Goal: Task Accomplishment & Management: Use online tool/utility

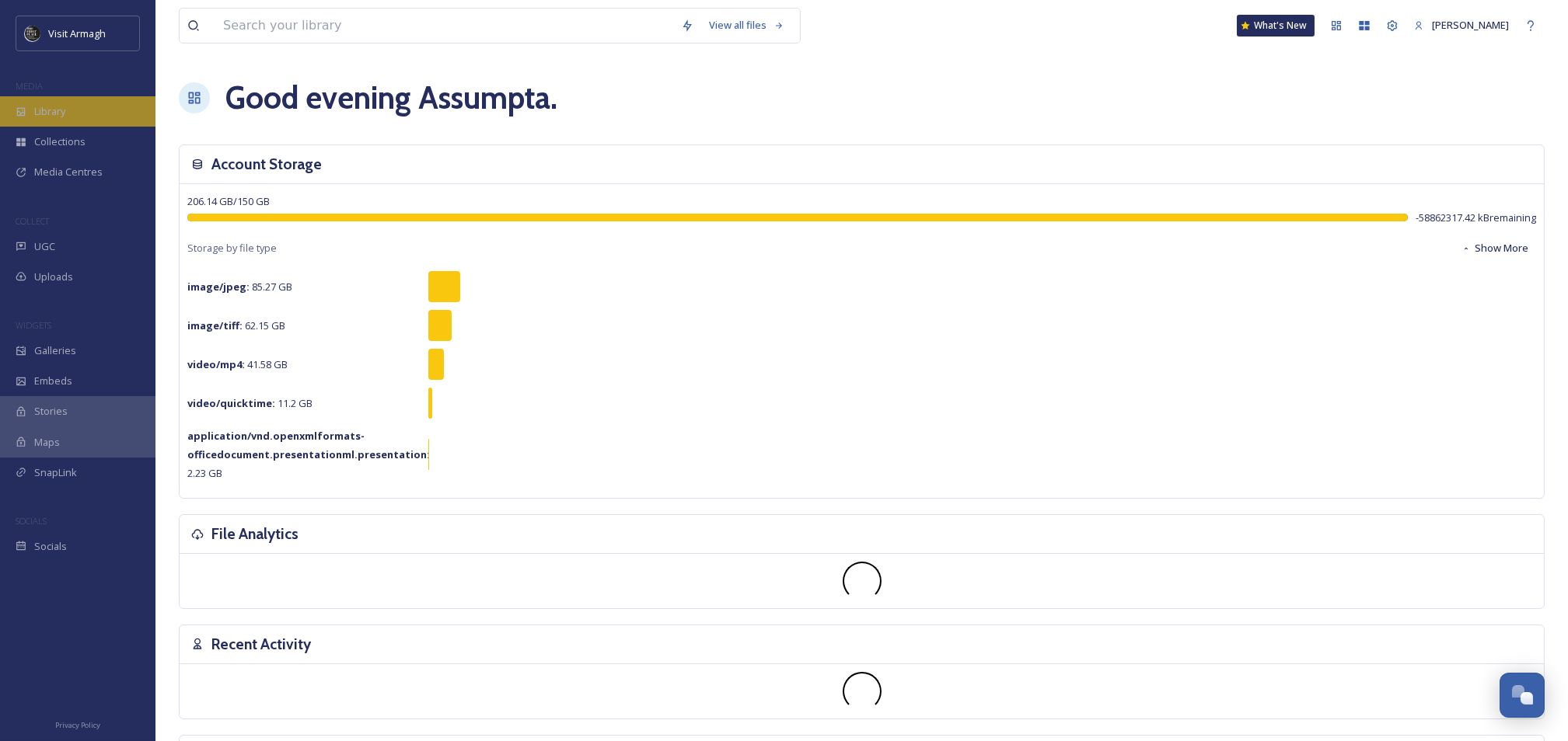
click at [69, 113] on div "Library" at bounding box center [77, 112] width 156 height 30
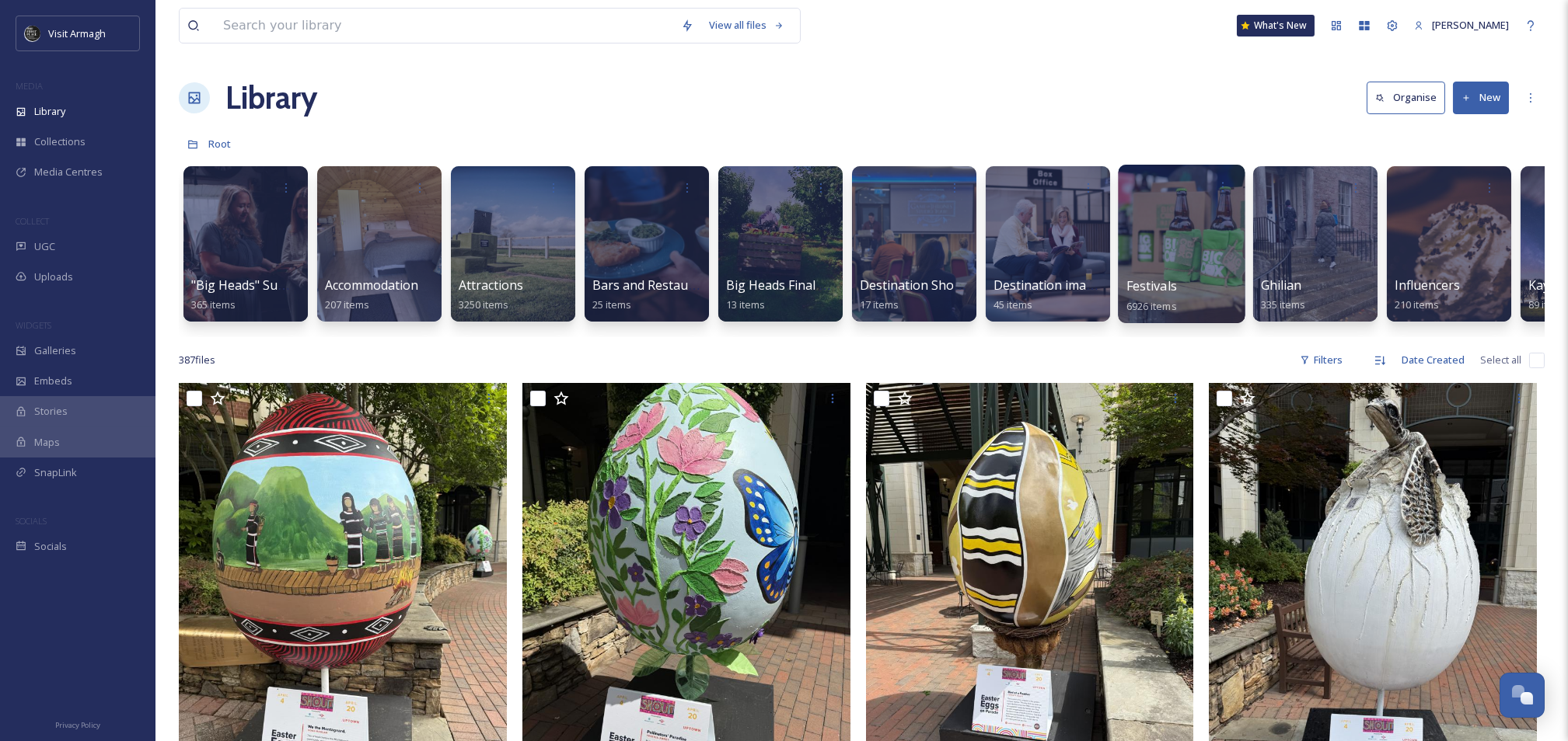
click at [1159, 266] on div at bounding box center [1181, 244] width 127 height 158
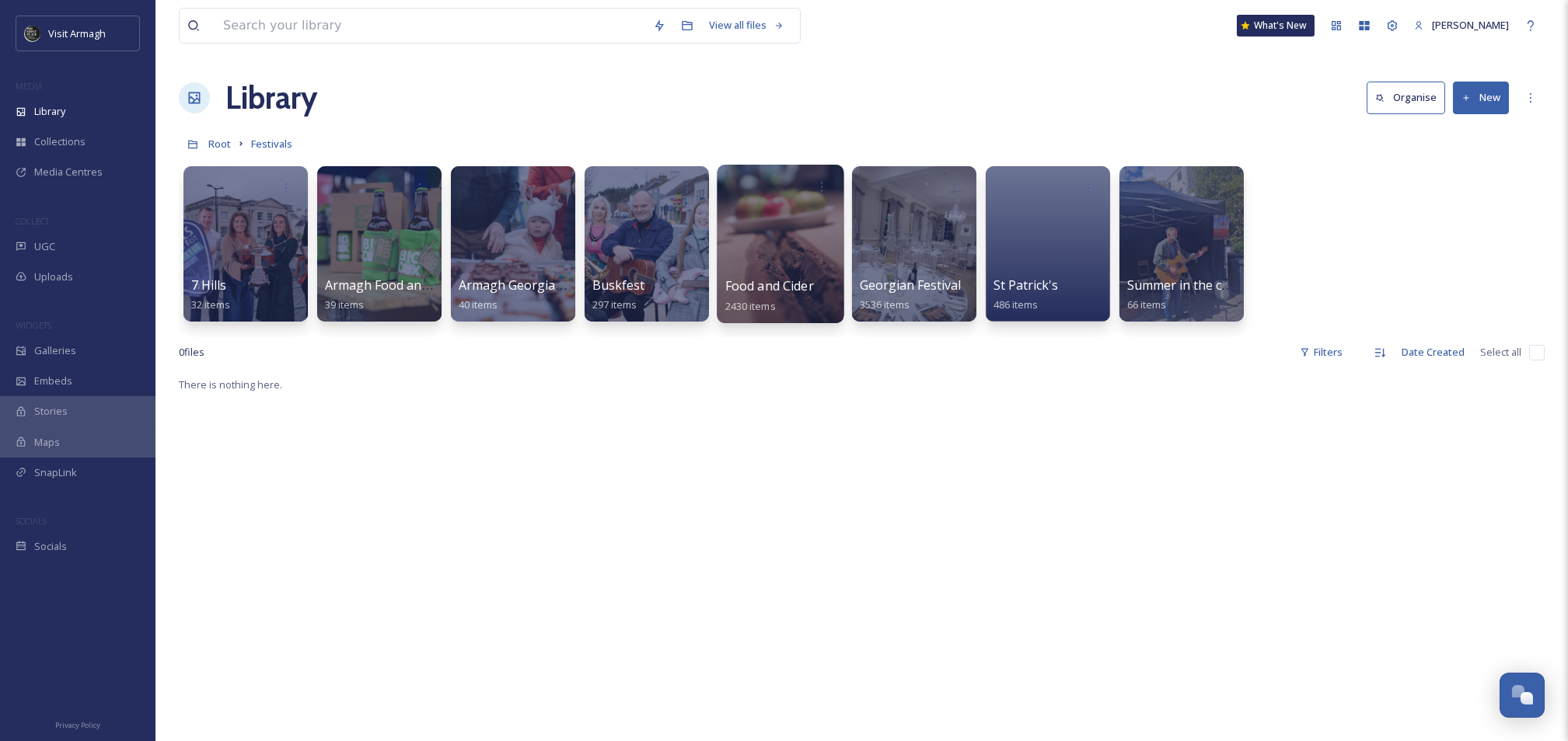
click at [769, 245] on div at bounding box center [780, 244] width 127 height 158
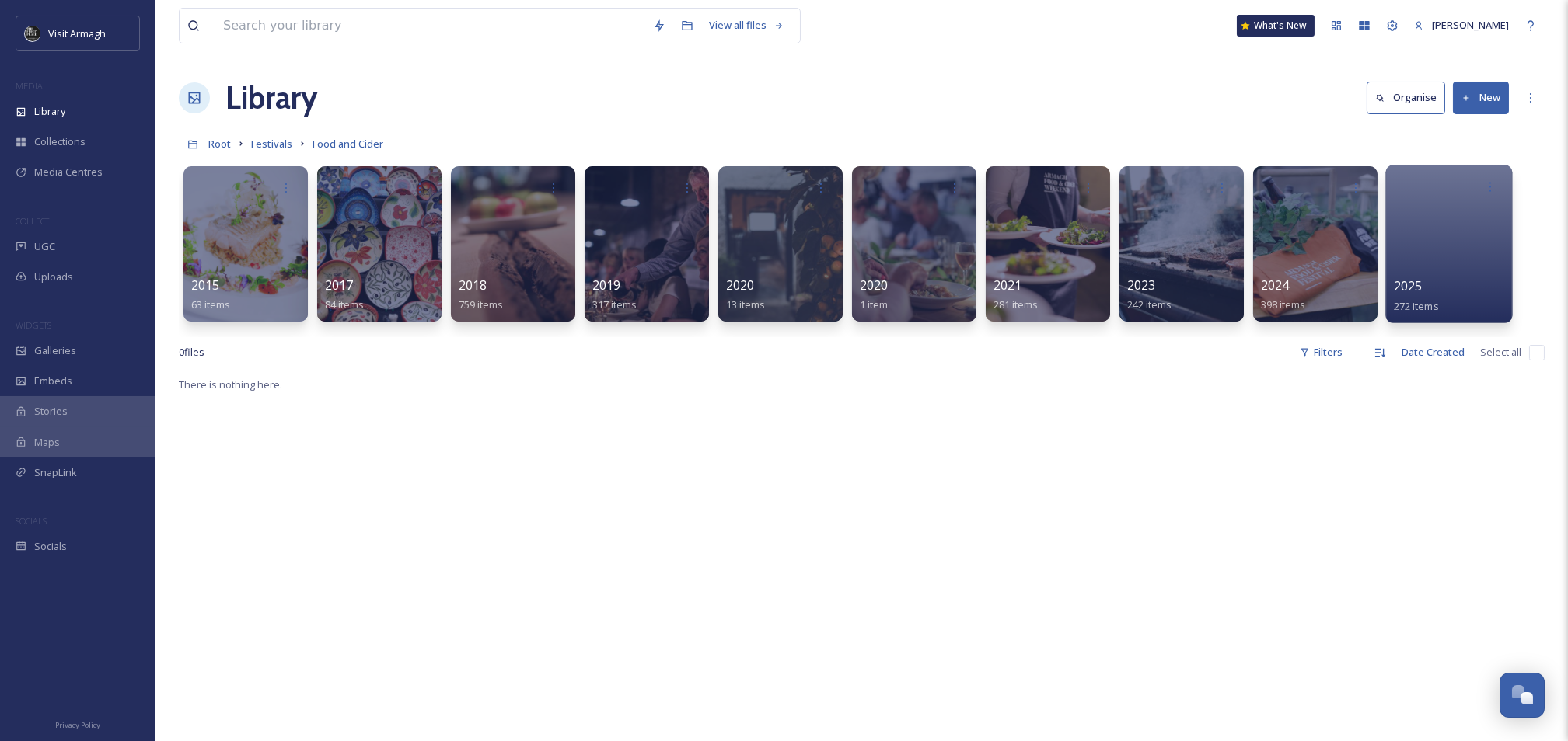
click at [1413, 273] on div at bounding box center [1448, 244] width 127 height 158
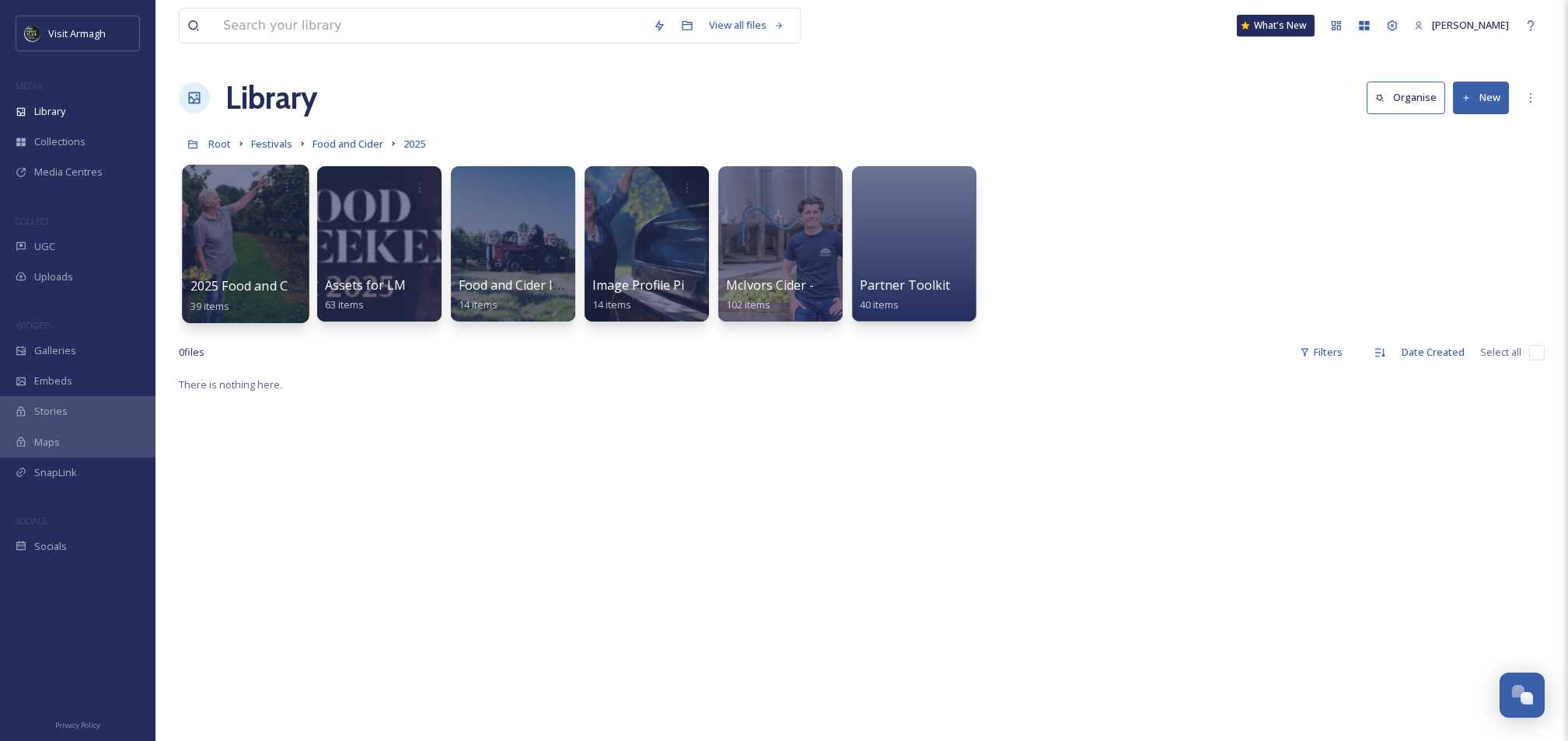
click at [239, 237] on div at bounding box center [245, 244] width 127 height 158
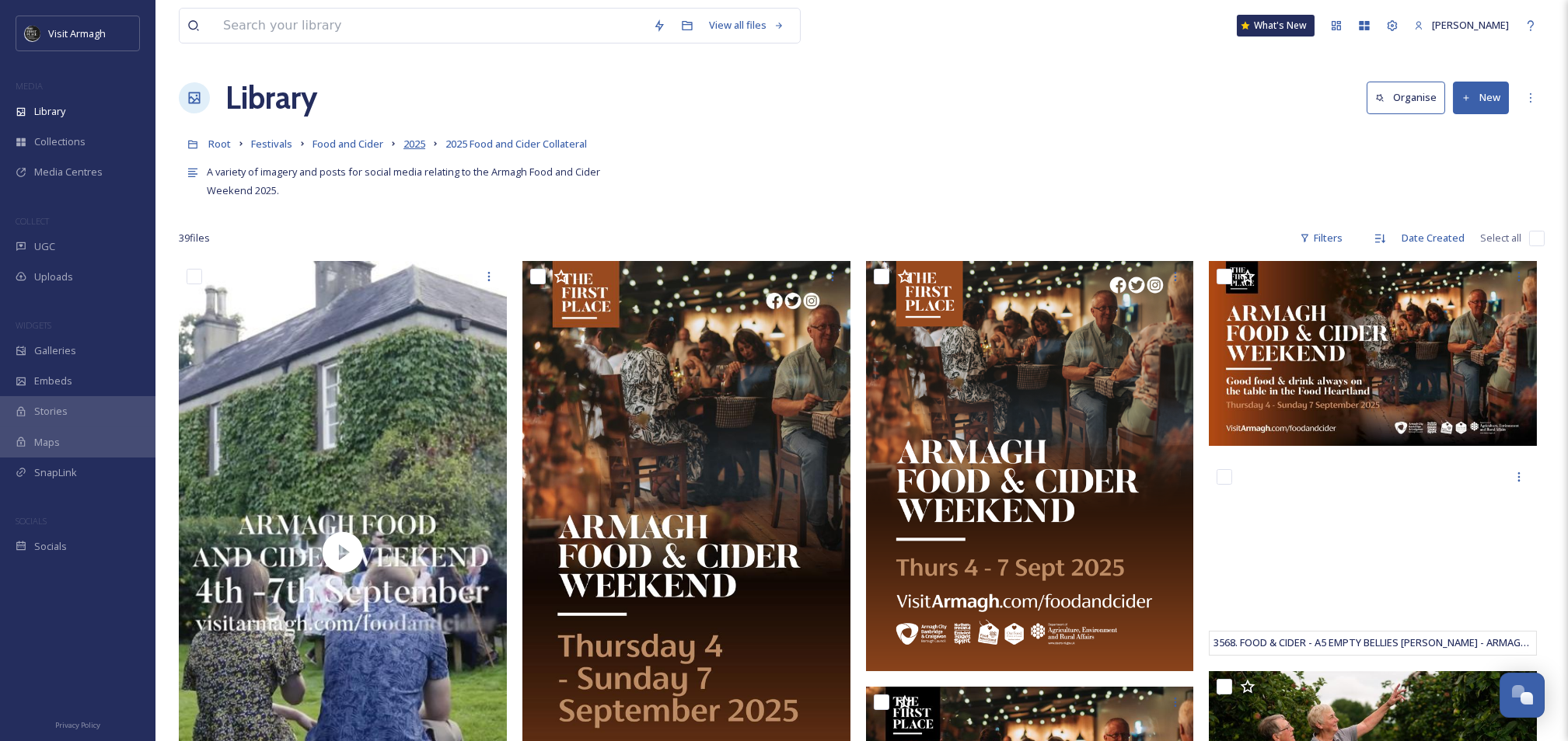
click at [419, 148] on span "2025" at bounding box center [414, 144] width 22 height 14
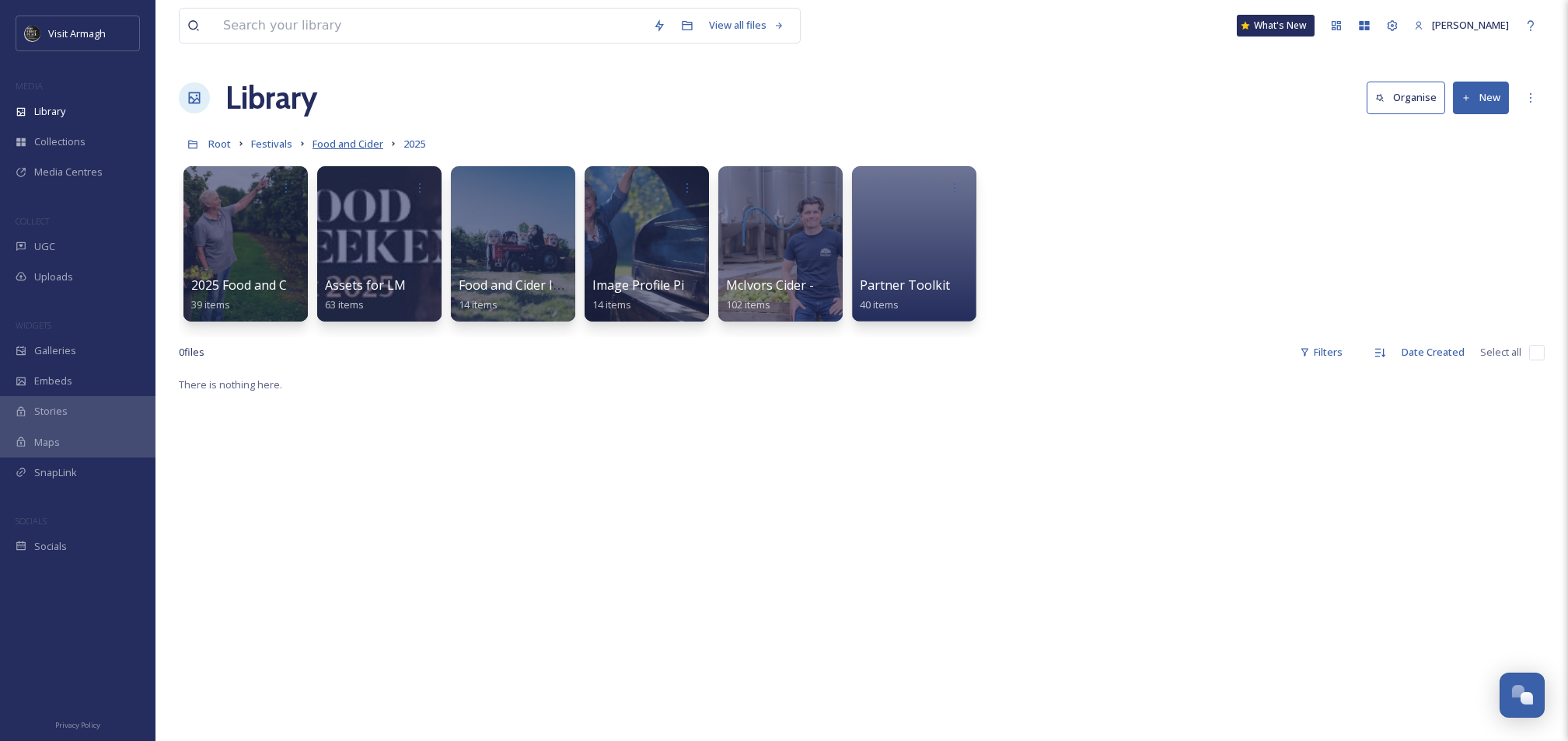
click at [349, 144] on span "Food and Cider" at bounding box center [348, 144] width 71 height 14
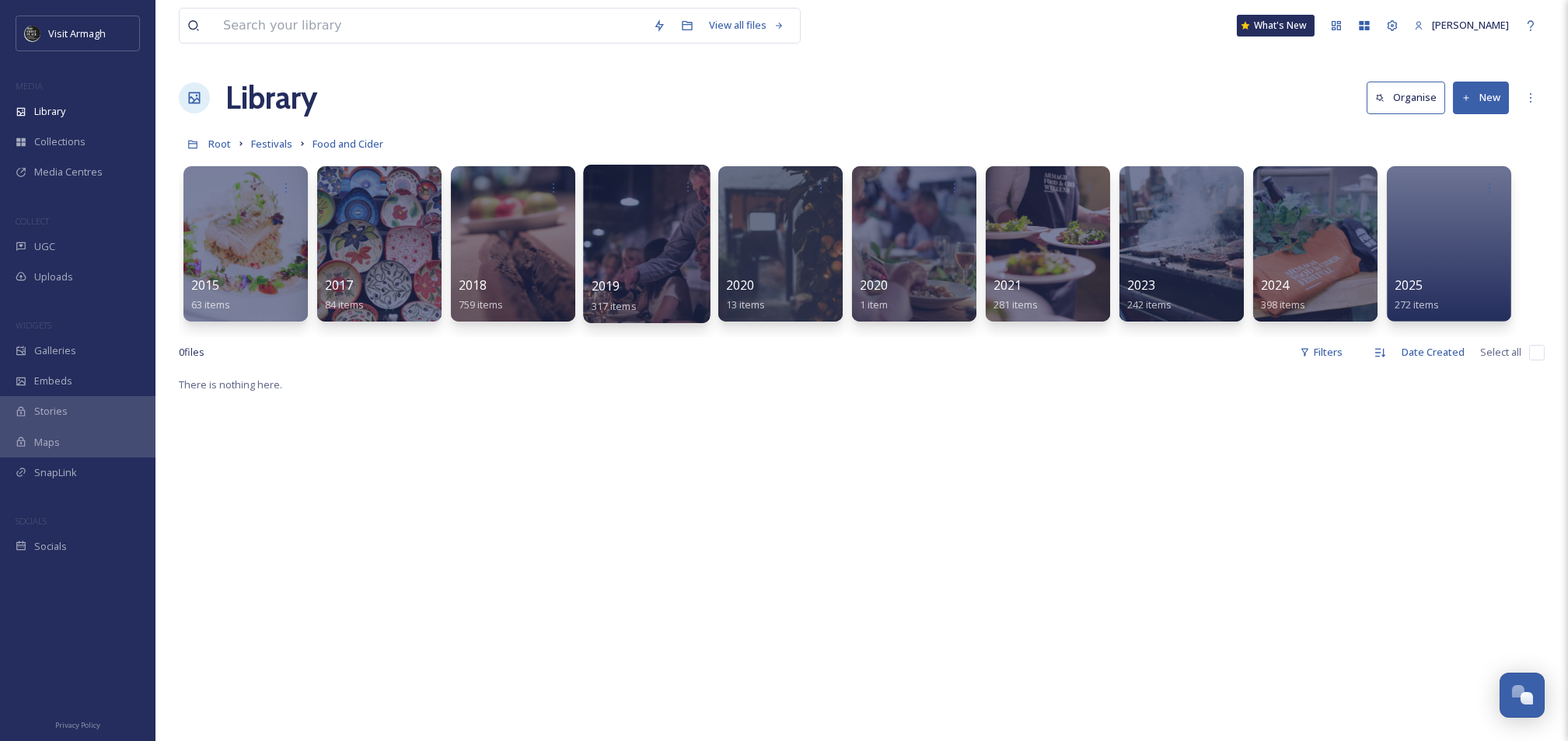
click at [654, 214] on div at bounding box center [646, 244] width 127 height 158
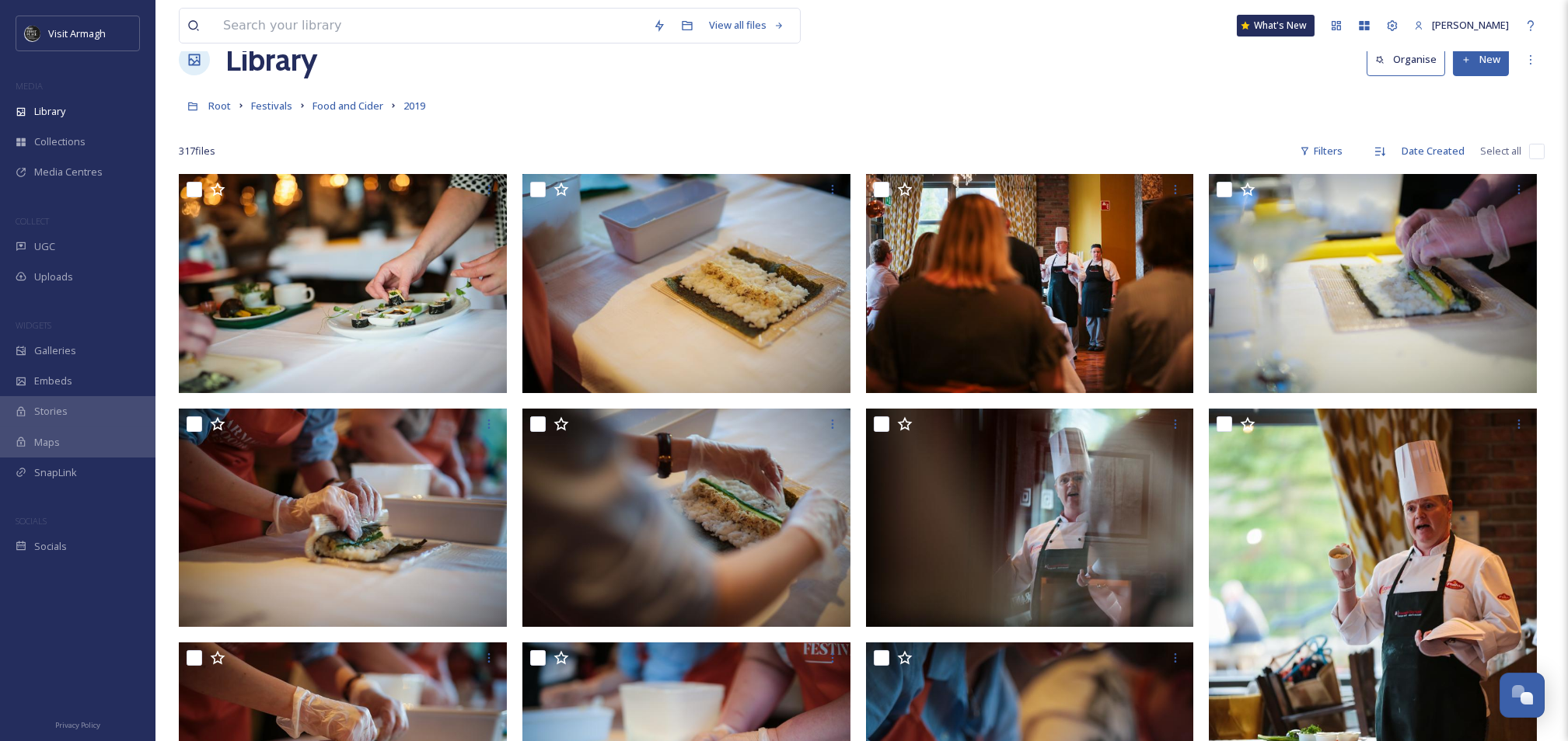
scroll to position [40, 0]
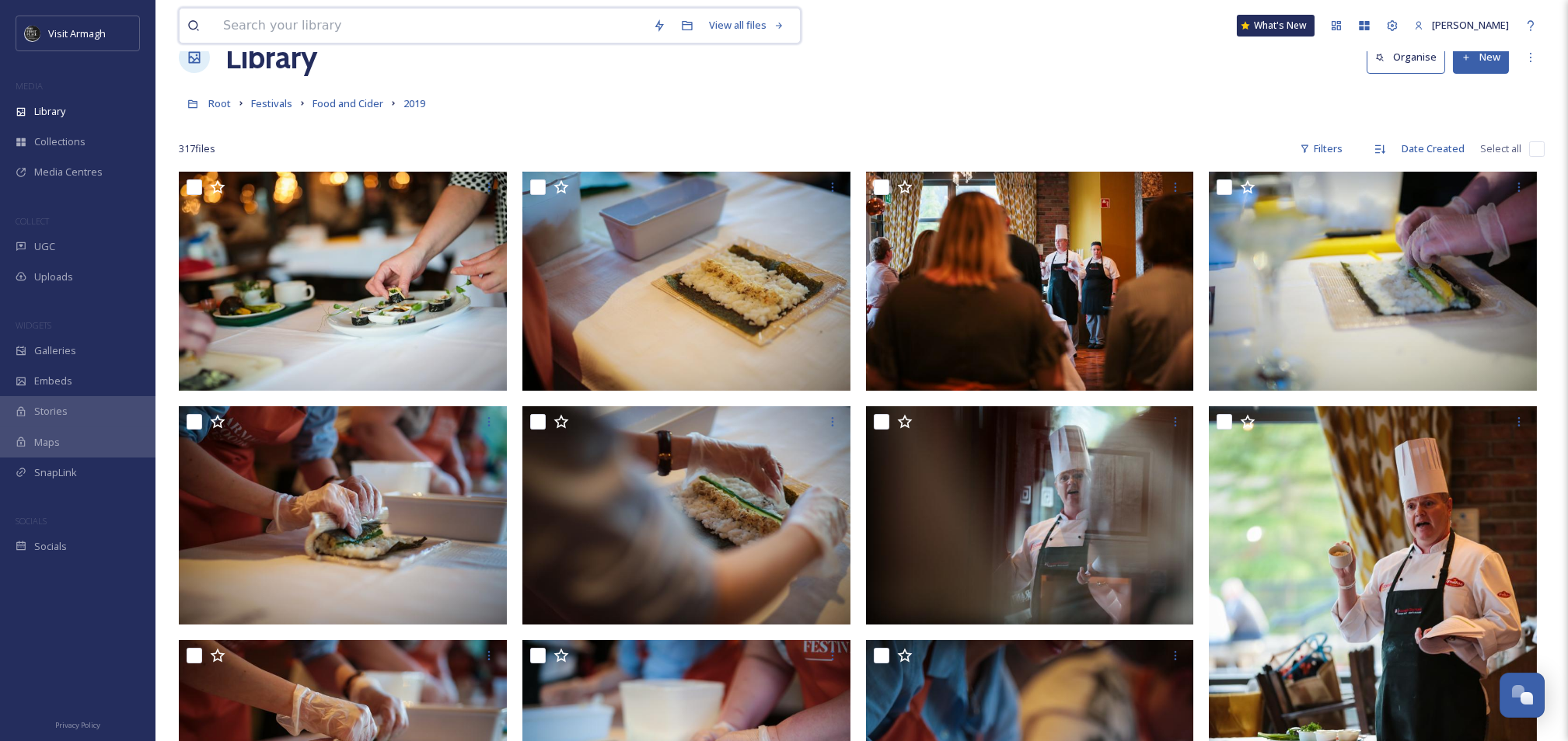
click at [313, 25] on input at bounding box center [430, 25] width 430 height 34
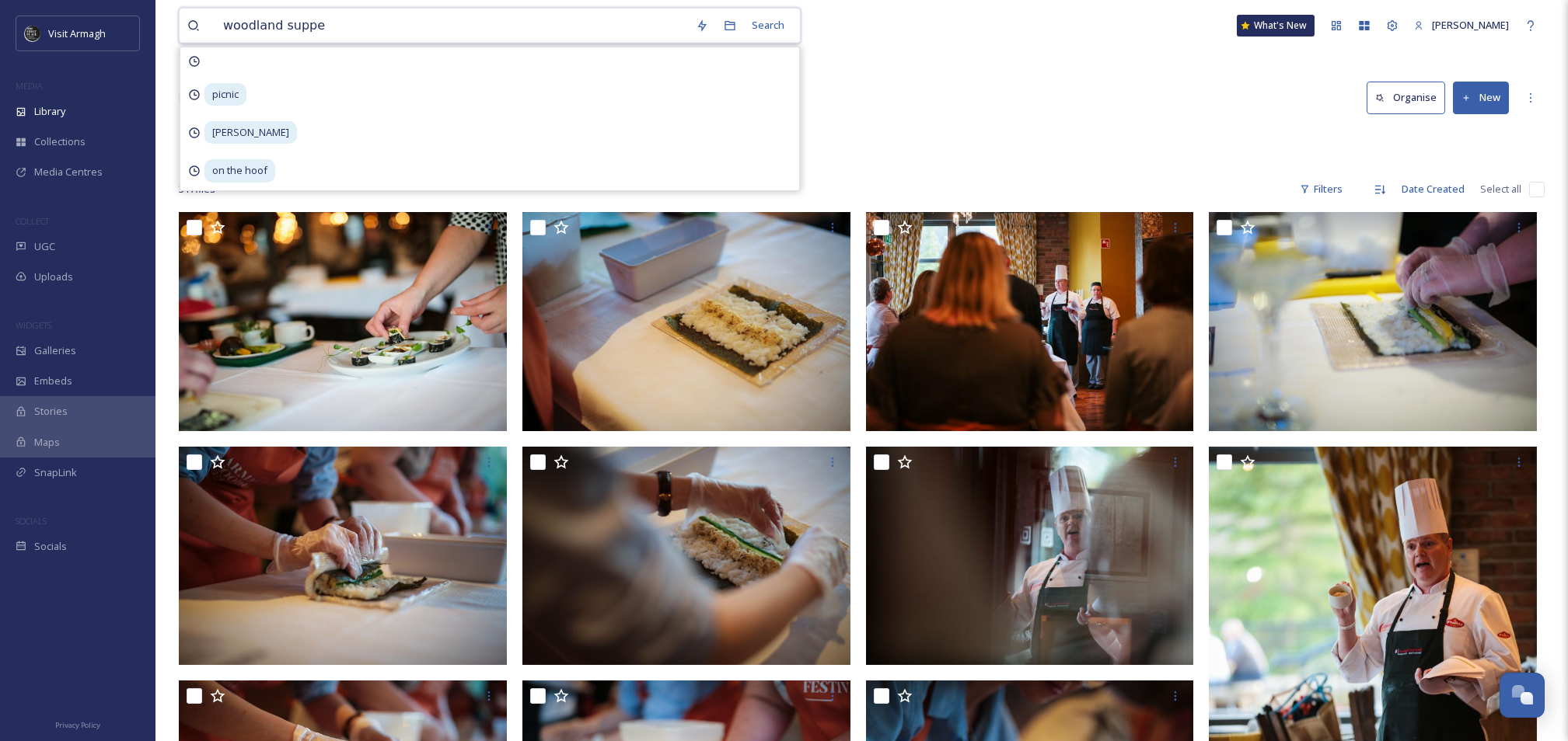
type input "woodland supper"
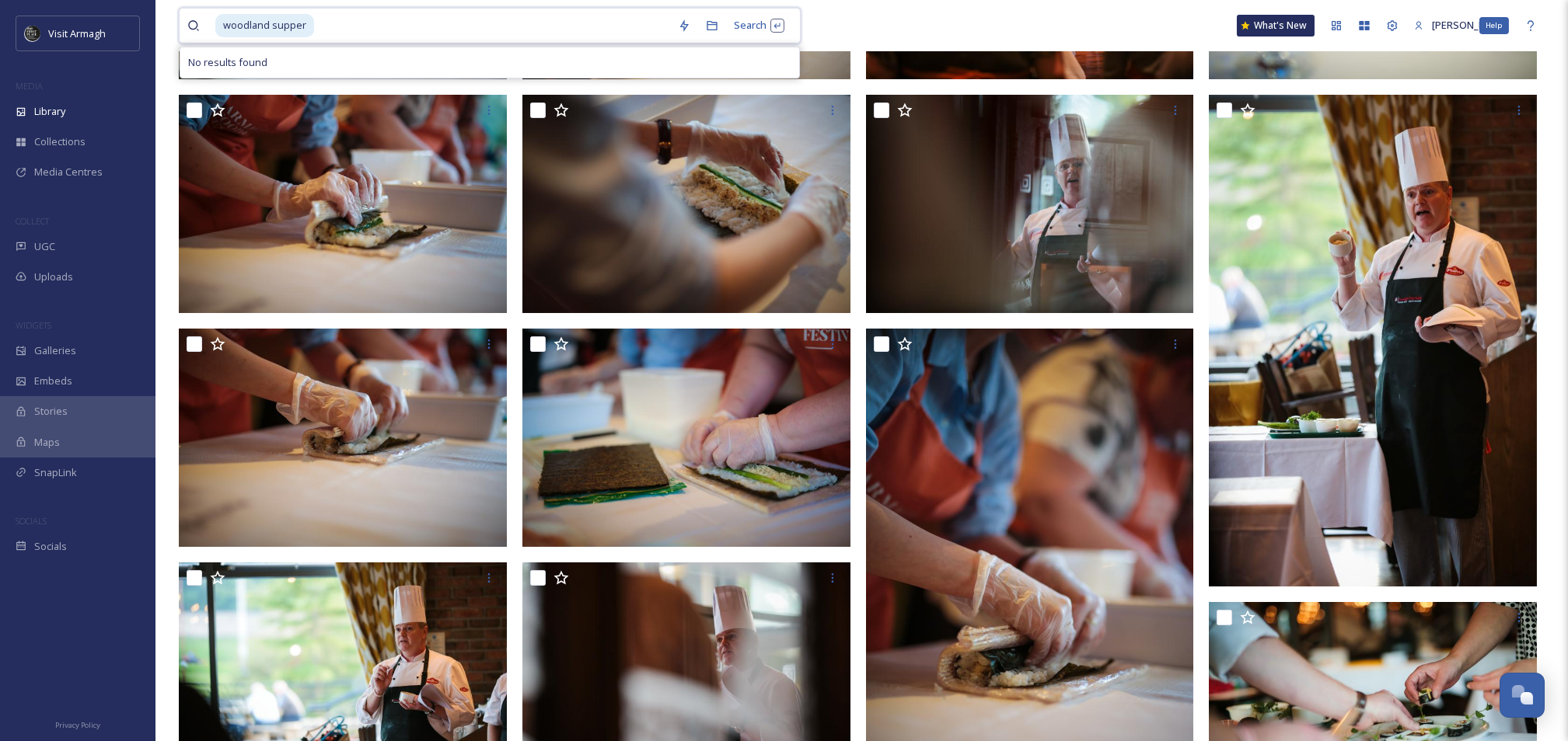
scroll to position [207, 0]
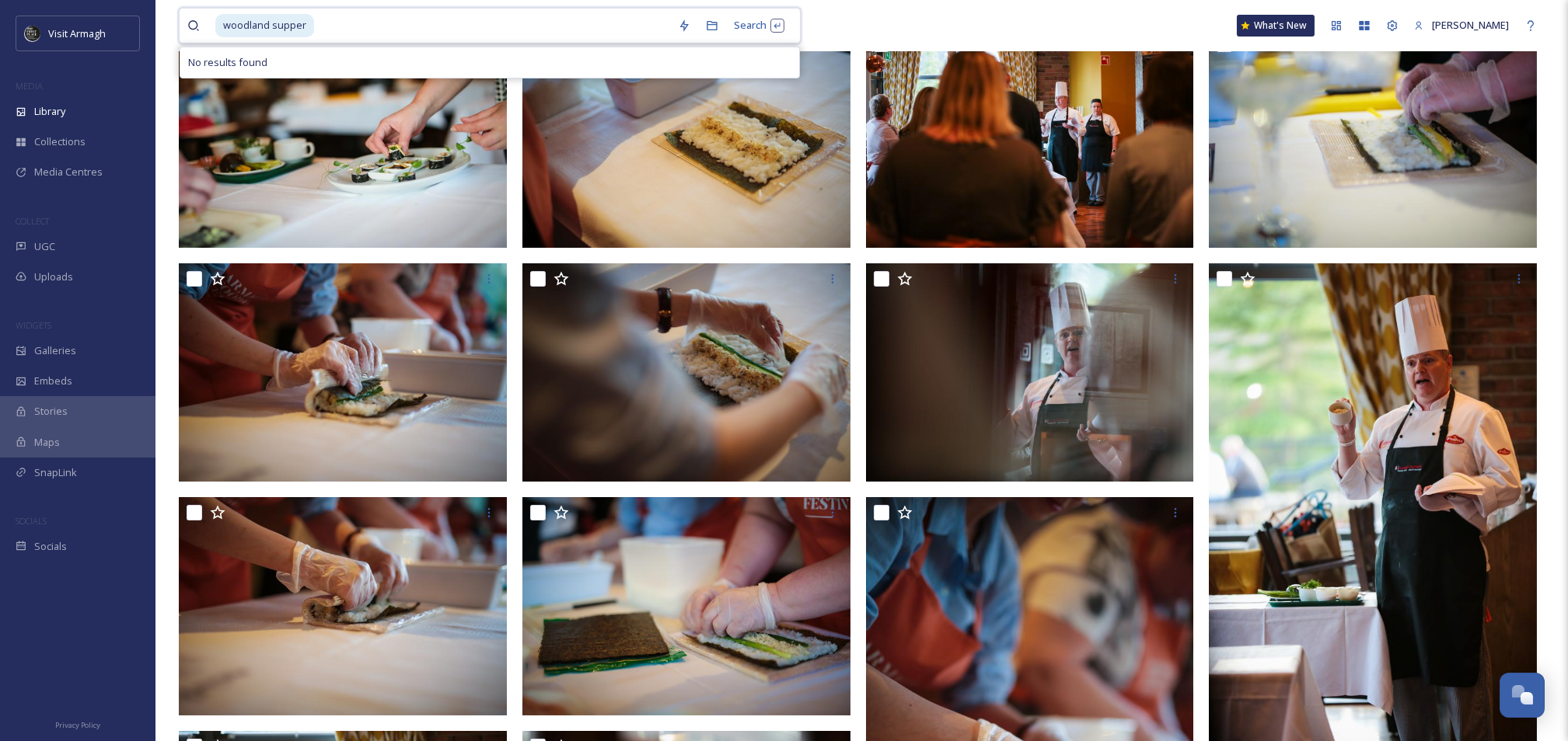
click at [325, 25] on input at bounding box center [492, 25] width 354 height 34
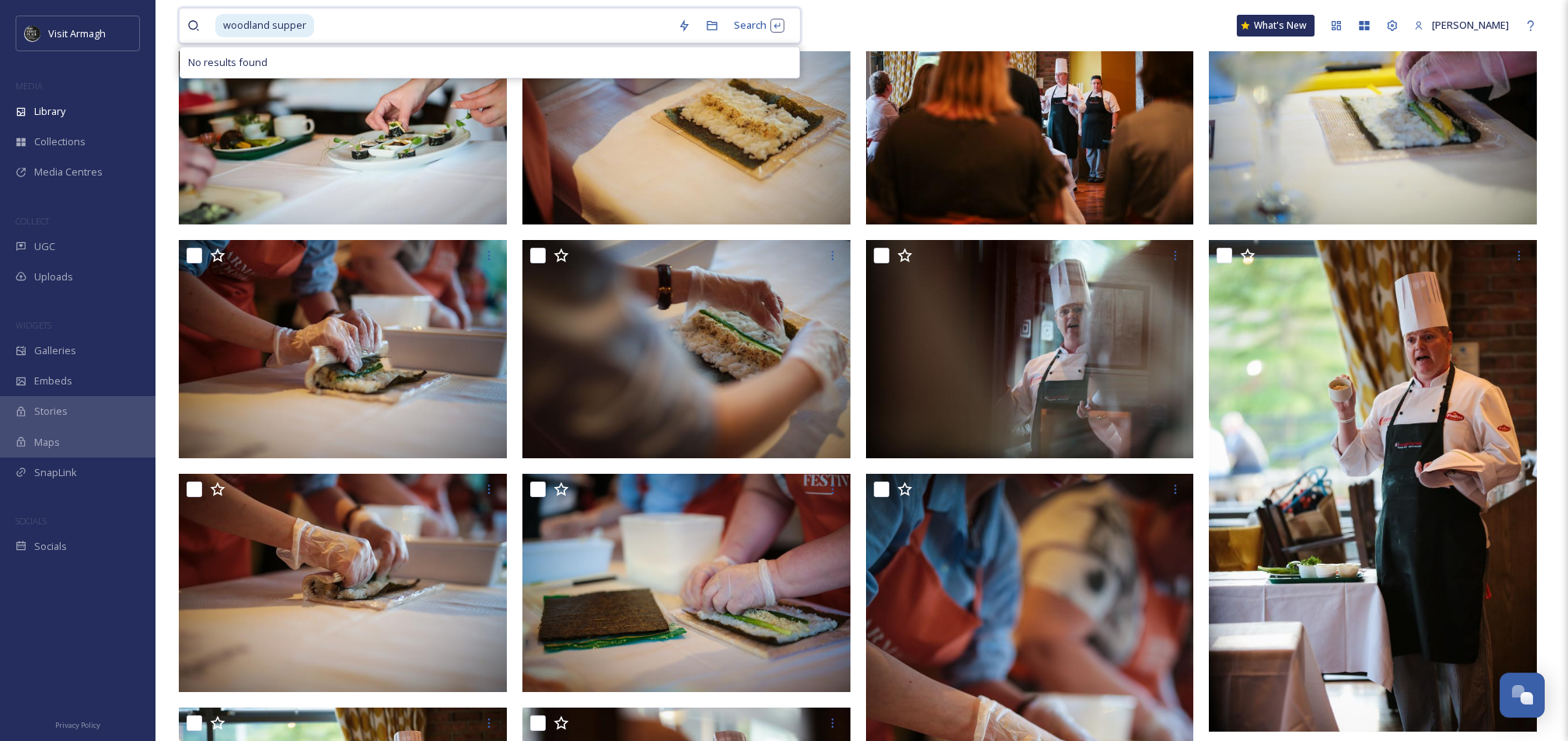
click at [299, 24] on span "woodland supper" at bounding box center [264, 25] width 98 height 23
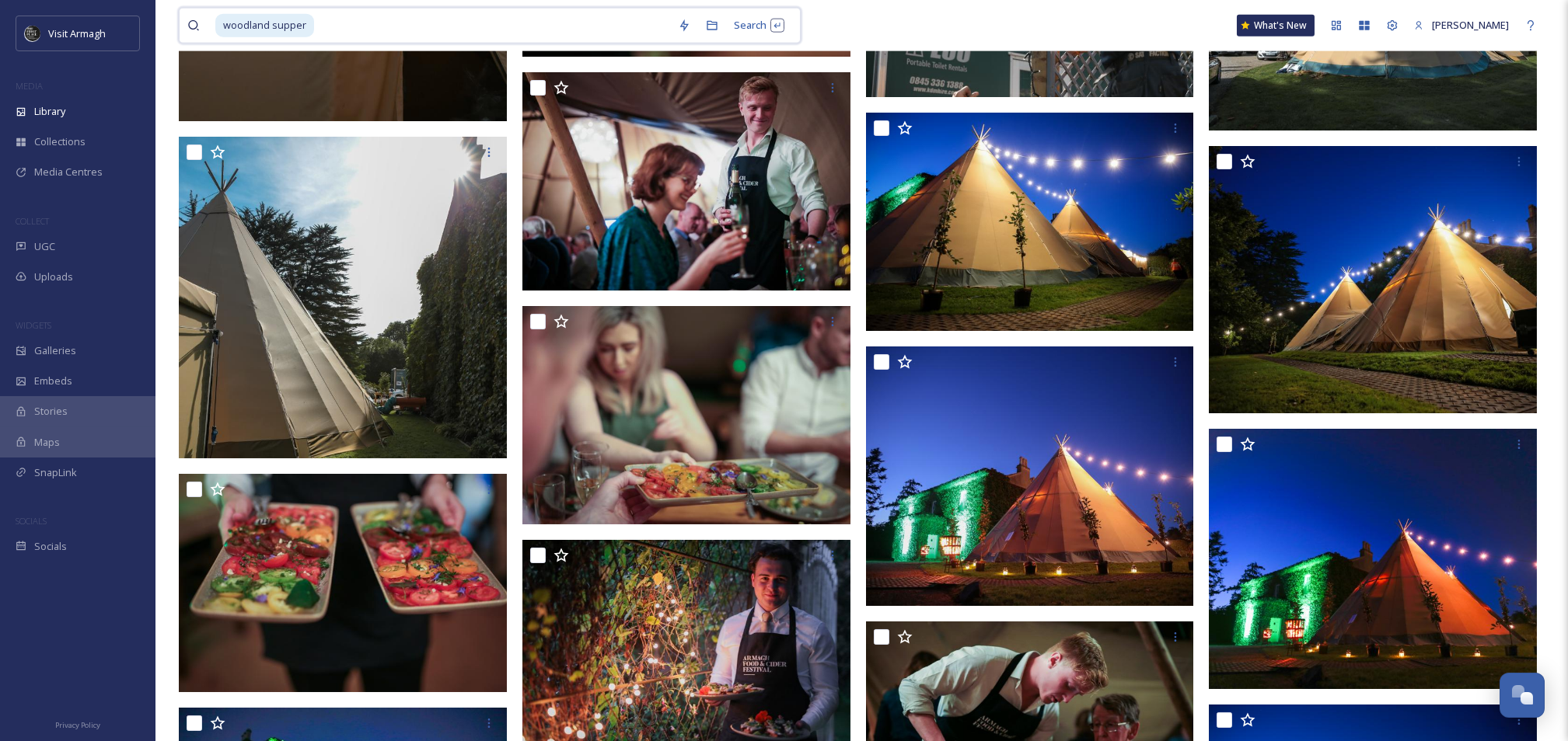
scroll to position [8858, 0]
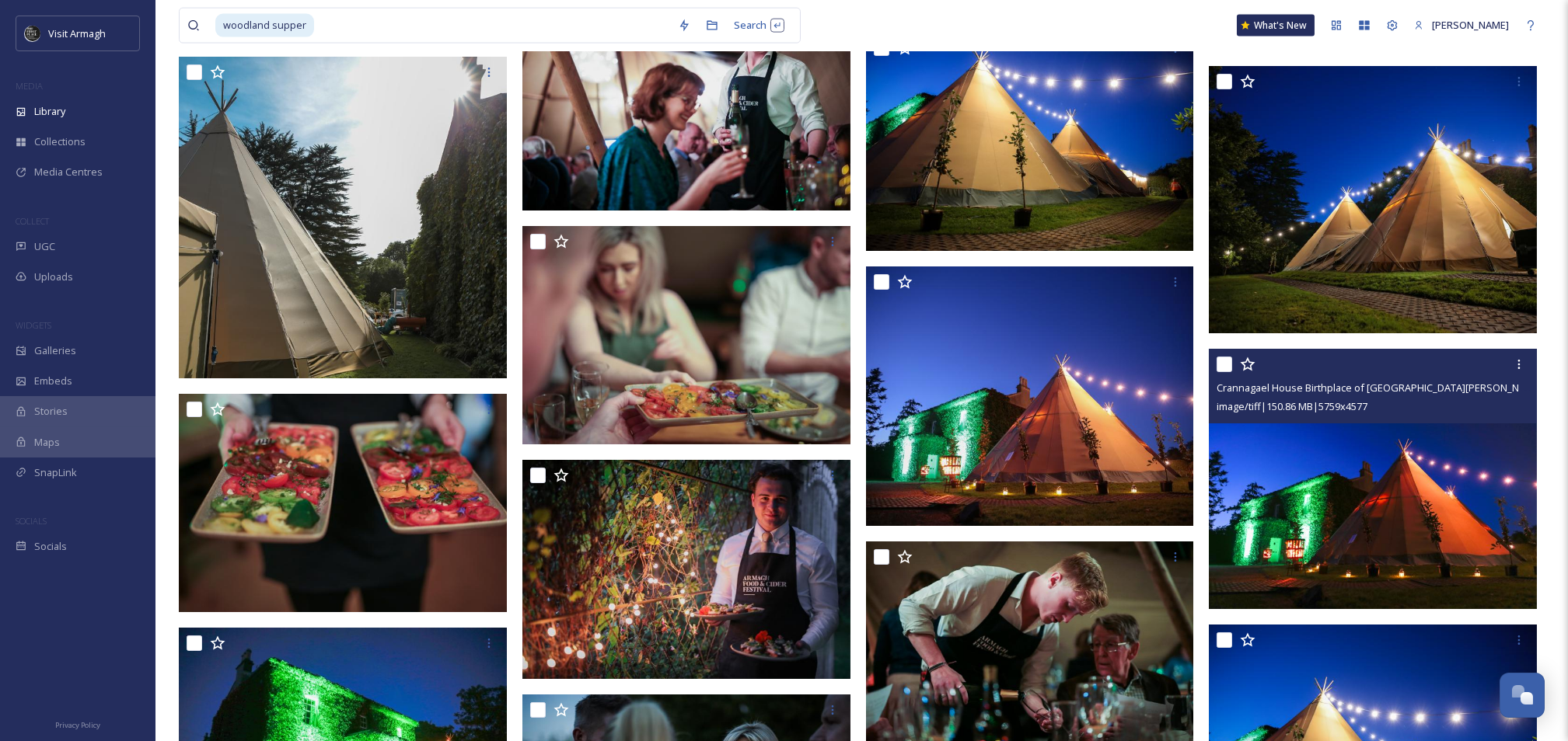
click at [1228, 368] on input "checkbox" at bounding box center [1225, 364] width 15 height 15
checkbox input "true"
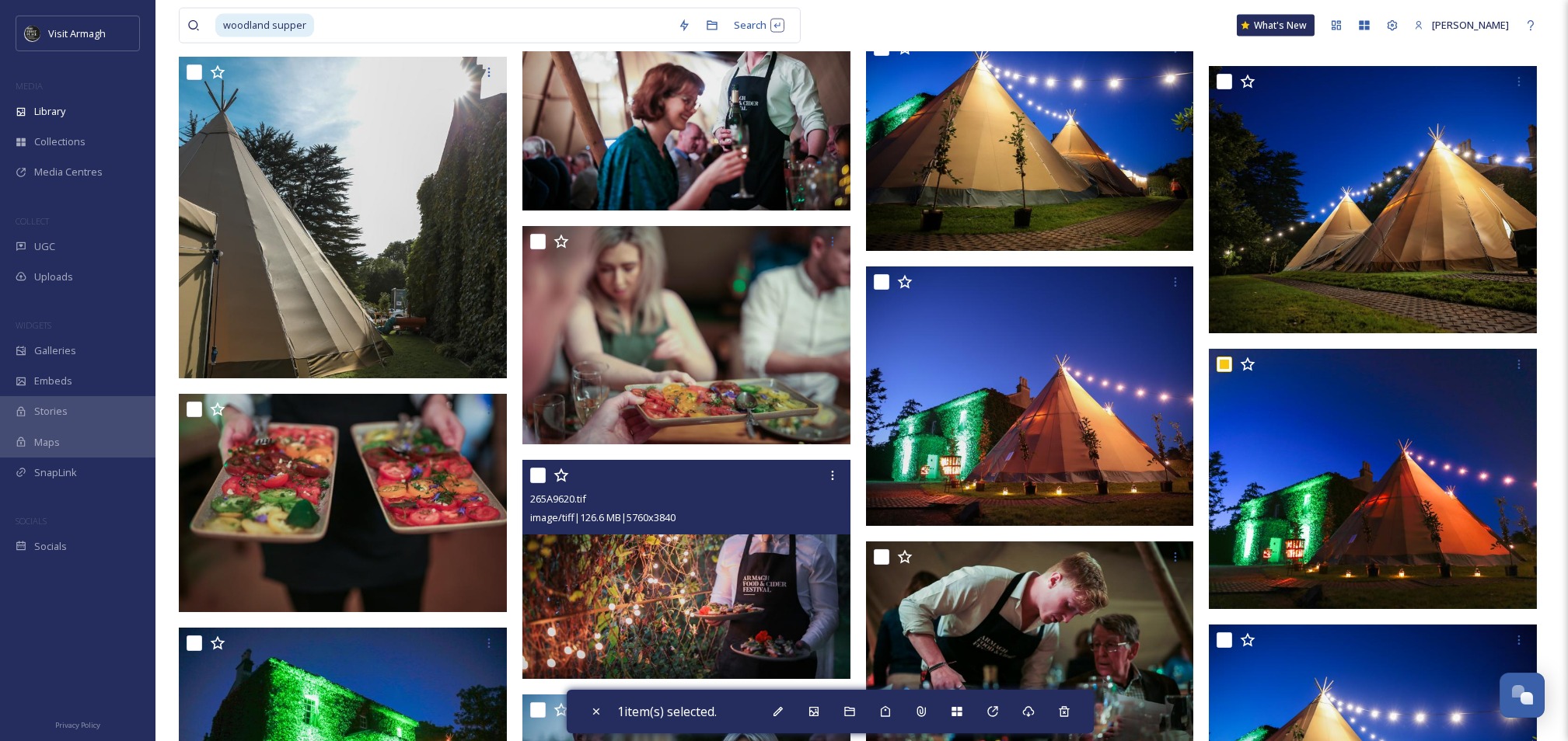
click at [532, 469] on input "checkbox" at bounding box center [538, 475] width 15 height 15
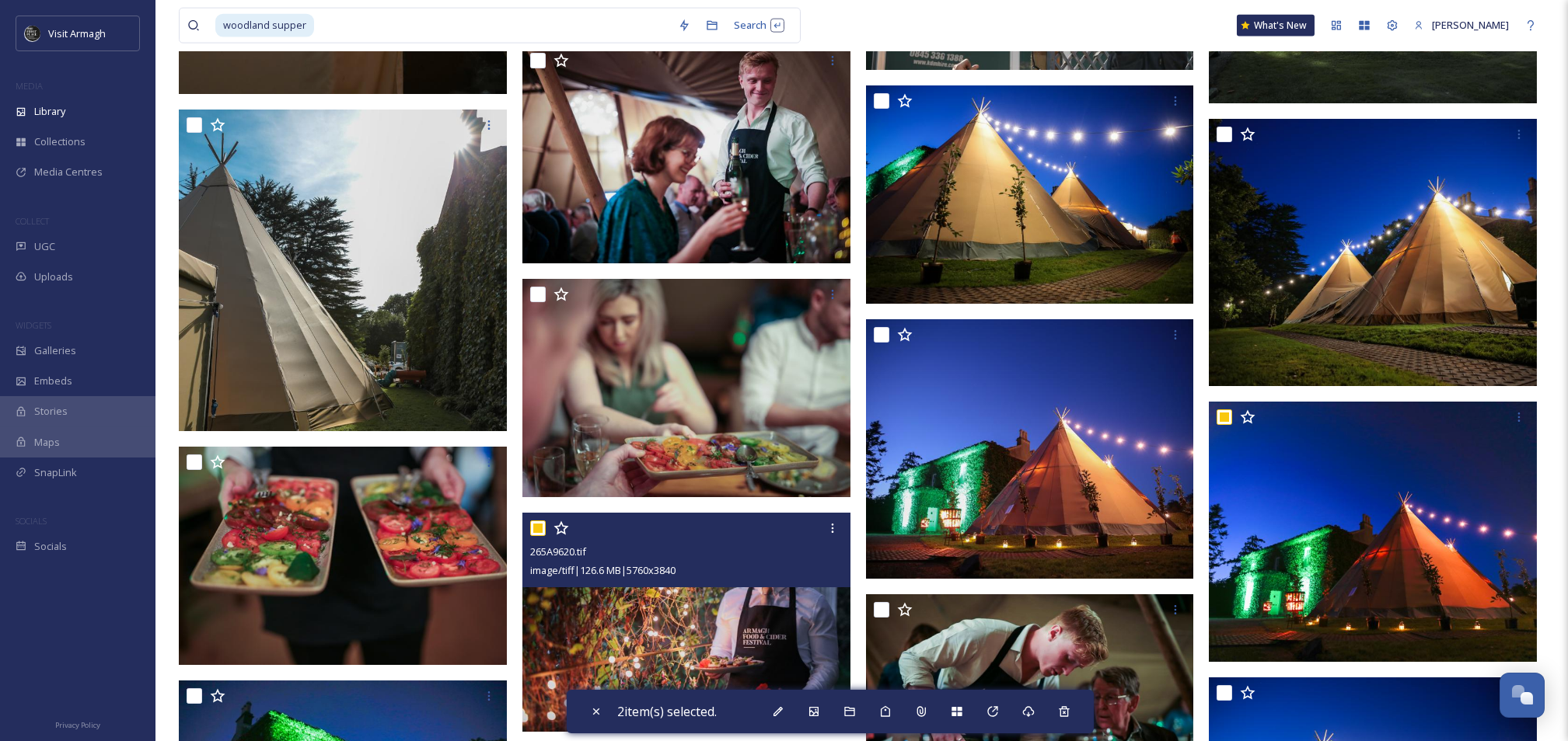
click at [540, 479] on div "265A9620.tif image/tiff | 126.6 MB | 5760 x 3840" at bounding box center [690, 266] width 336 height 17718
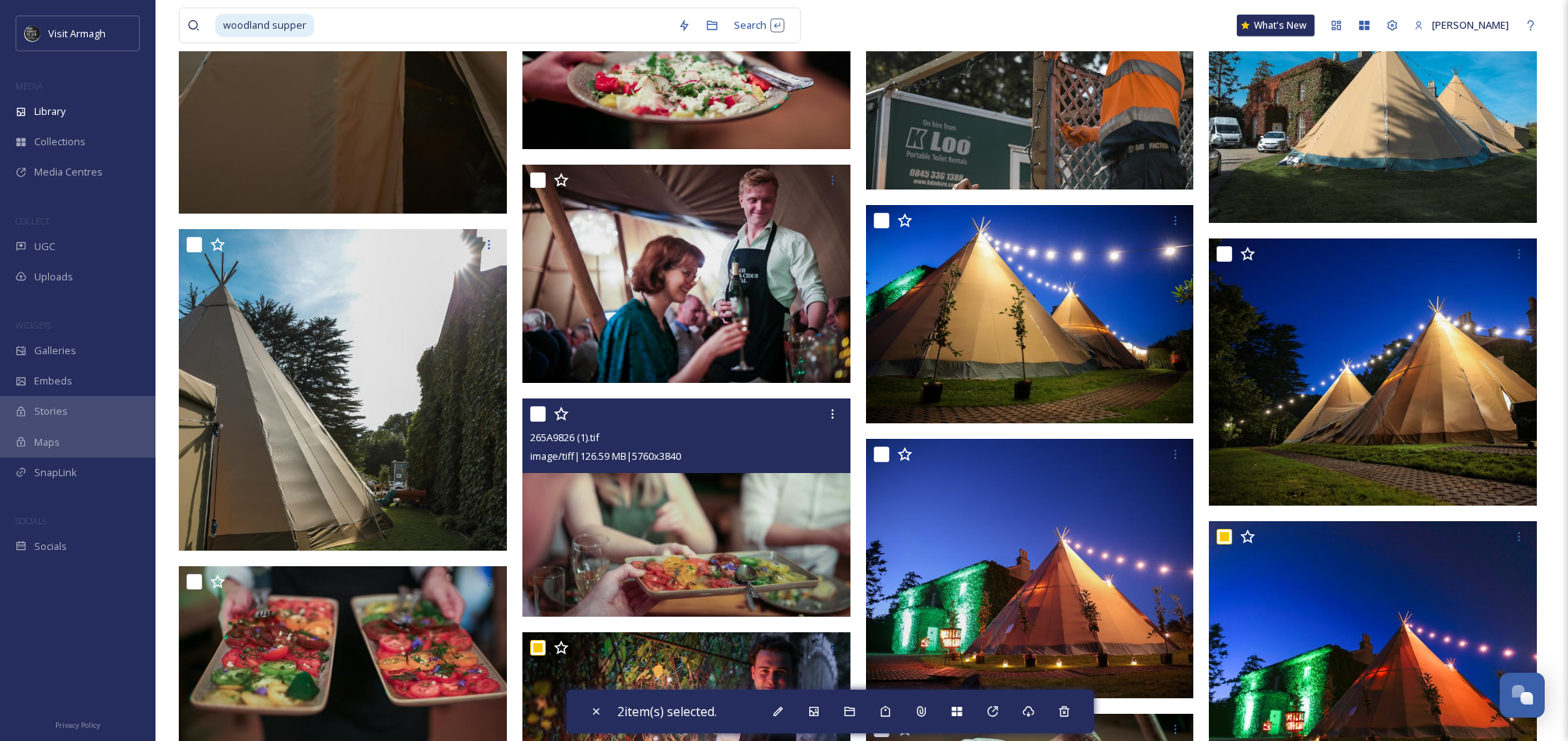
scroll to position [8651, 0]
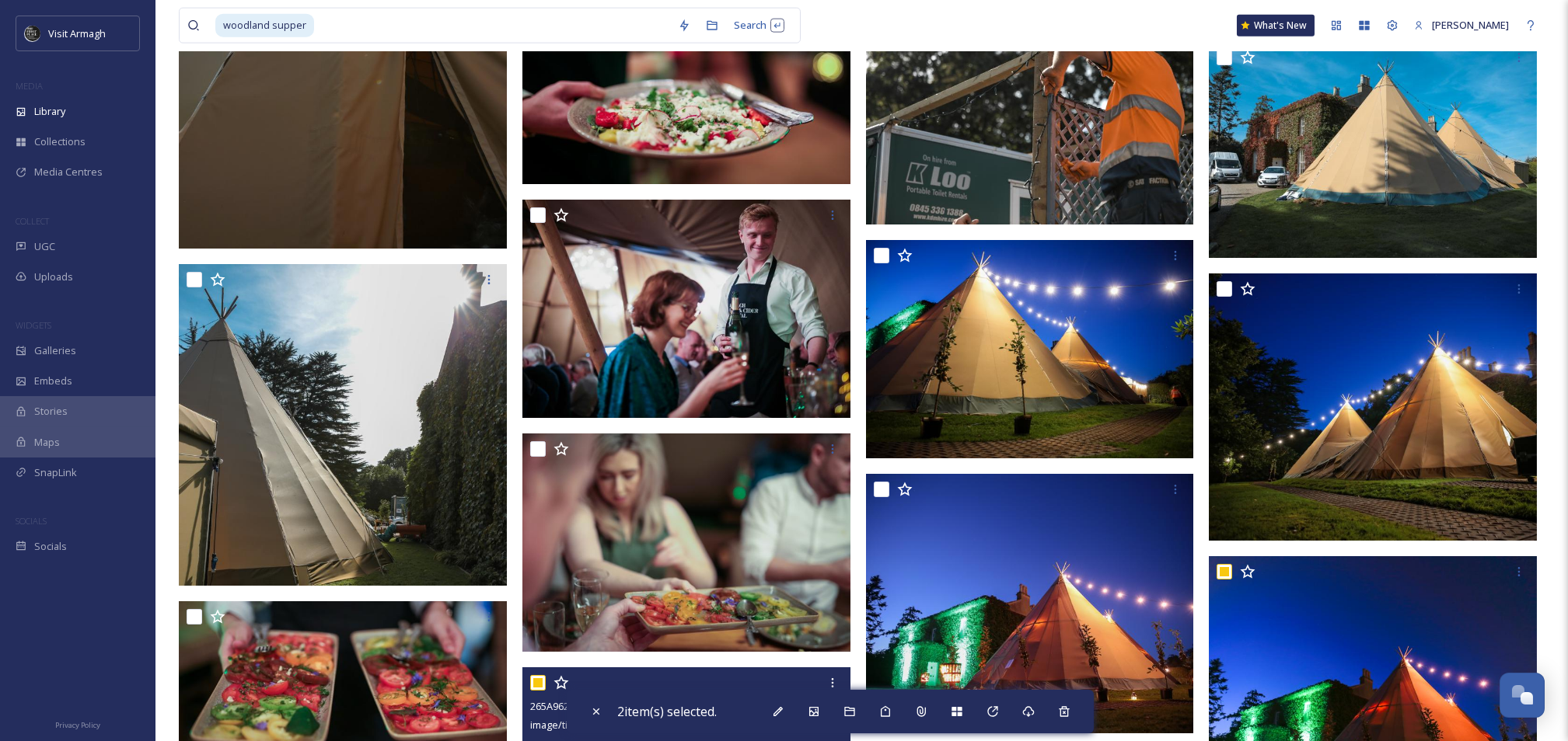
click at [538, 682] on input "checkbox" at bounding box center [538, 683] width 15 height 15
checkbox input "false"
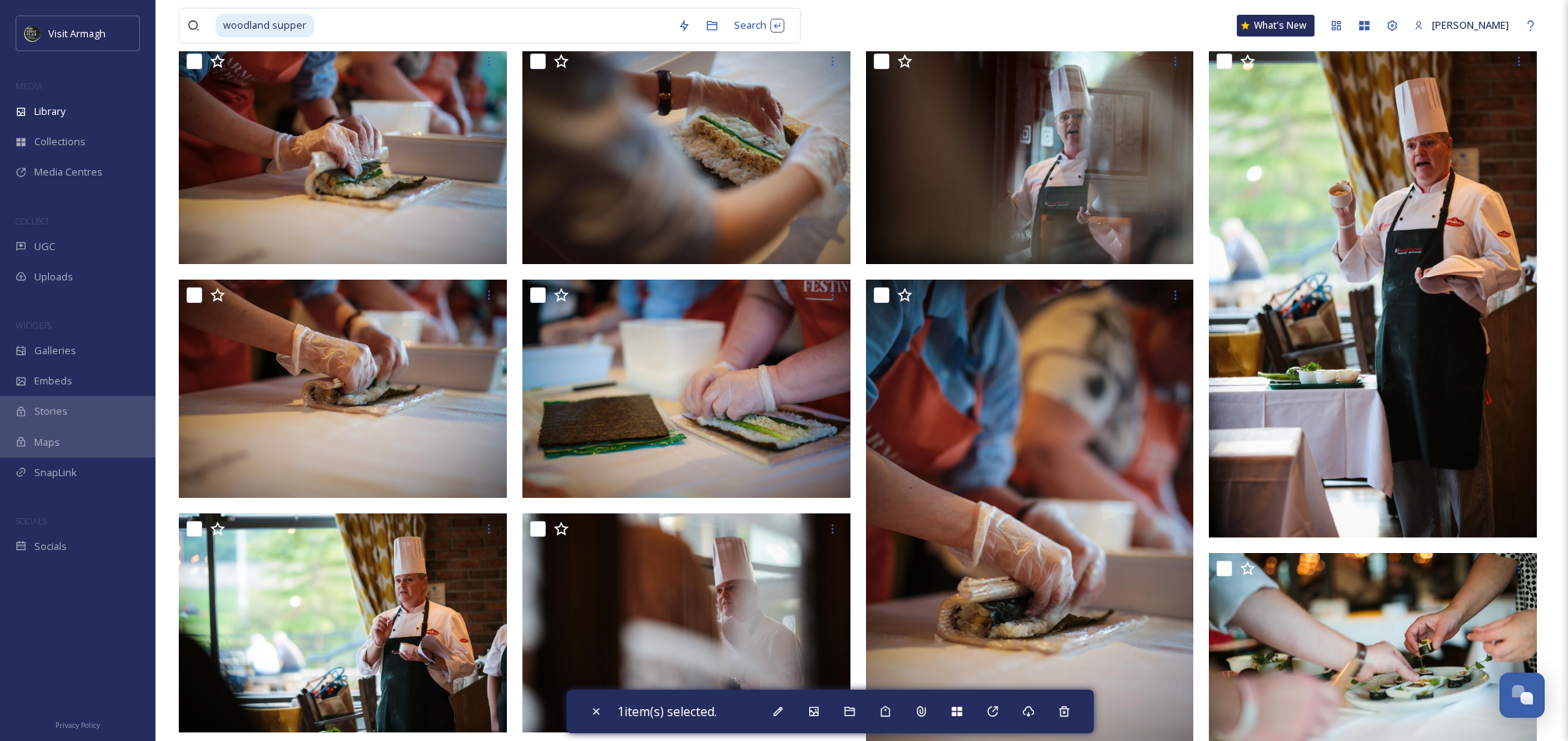
scroll to position [0, 0]
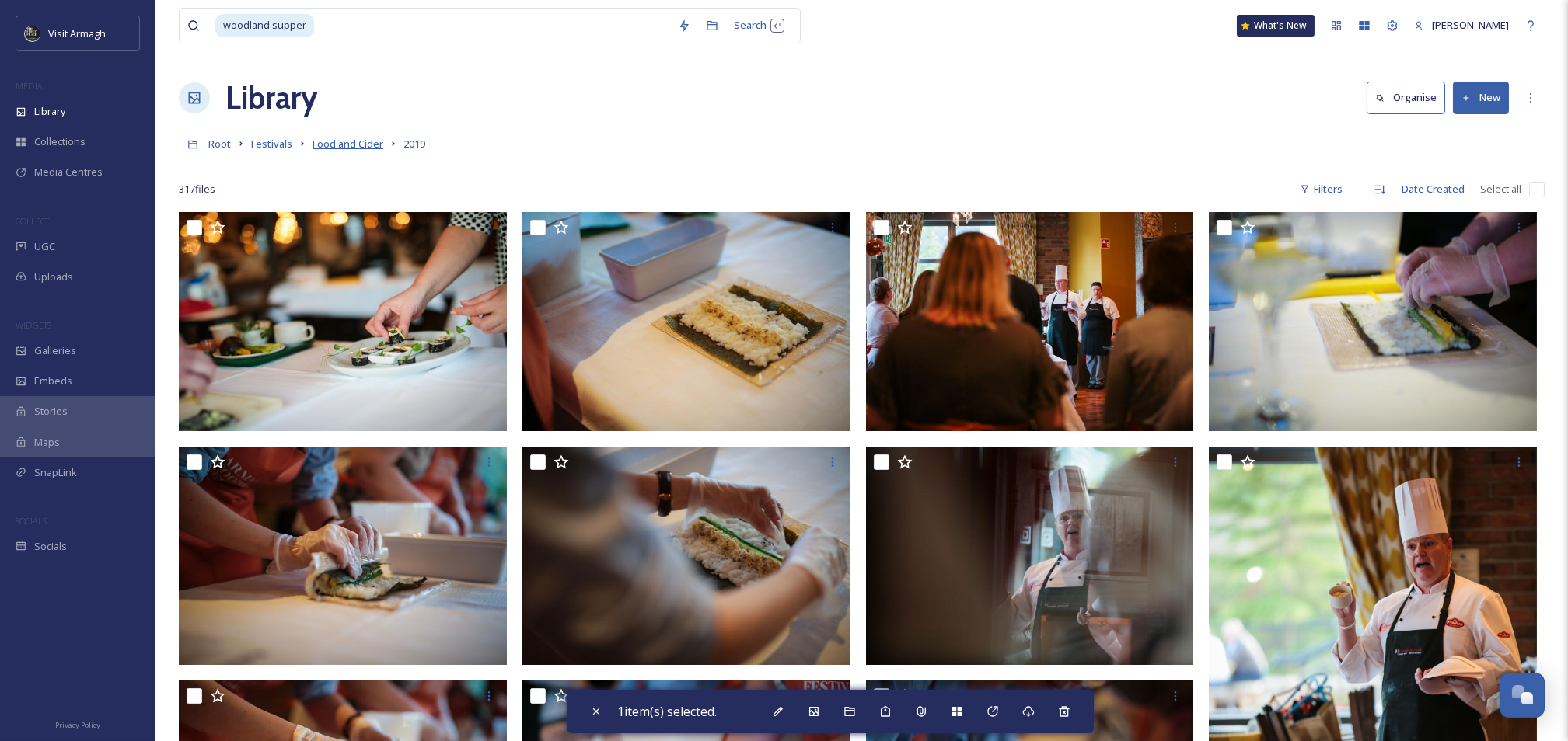
click at [362, 141] on span "Food and Cider" at bounding box center [348, 144] width 71 height 14
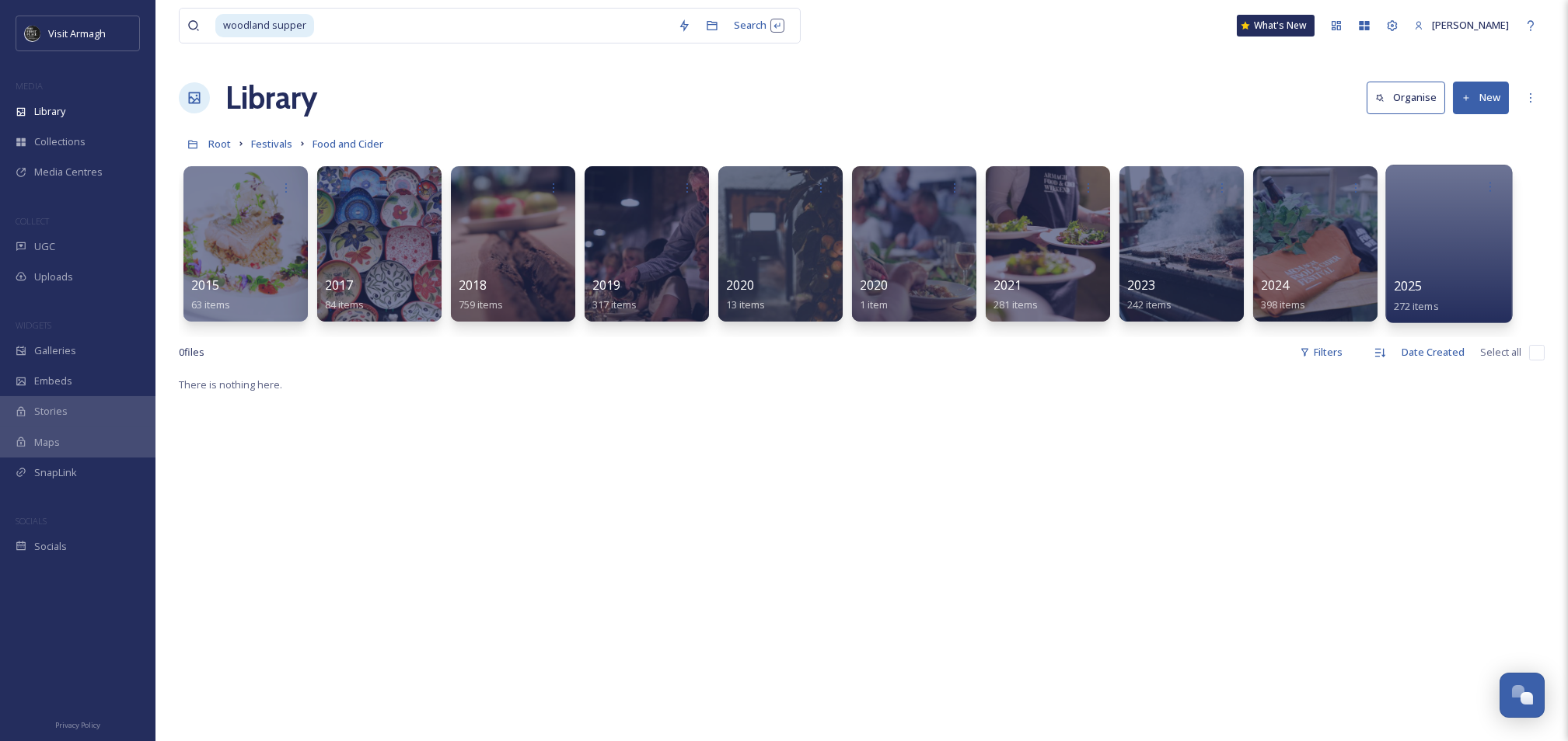
click at [1454, 277] on div "2025 272 items" at bounding box center [1449, 296] width 111 height 39
click at [1424, 253] on div at bounding box center [1448, 244] width 127 height 158
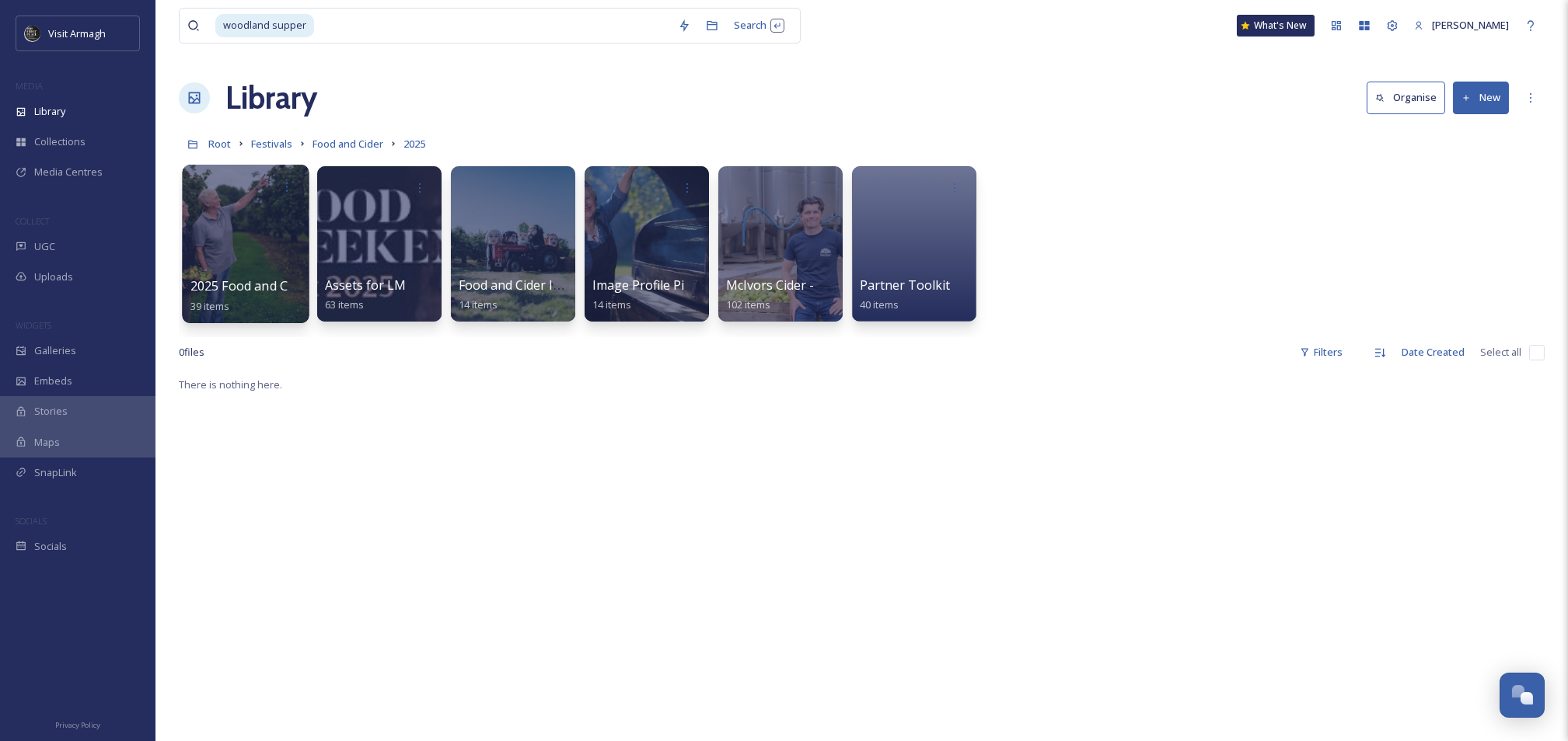
click at [214, 225] on div at bounding box center [245, 244] width 127 height 158
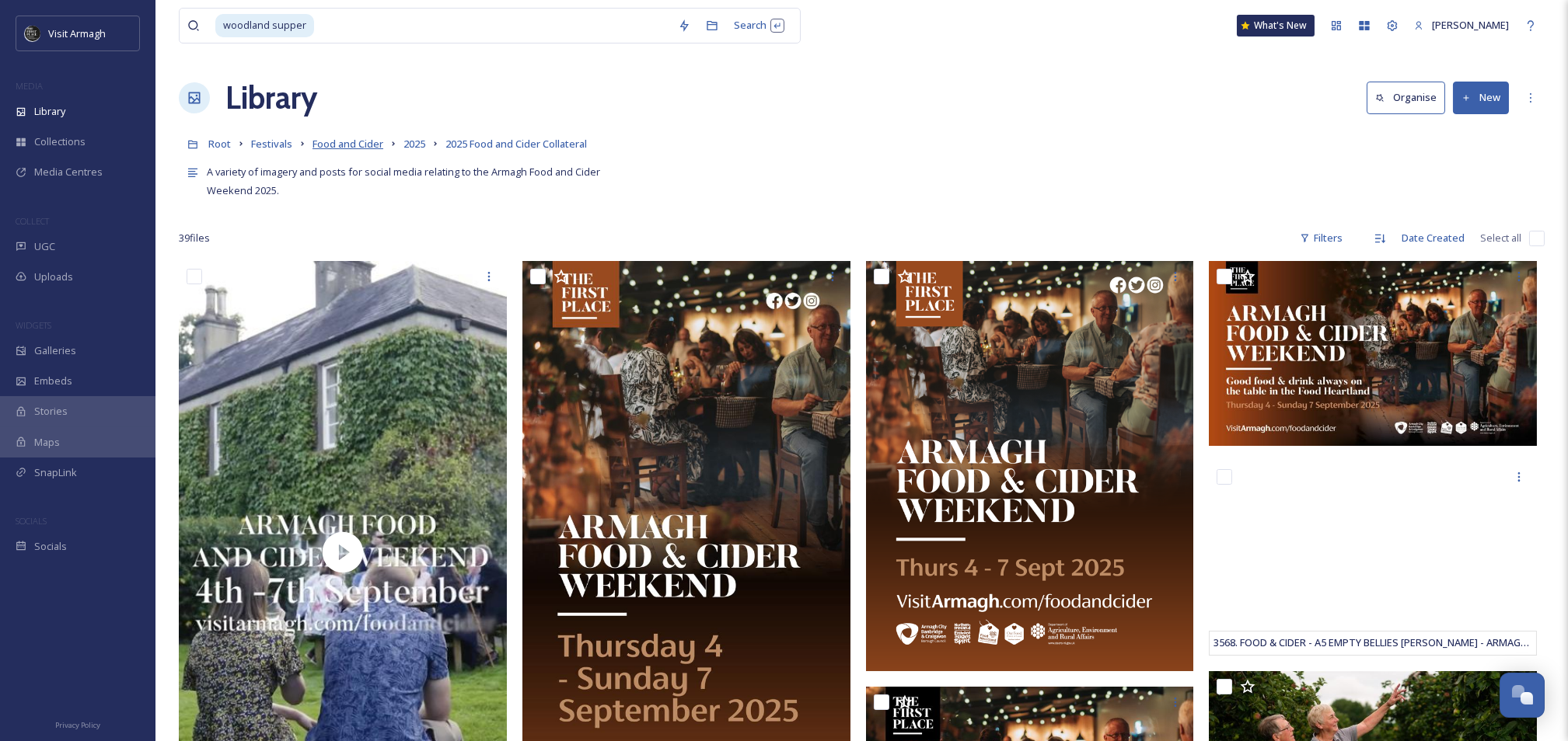
click at [369, 150] on span "Food and Cider" at bounding box center [348, 144] width 71 height 14
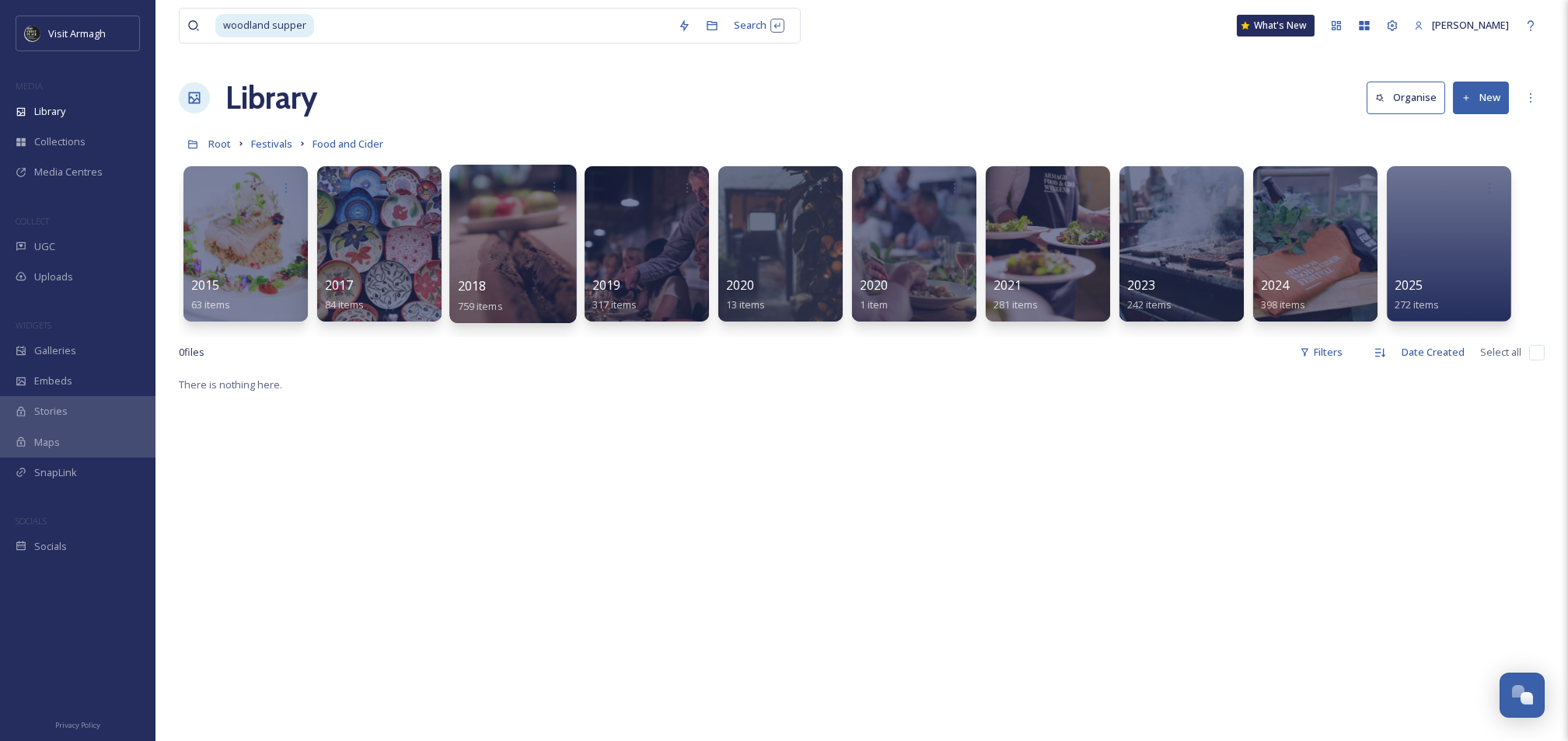
click at [511, 244] on div at bounding box center [513, 244] width 127 height 158
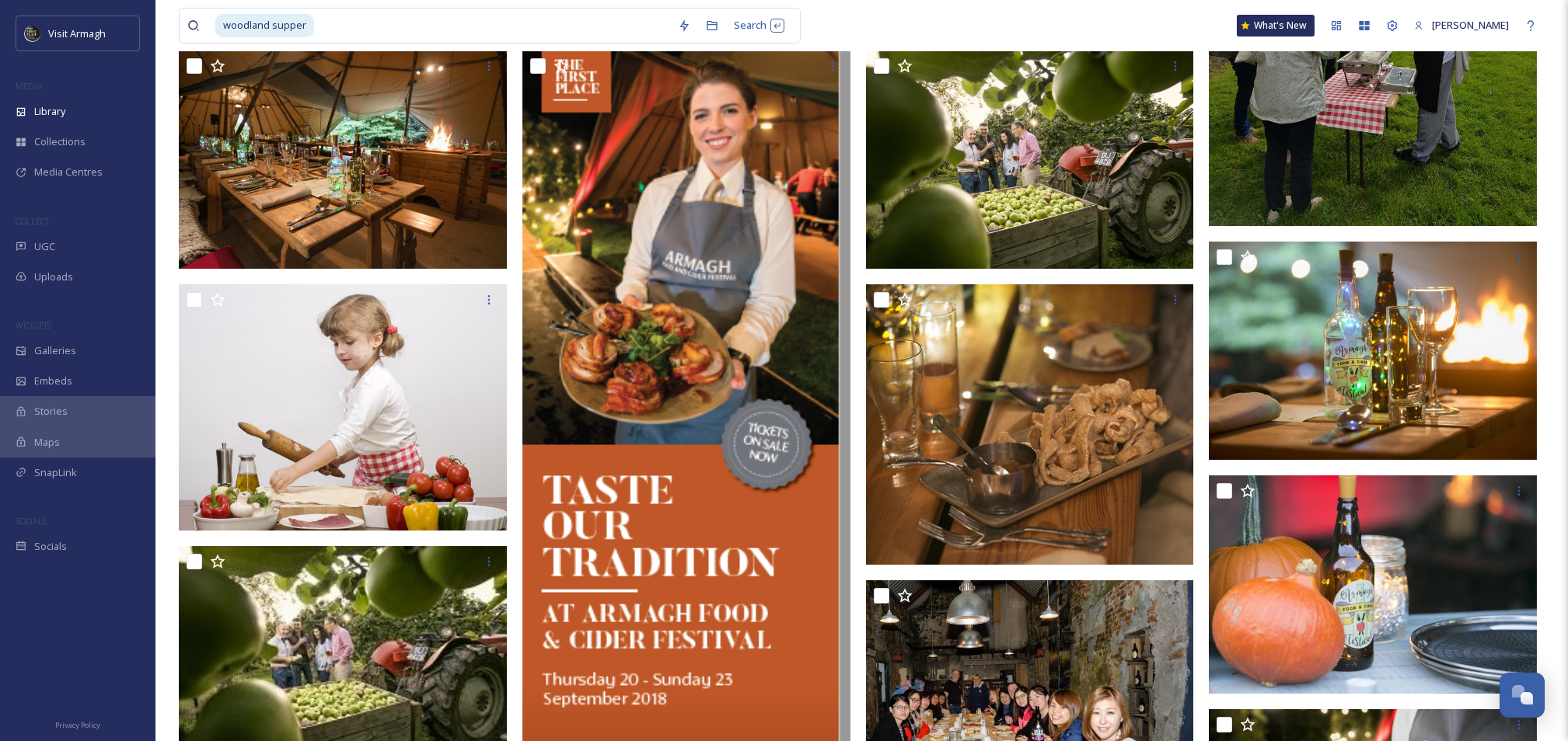
scroll to position [438, 0]
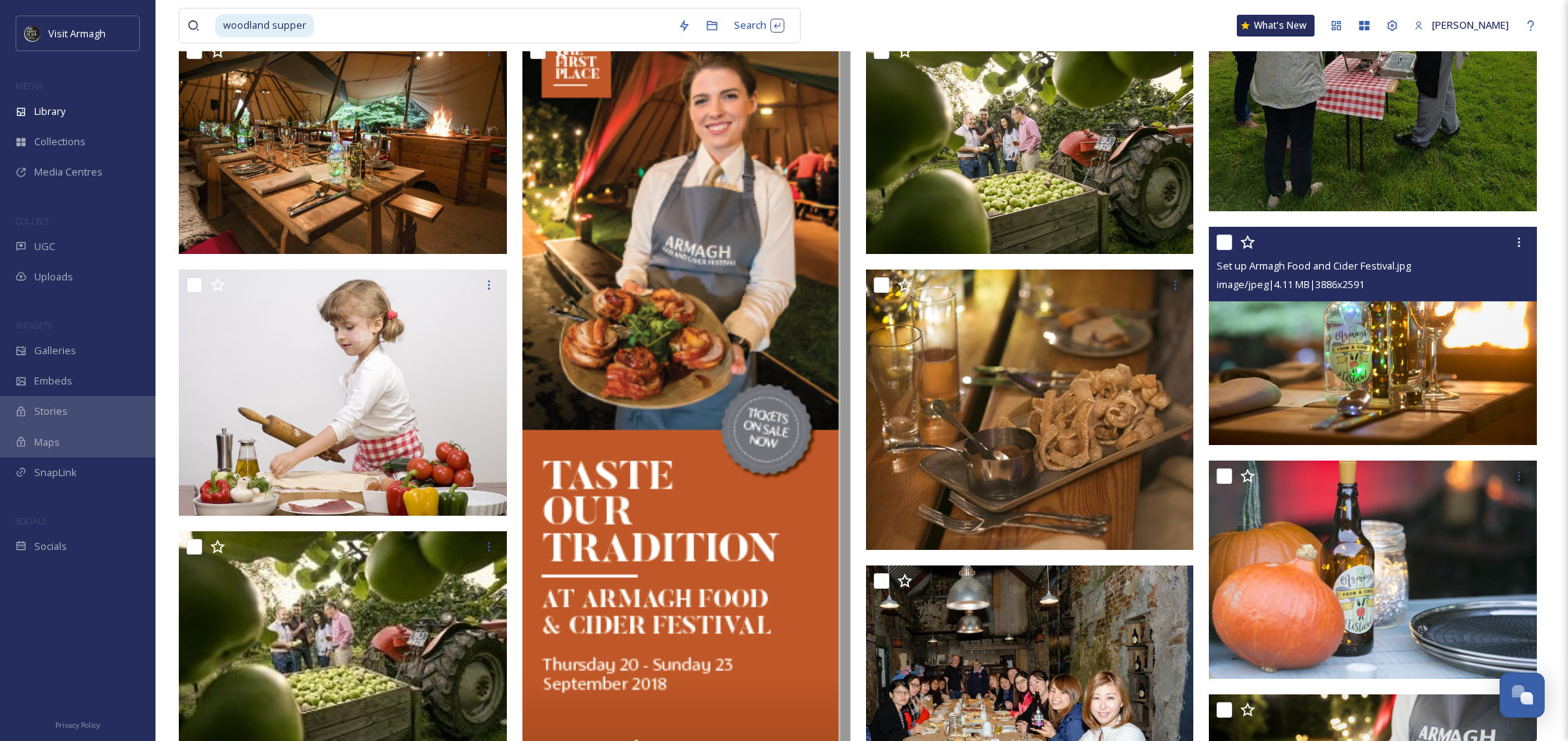
click at [1390, 380] on img at bounding box center [1374, 336] width 328 height 220
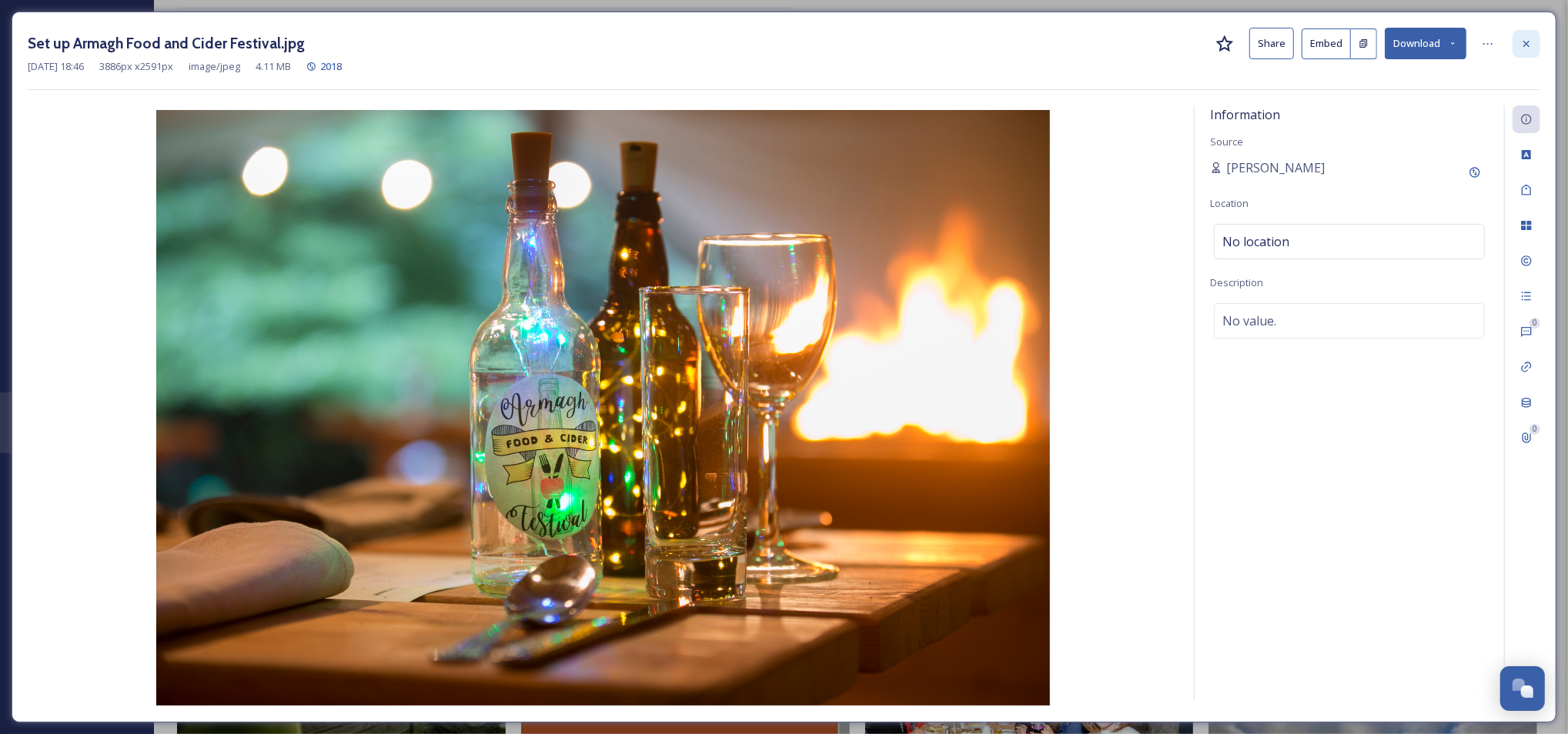
click at [1528, 40] on icon at bounding box center [1526, 43] width 12 height 12
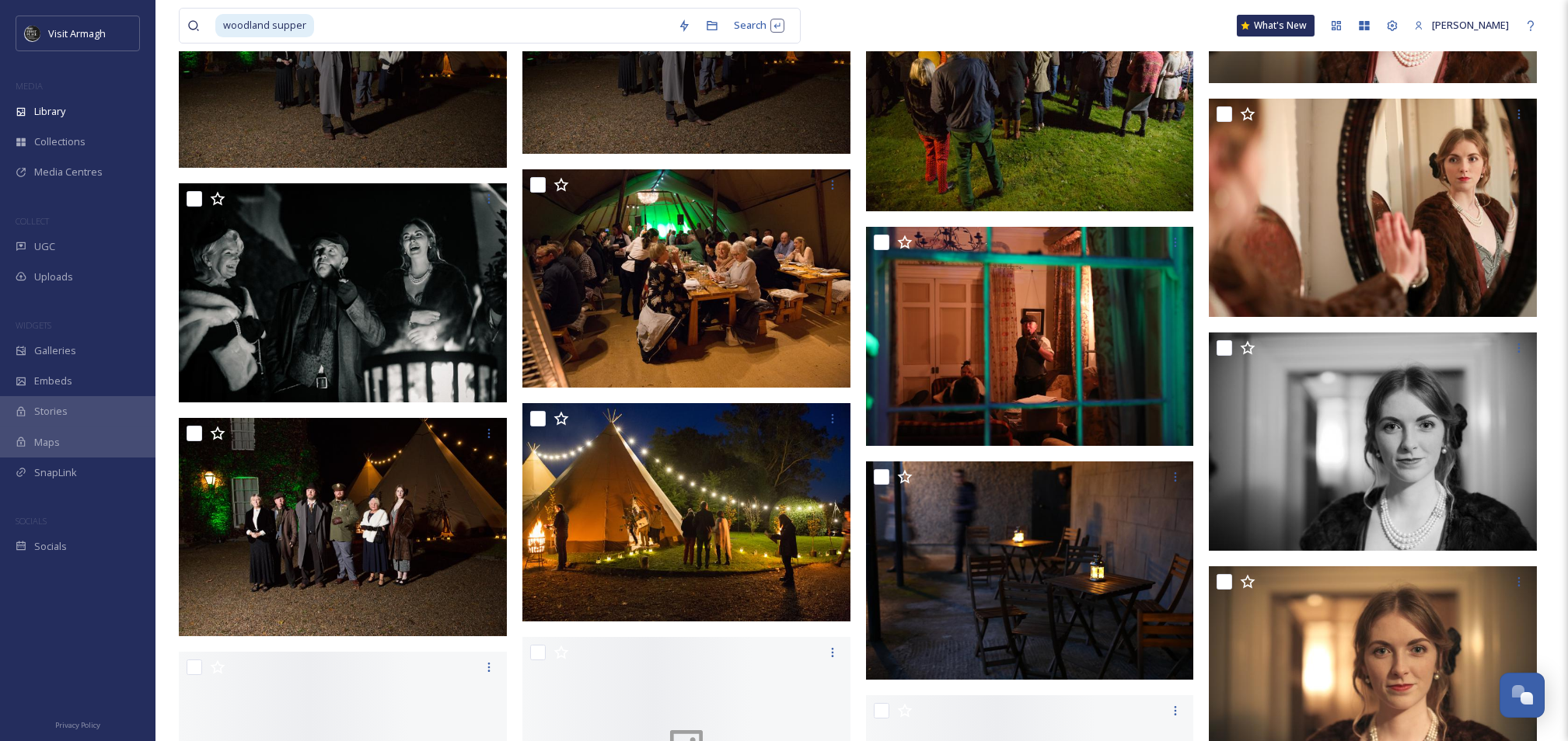
scroll to position [21851, 0]
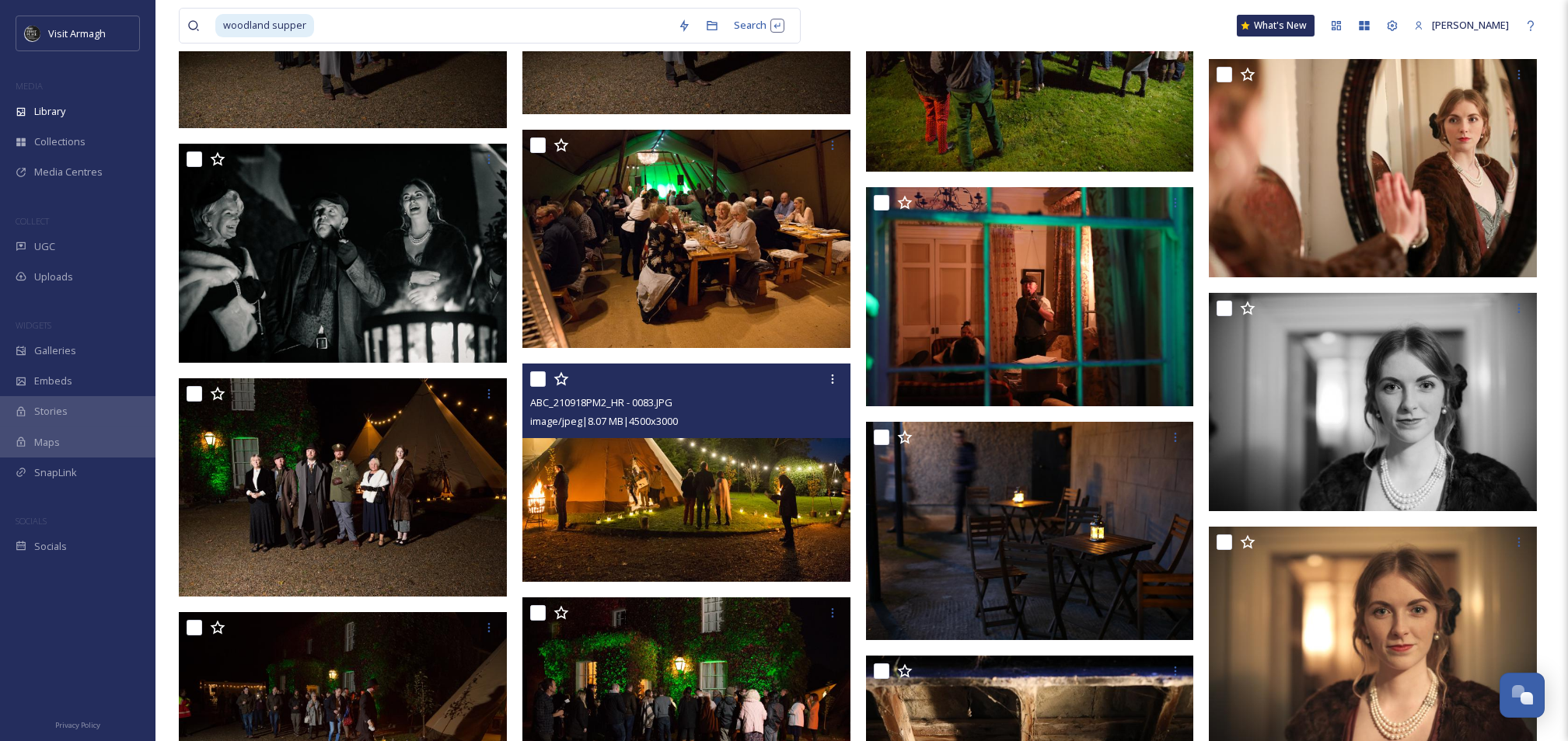
click at [538, 385] on input "checkbox" at bounding box center [538, 379] width 15 height 15
checkbox input "true"
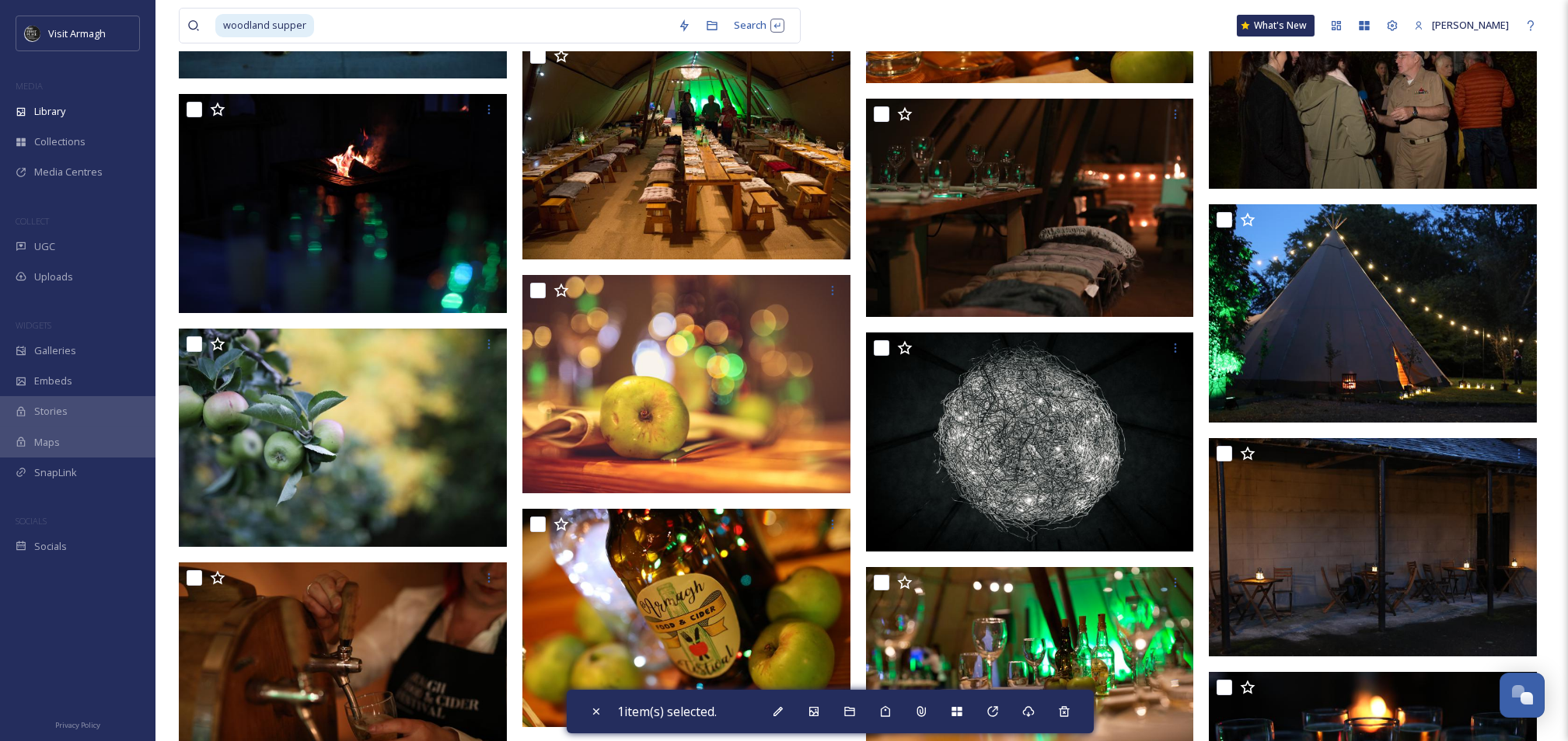
scroll to position [25313, 0]
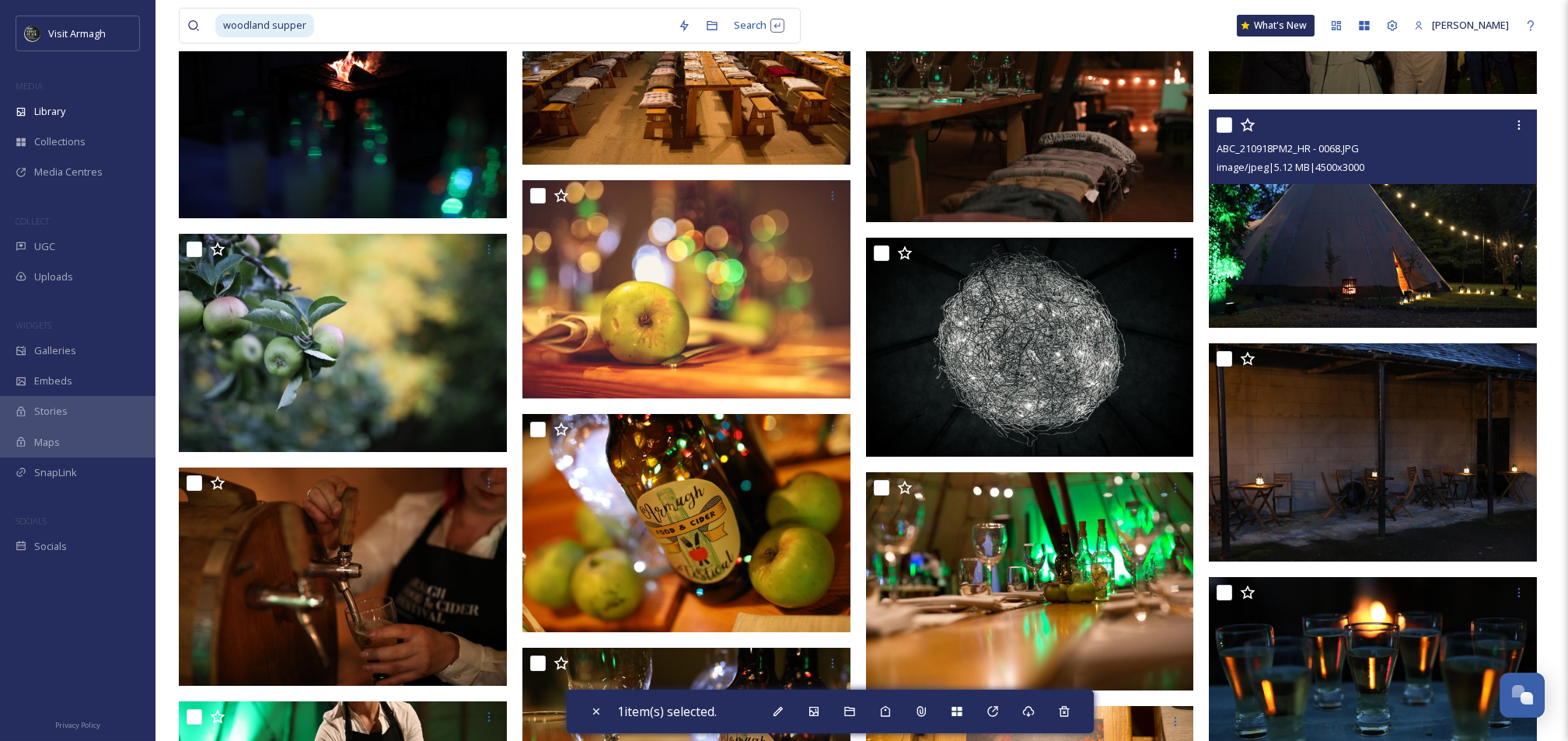
click at [1229, 128] on input "checkbox" at bounding box center [1225, 124] width 15 height 15
checkbox input "true"
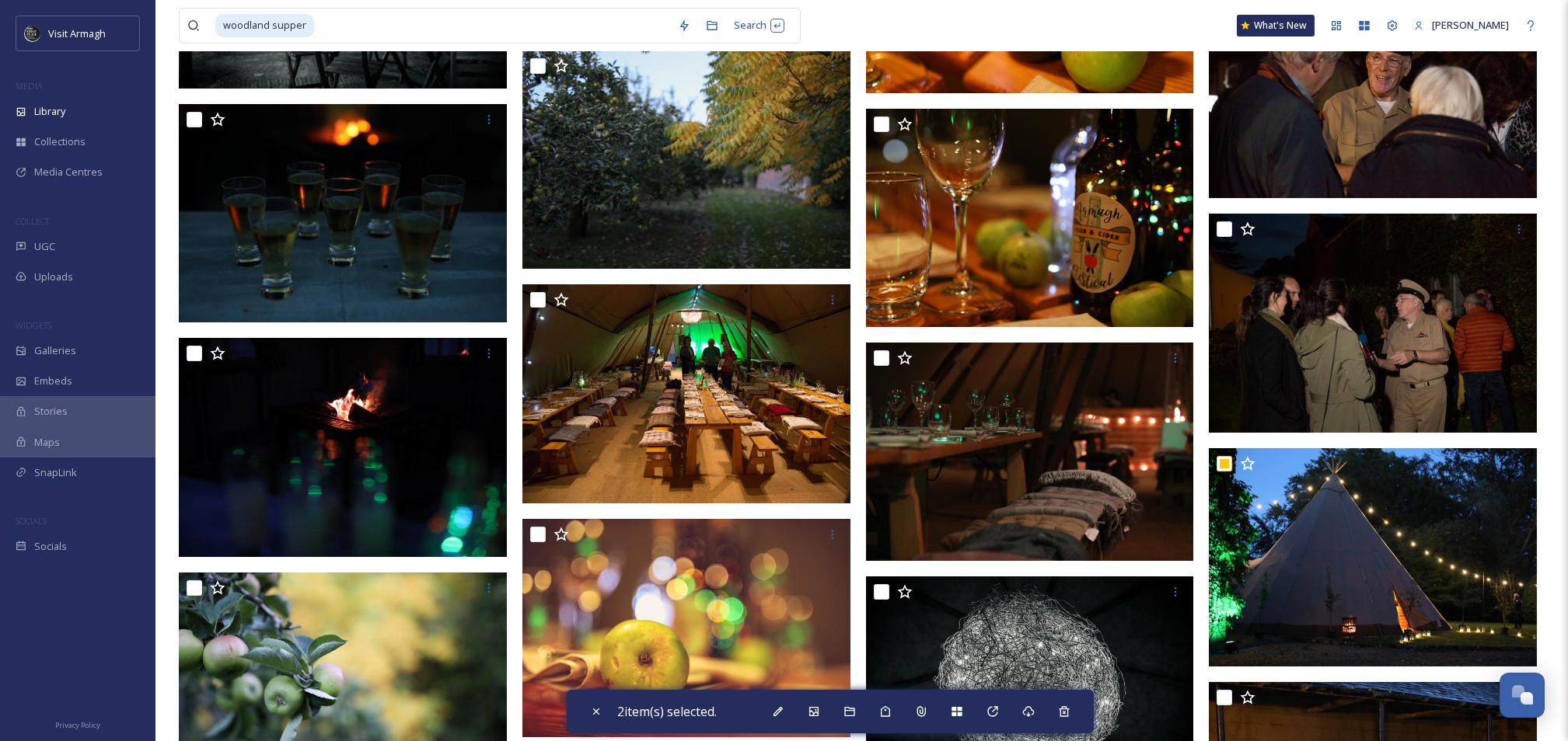
scroll to position [25097, 0]
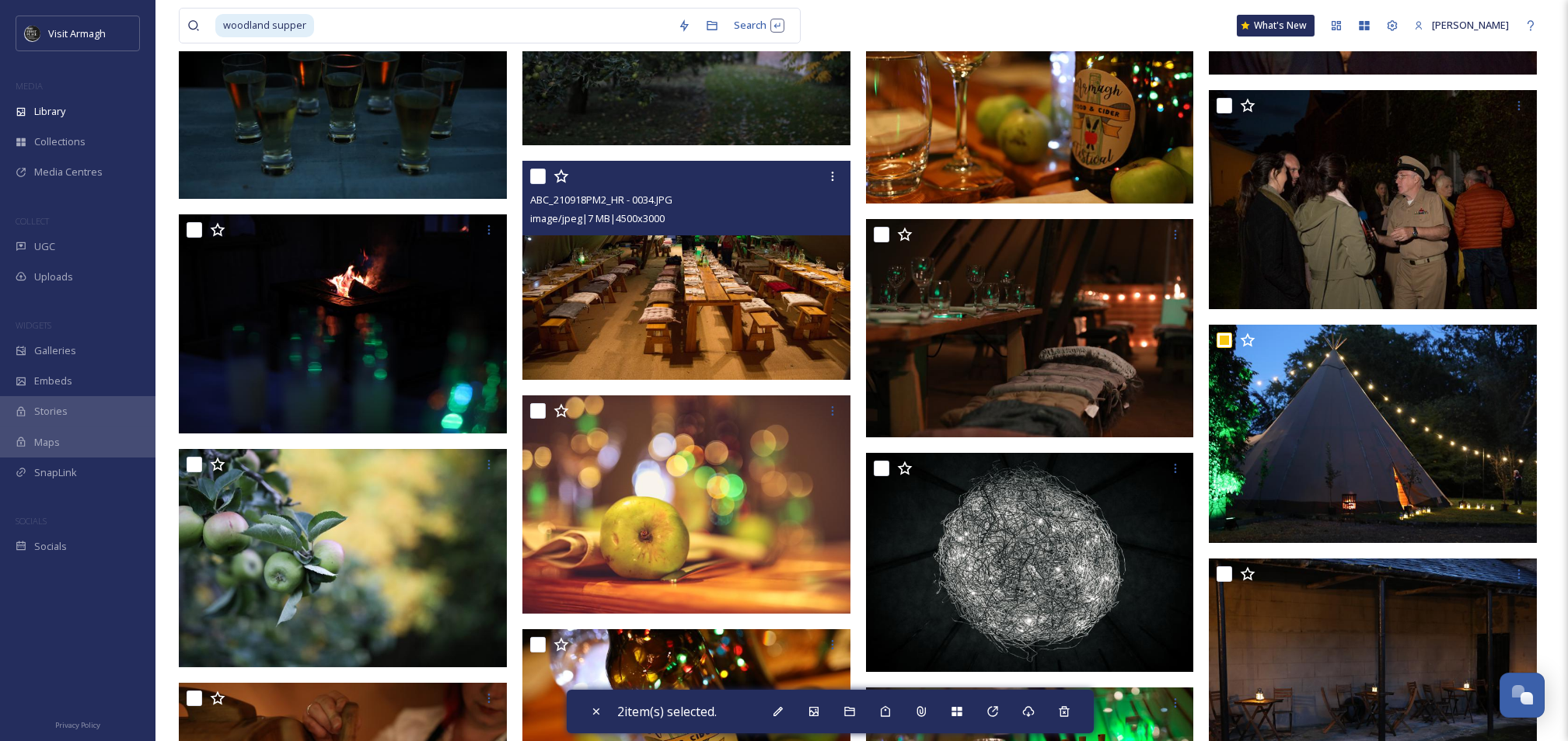
click at [542, 183] on input "checkbox" at bounding box center [538, 176] width 15 height 15
checkbox input "true"
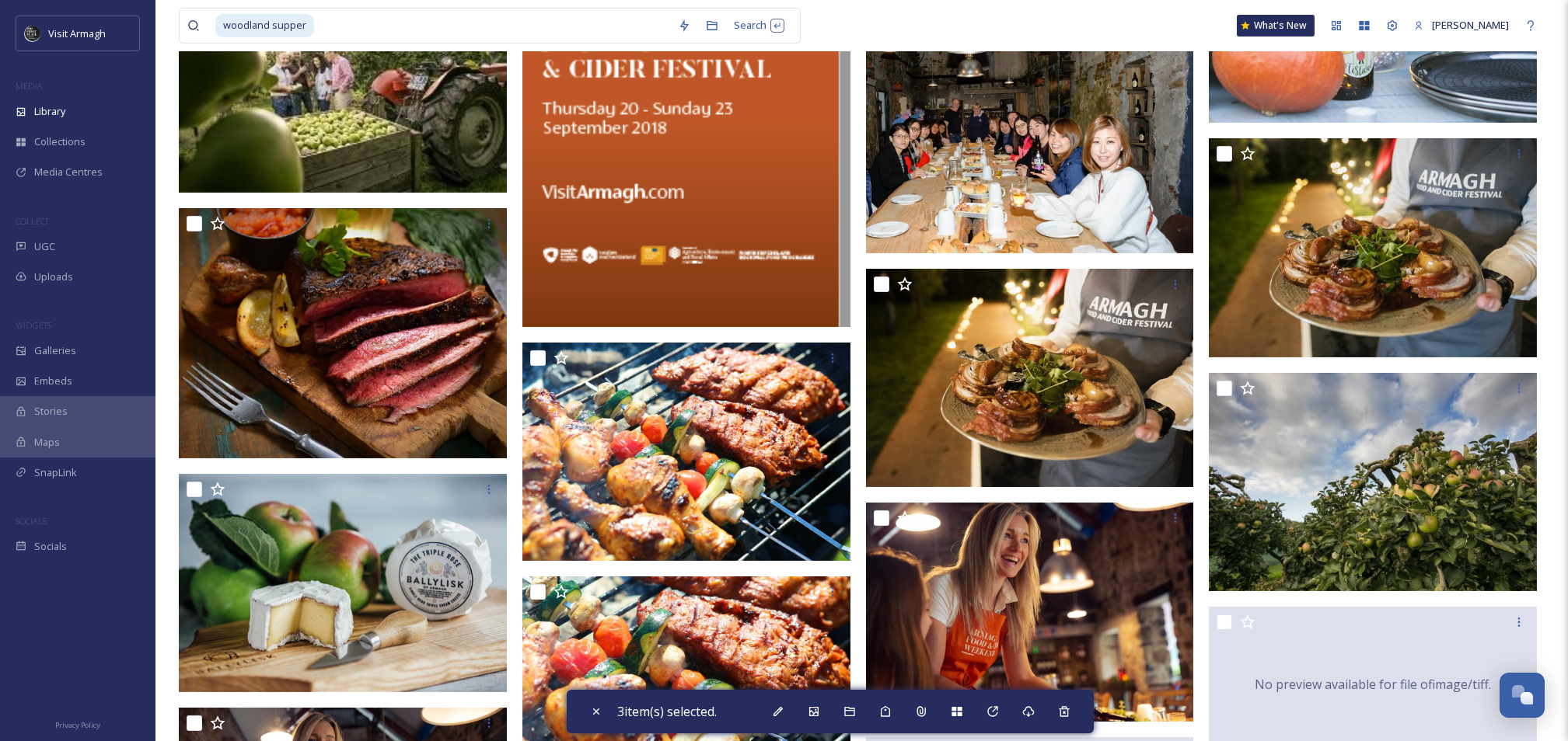
scroll to position [0, 0]
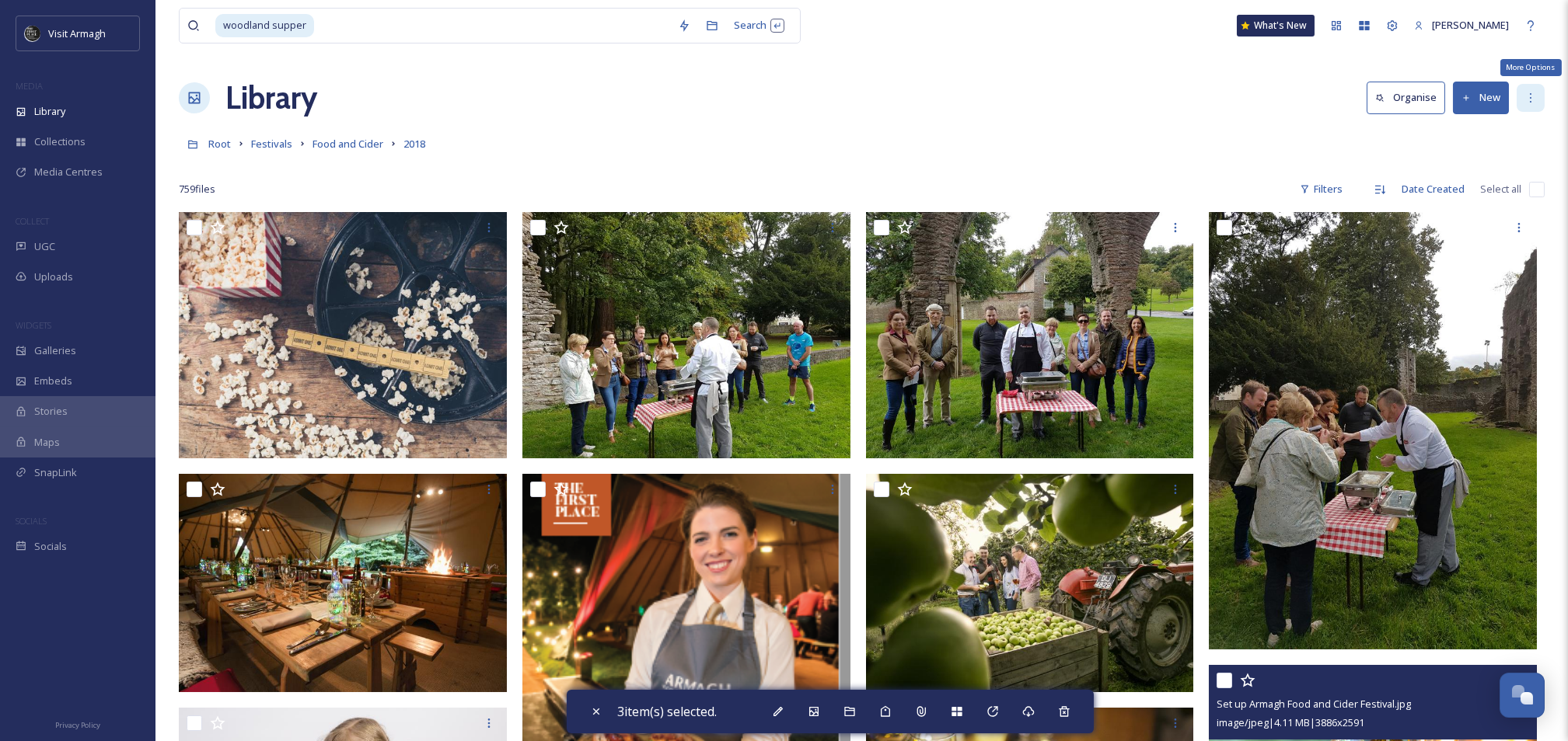
click at [1523, 101] on div "More Options" at bounding box center [1530, 98] width 28 height 28
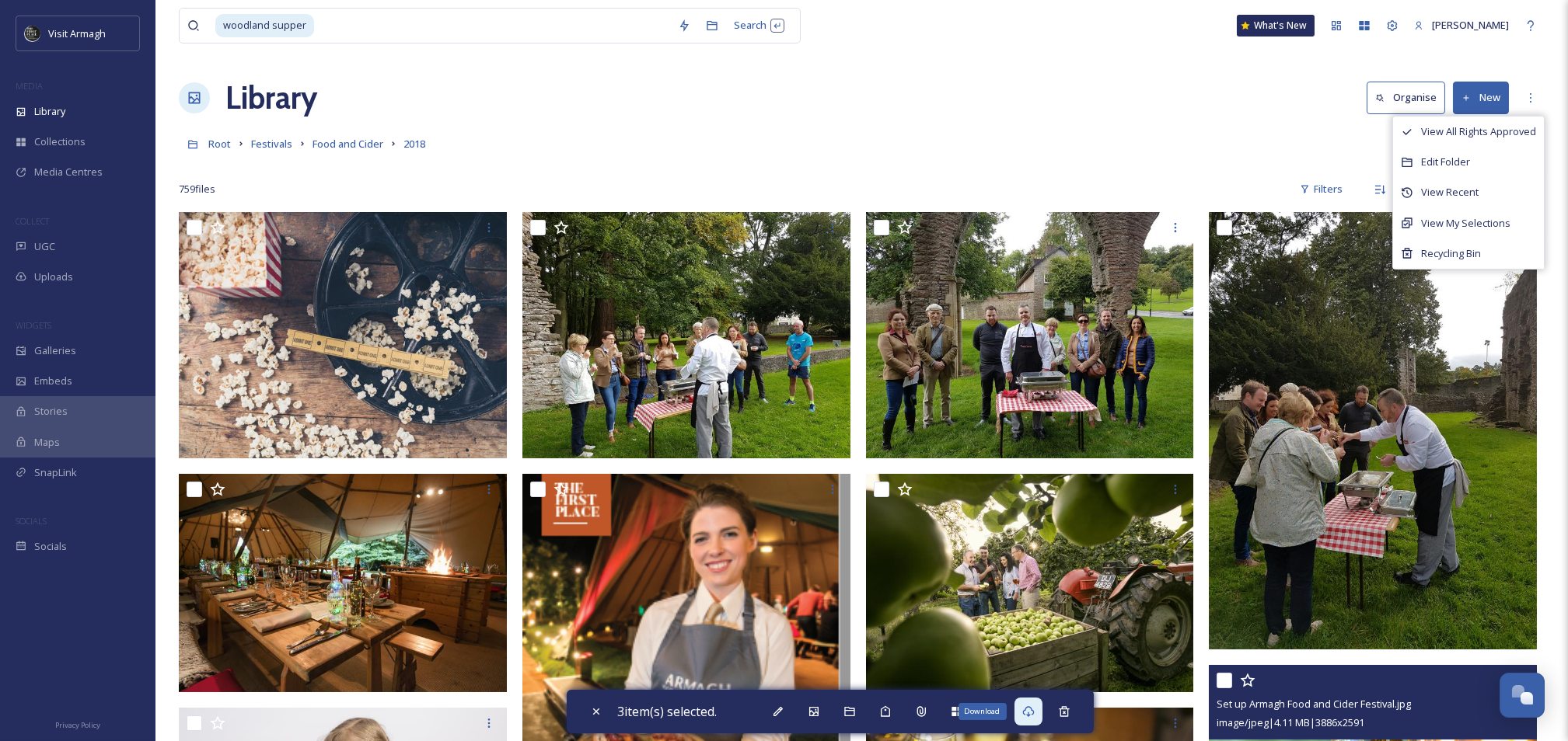
click at [1034, 707] on icon at bounding box center [1029, 712] width 12 height 11
click at [320, 146] on span "Food and Cider" at bounding box center [348, 144] width 71 height 14
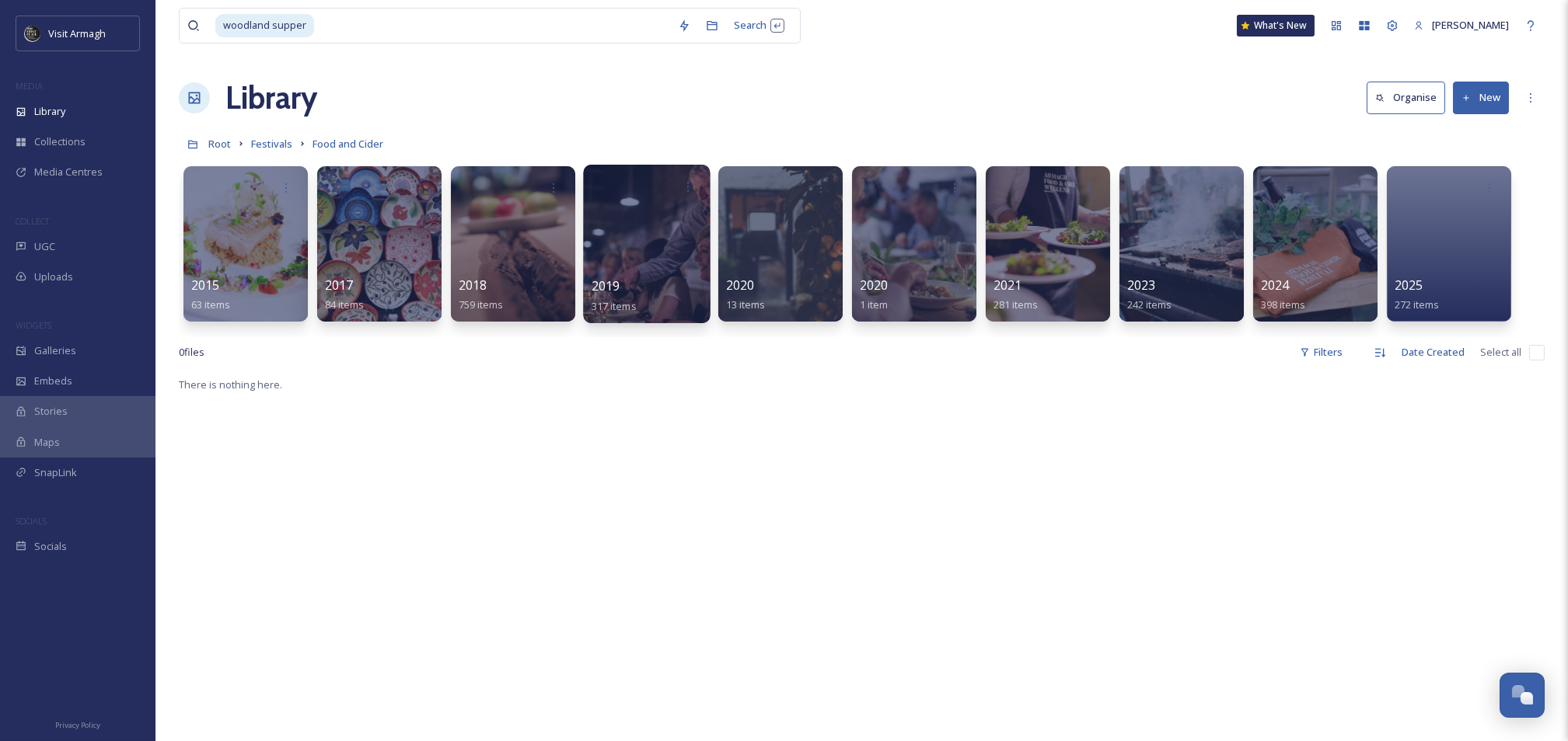
click at [622, 236] on div at bounding box center [646, 244] width 127 height 158
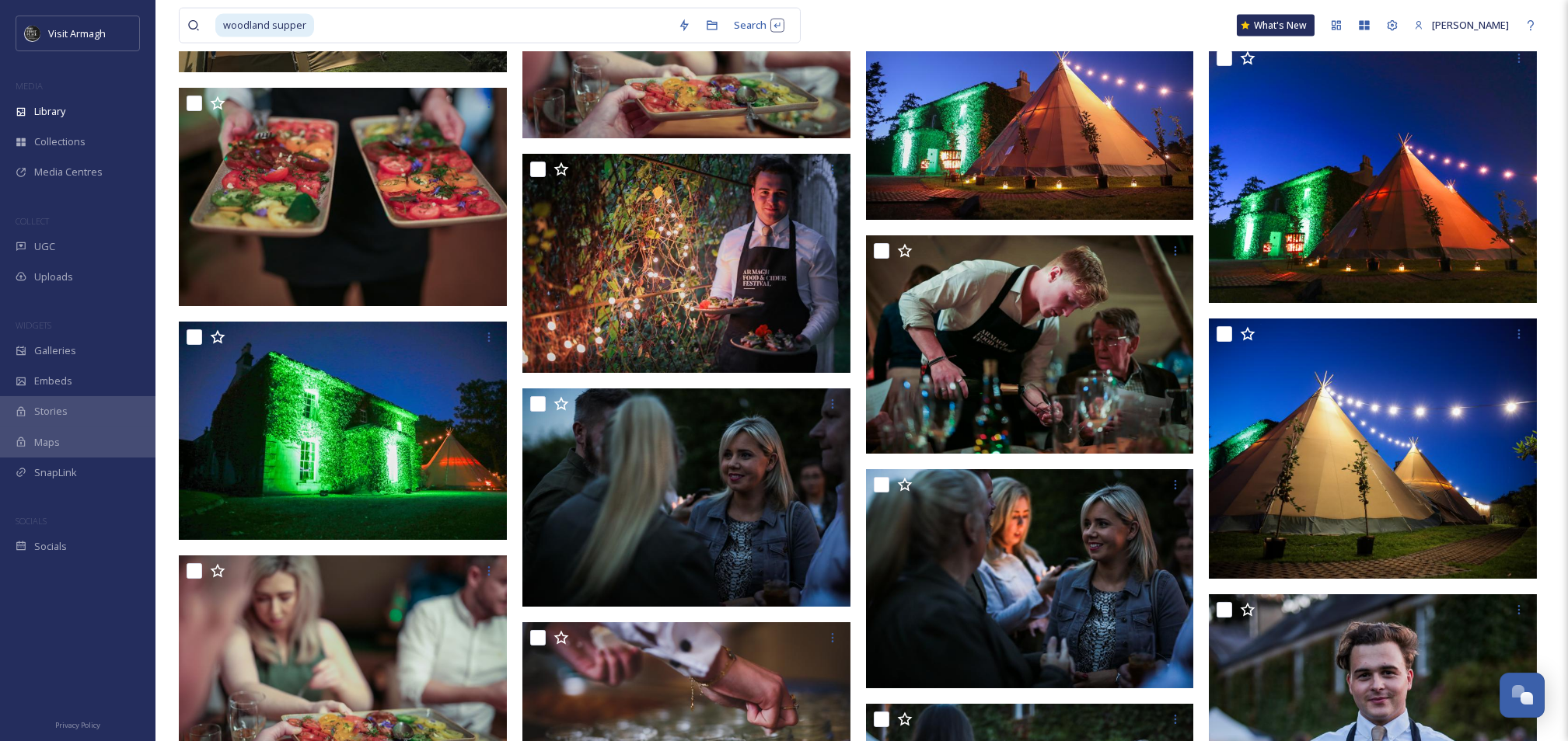
scroll to position [9205, 0]
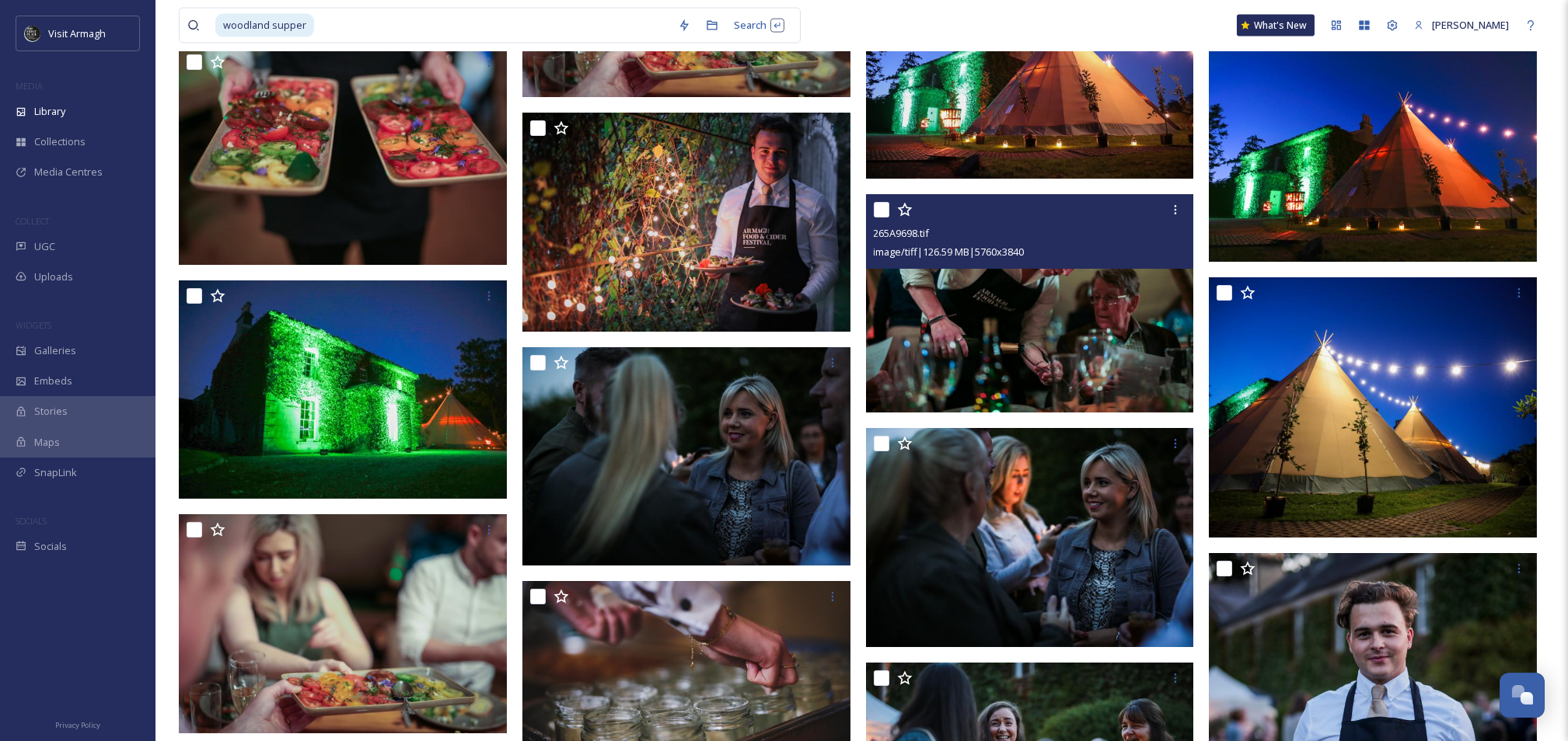
click at [878, 216] on input "checkbox" at bounding box center [881, 209] width 15 height 15
checkbox input "true"
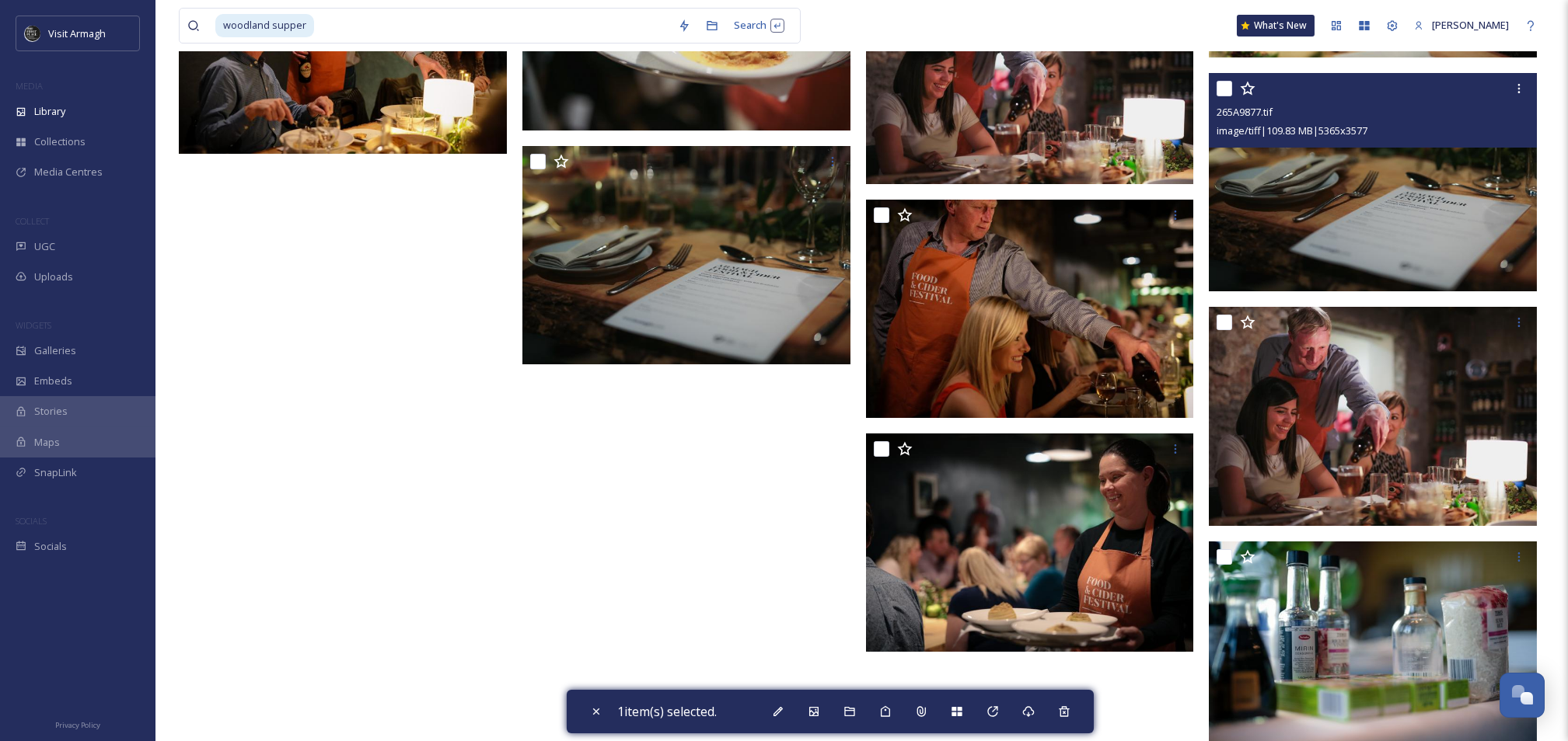
scroll to position [21919, 0]
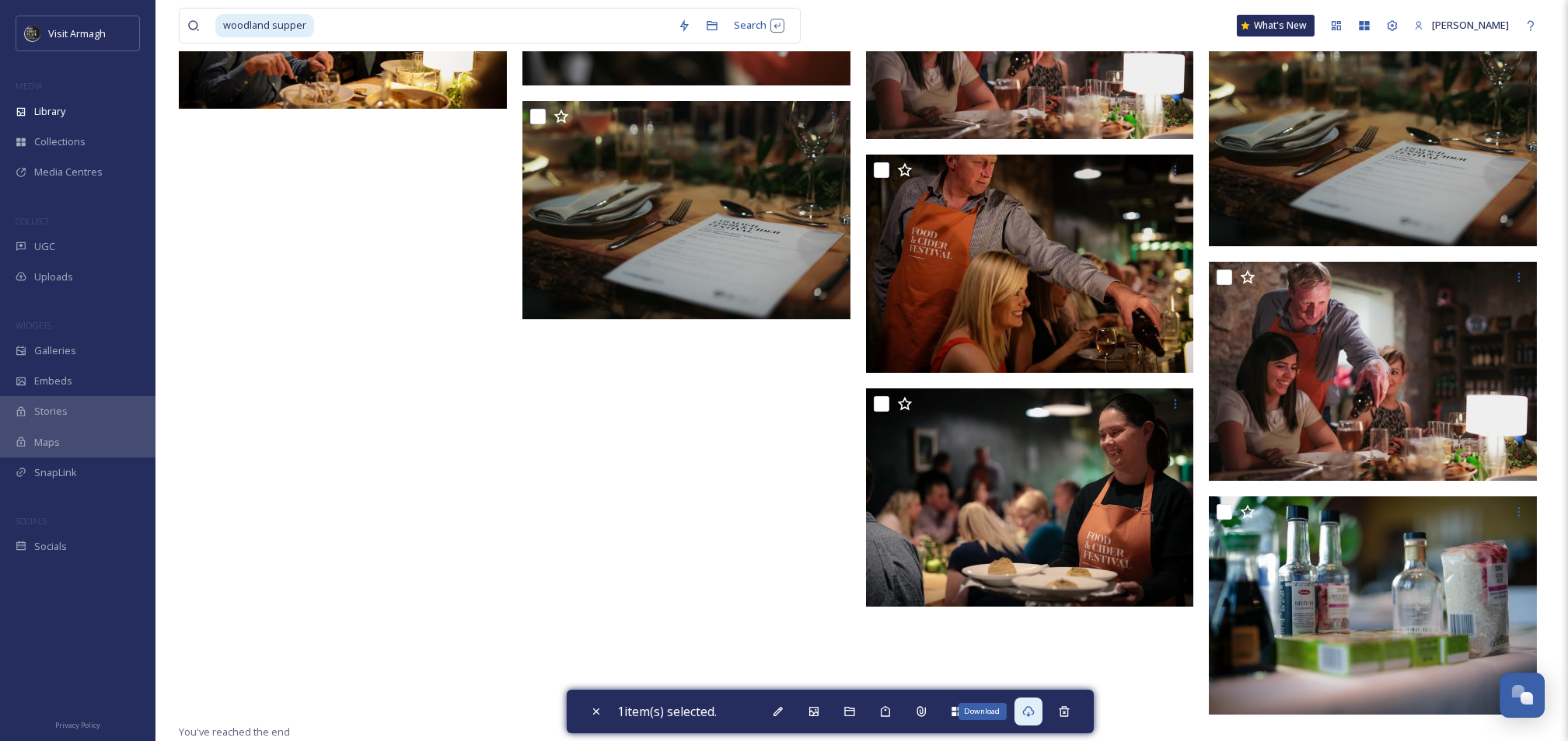
click at [1034, 710] on icon at bounding box center [1029, 712] width 12 height 11
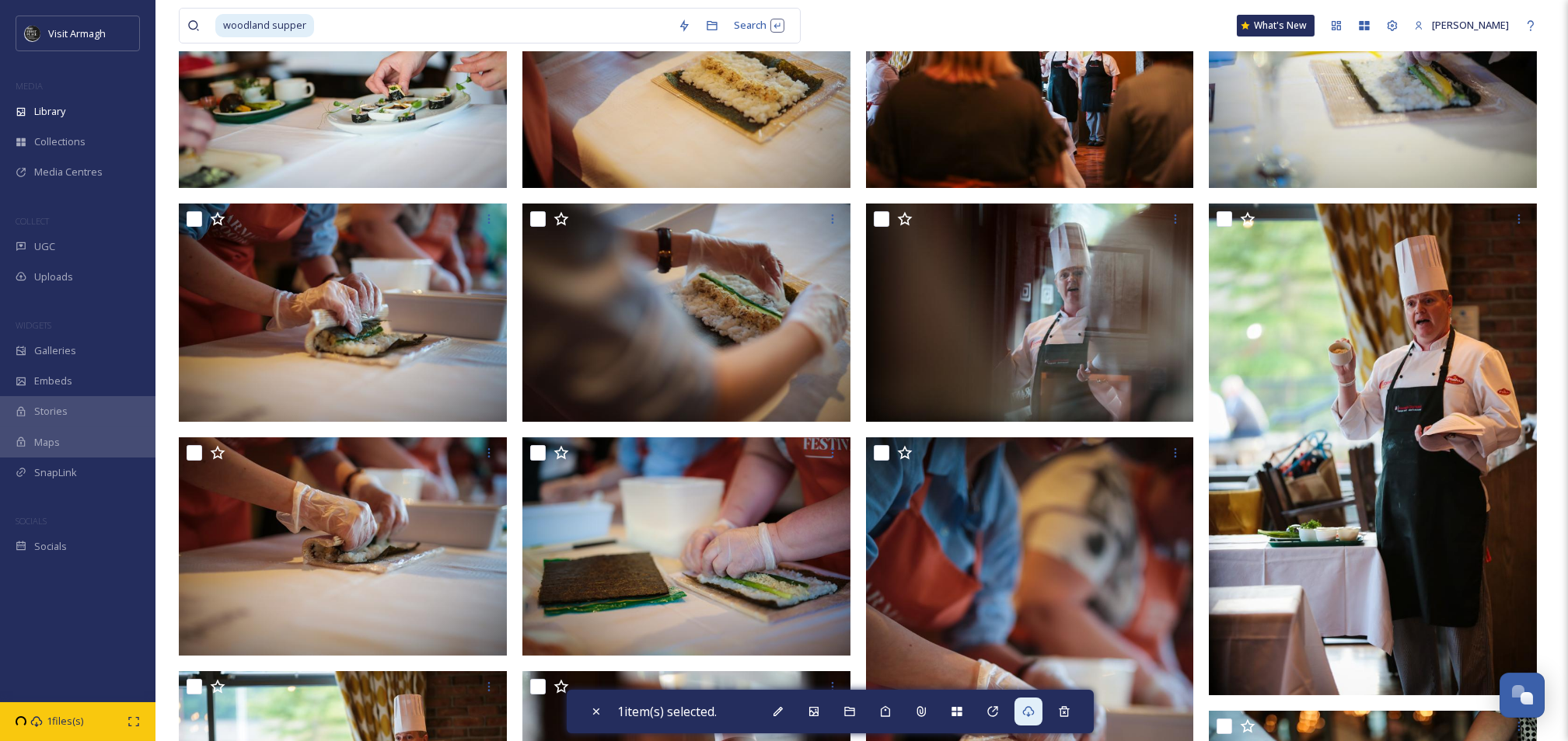
scroll to position [0, 0]
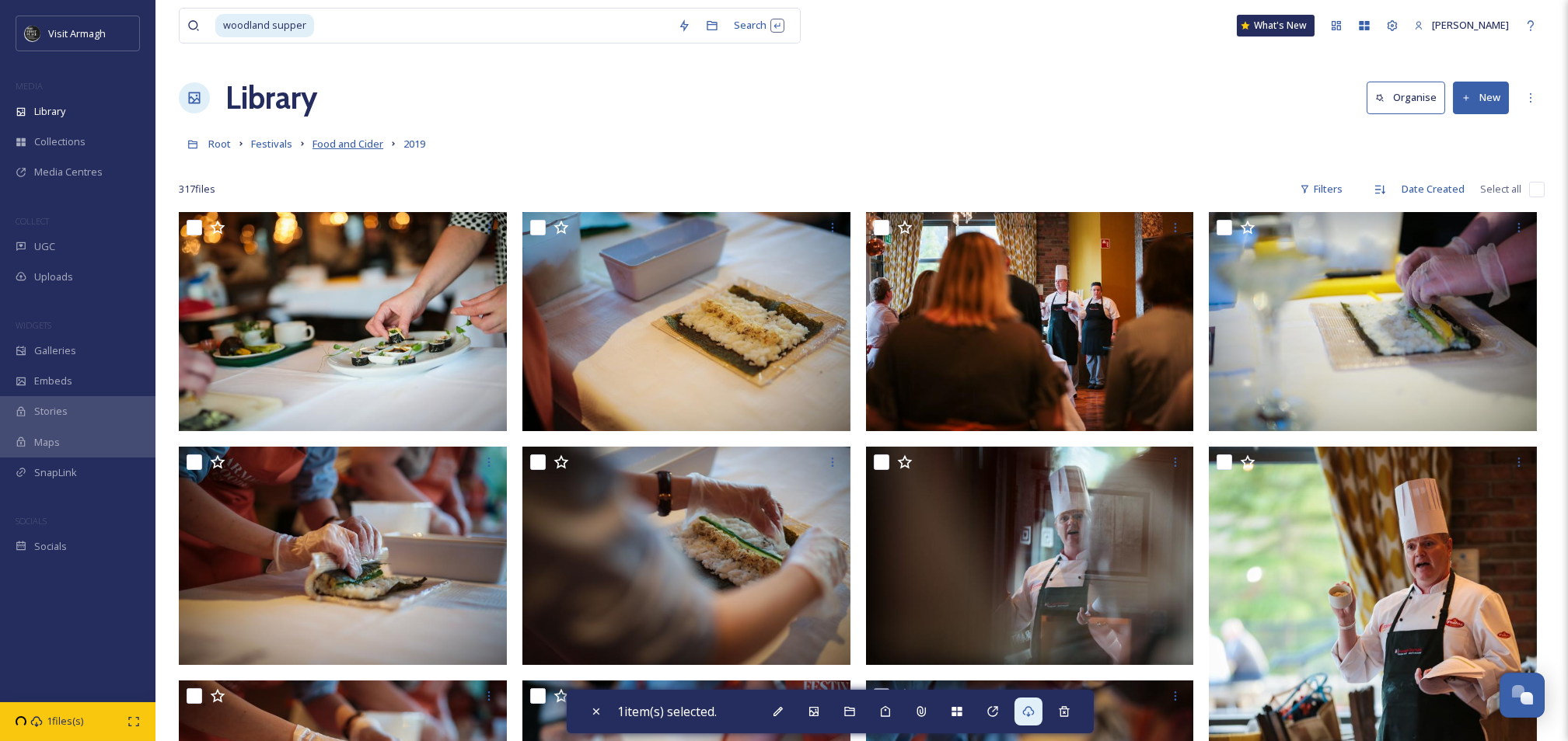
click at [348, 146] on span "Food and Cider" at bounding box center [348, 144] width 71 height 14
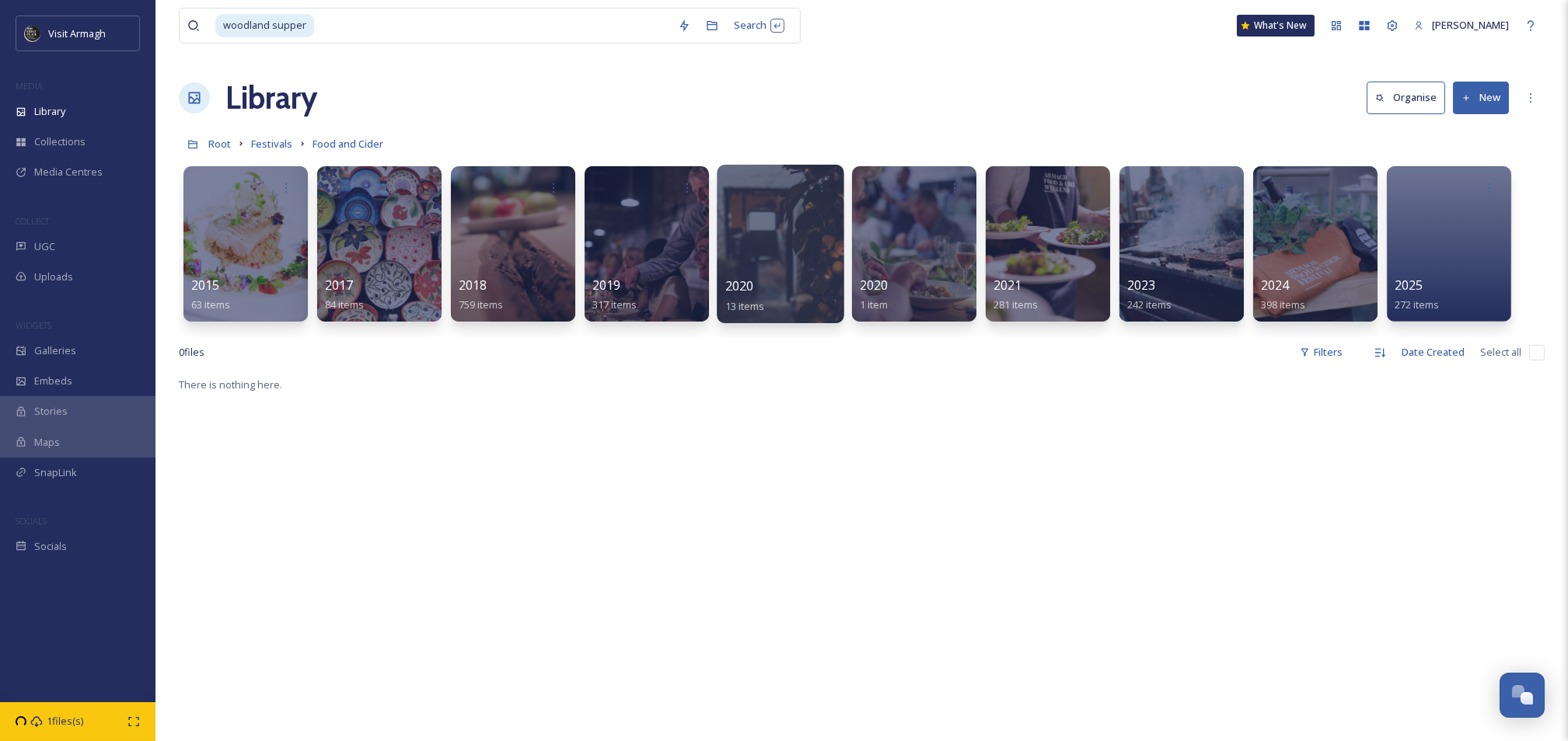
click at [763, 265] on div at bounding box center [780, 244] width 127 height 158
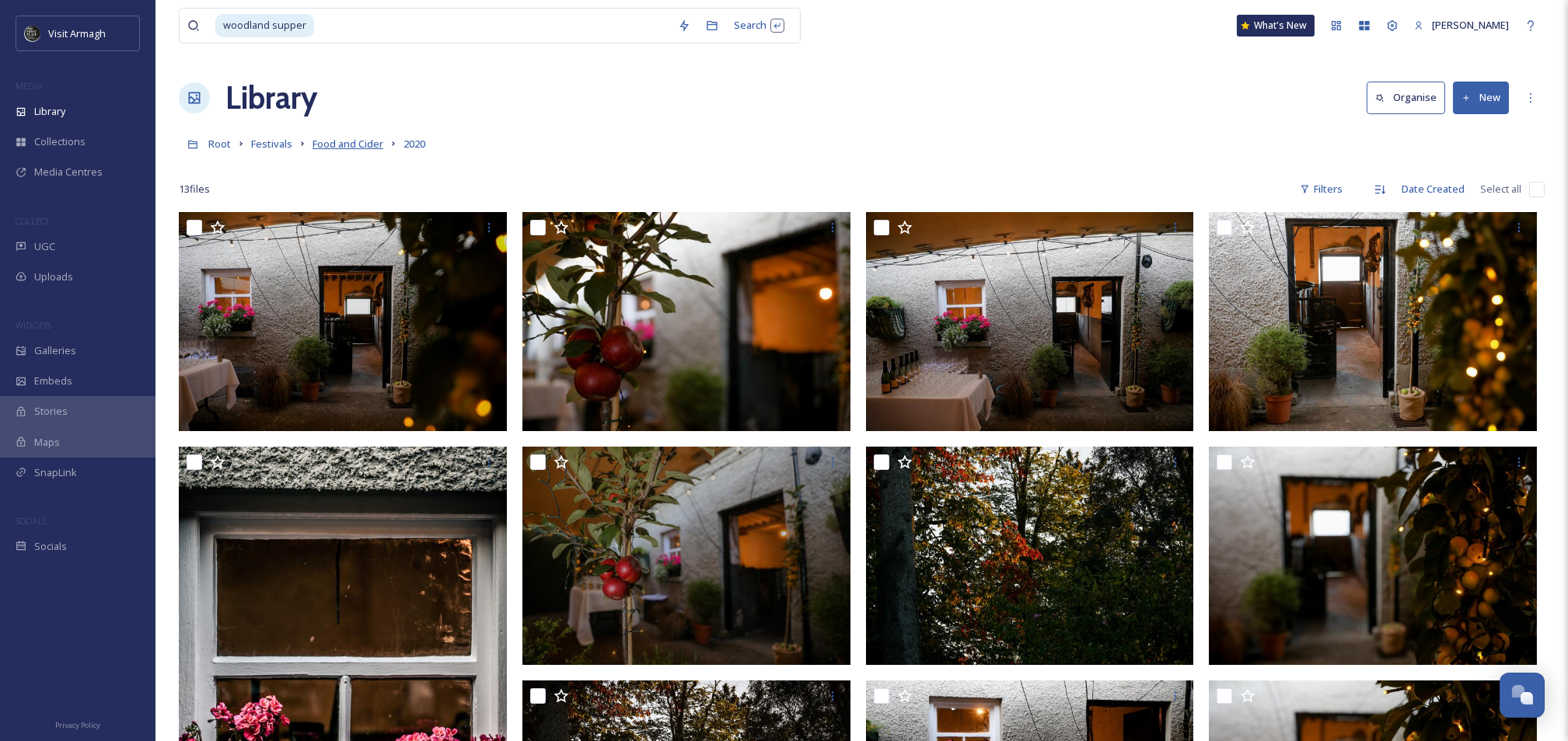
click at [349, 142] on span "Food and Cider" at bounding box center [348, 144] width 71 height 14
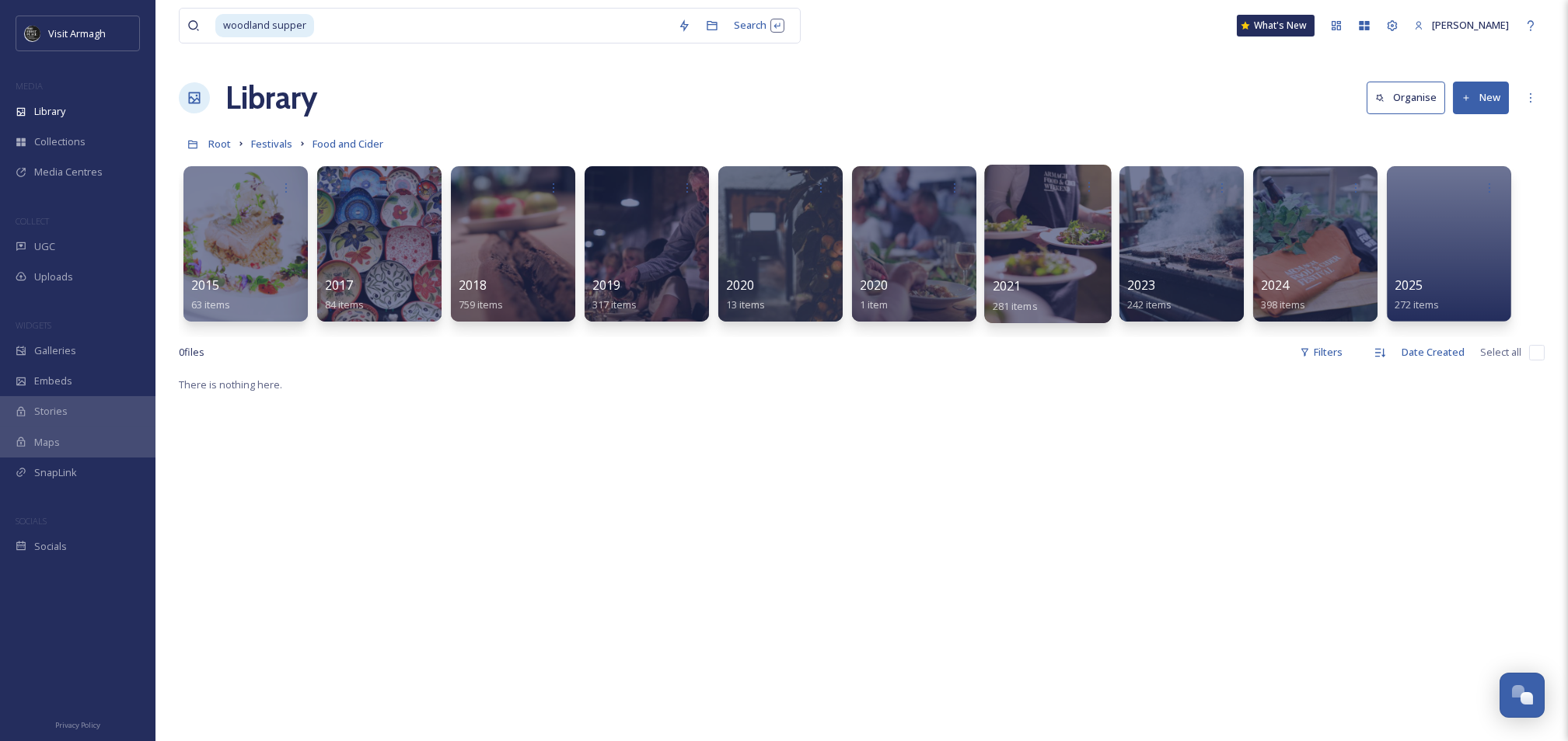
click at [1047, 218] on div at bounding box center [1048, 244] width 127 height 158
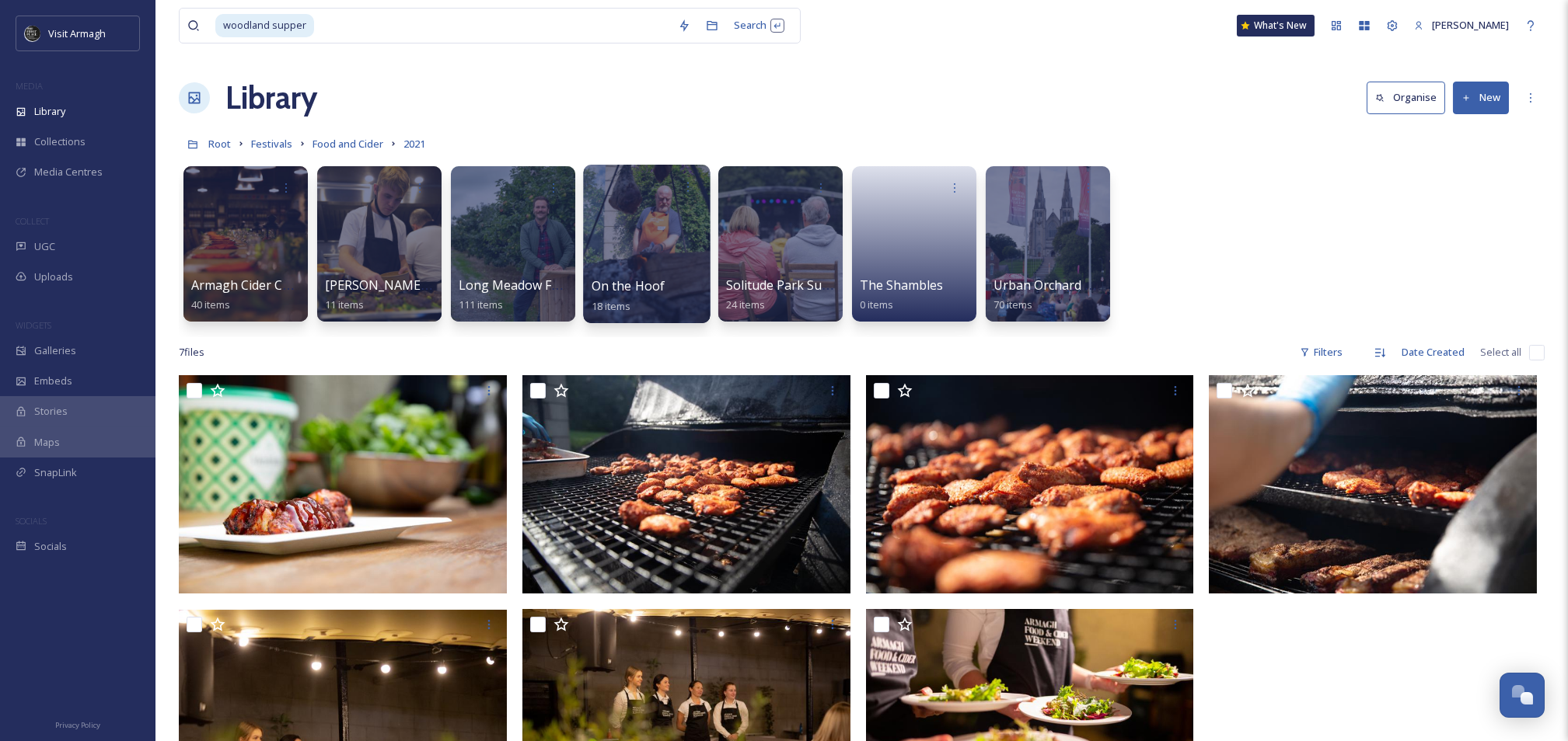
click at [633, 230] on div at bounding box center [646, 244] width 127 height 158
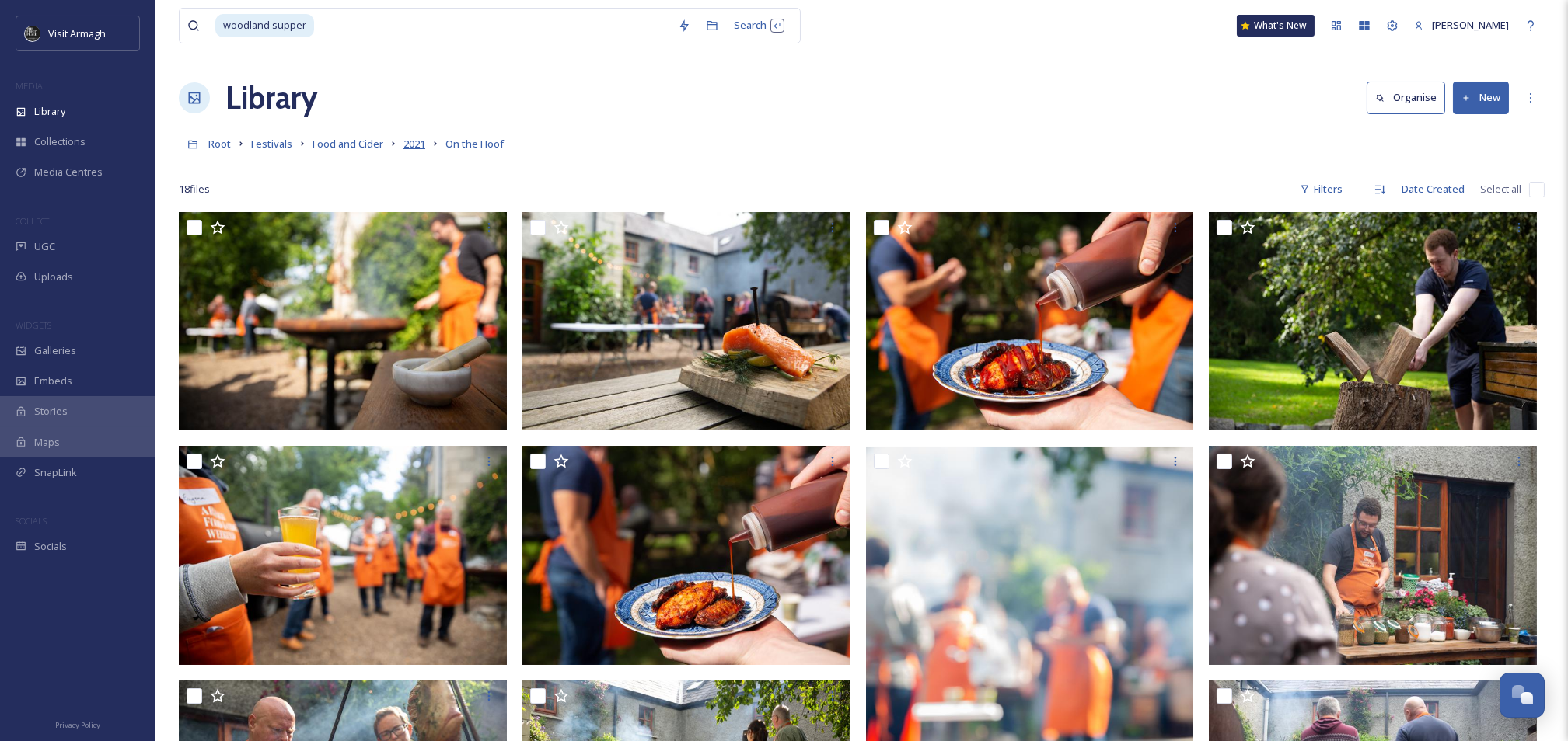
click at [421, 144] on span "2021" at bounding box center [414, 144] width 22 height 14
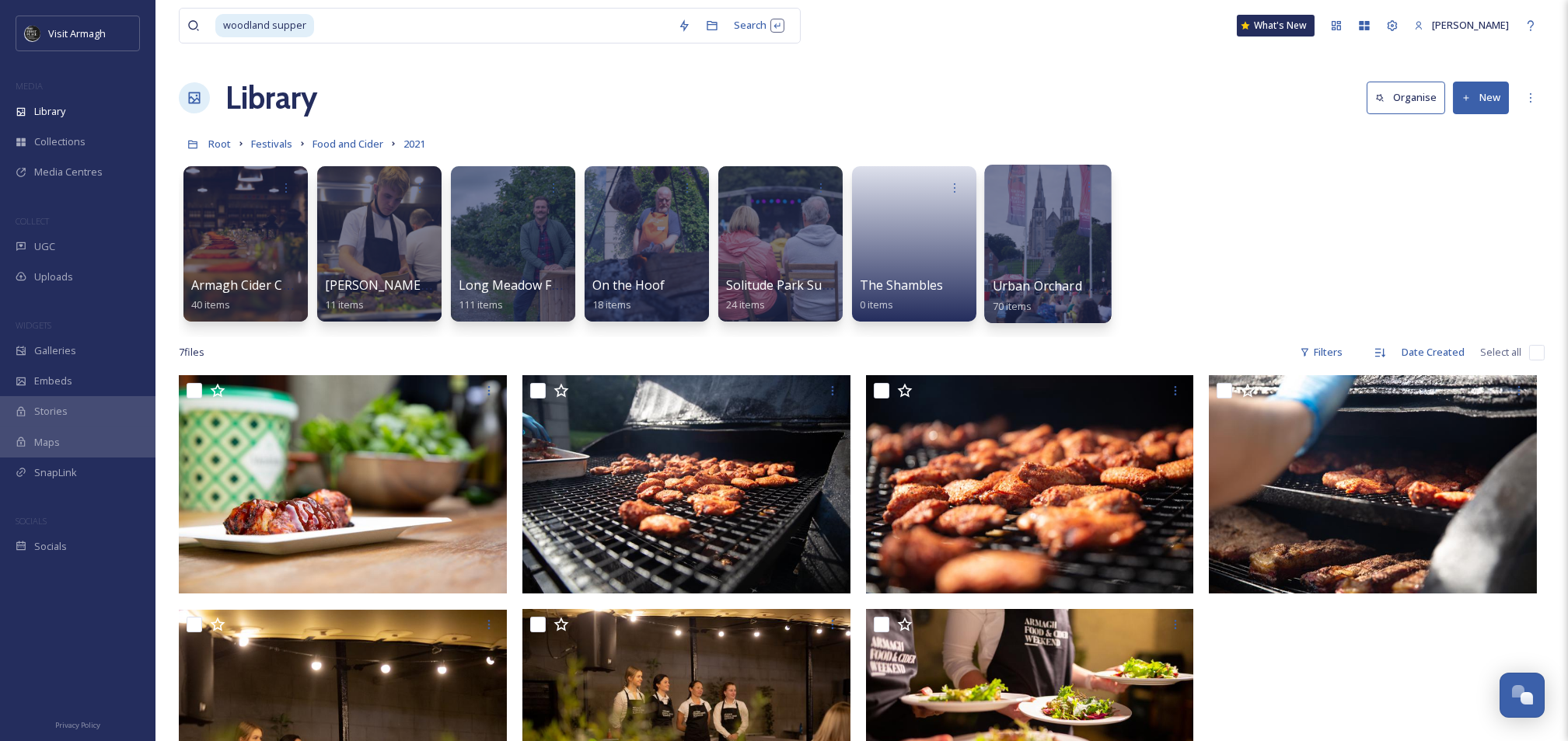
click at [1076, 229] on div at bounding box center [1048, 244] width 127 height 158
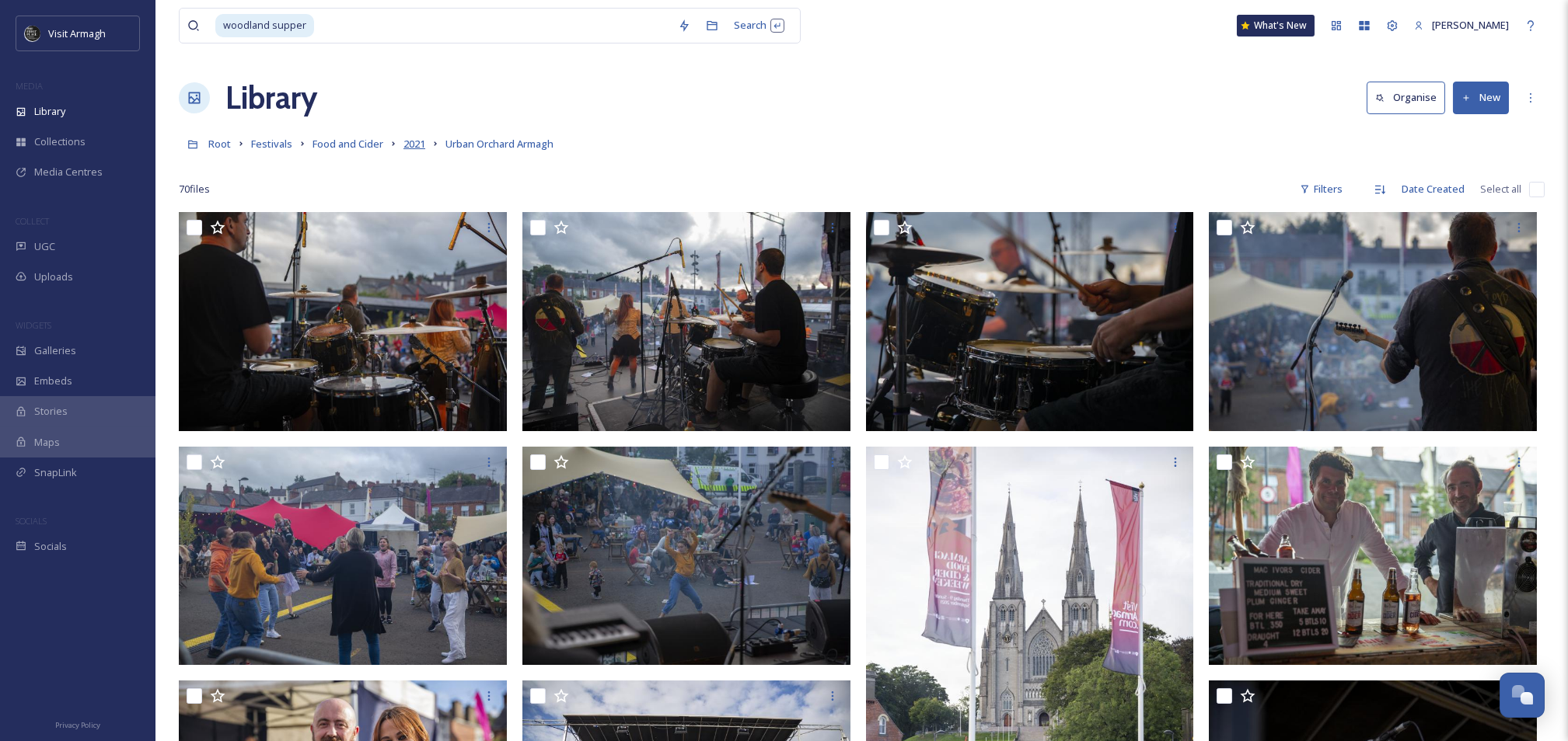
click at [418, 144] on span "2021" at bounding box center [414, 144] width 22 height 14
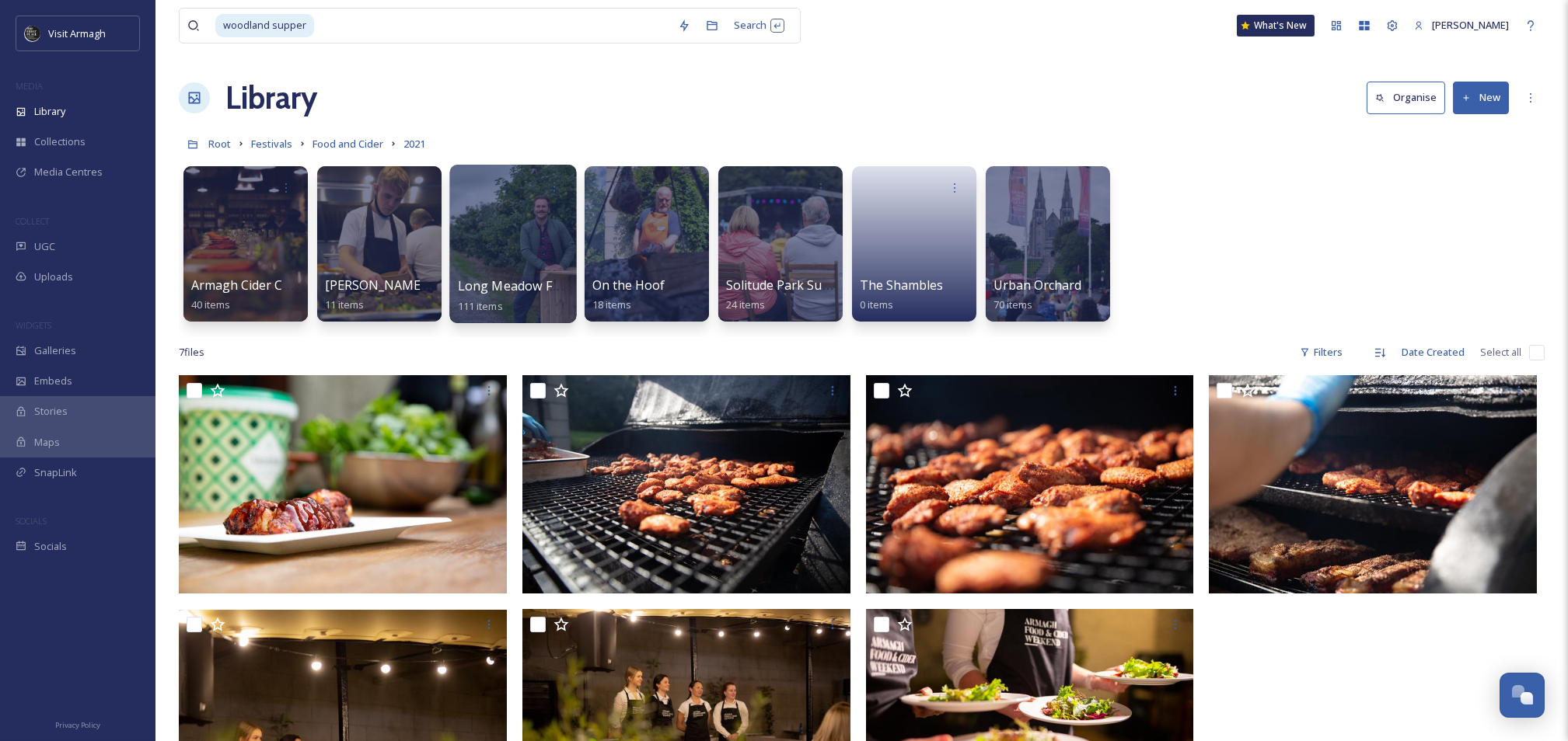
click at [507, 211] on div at bounding box center [513, 244] width 127 height 158
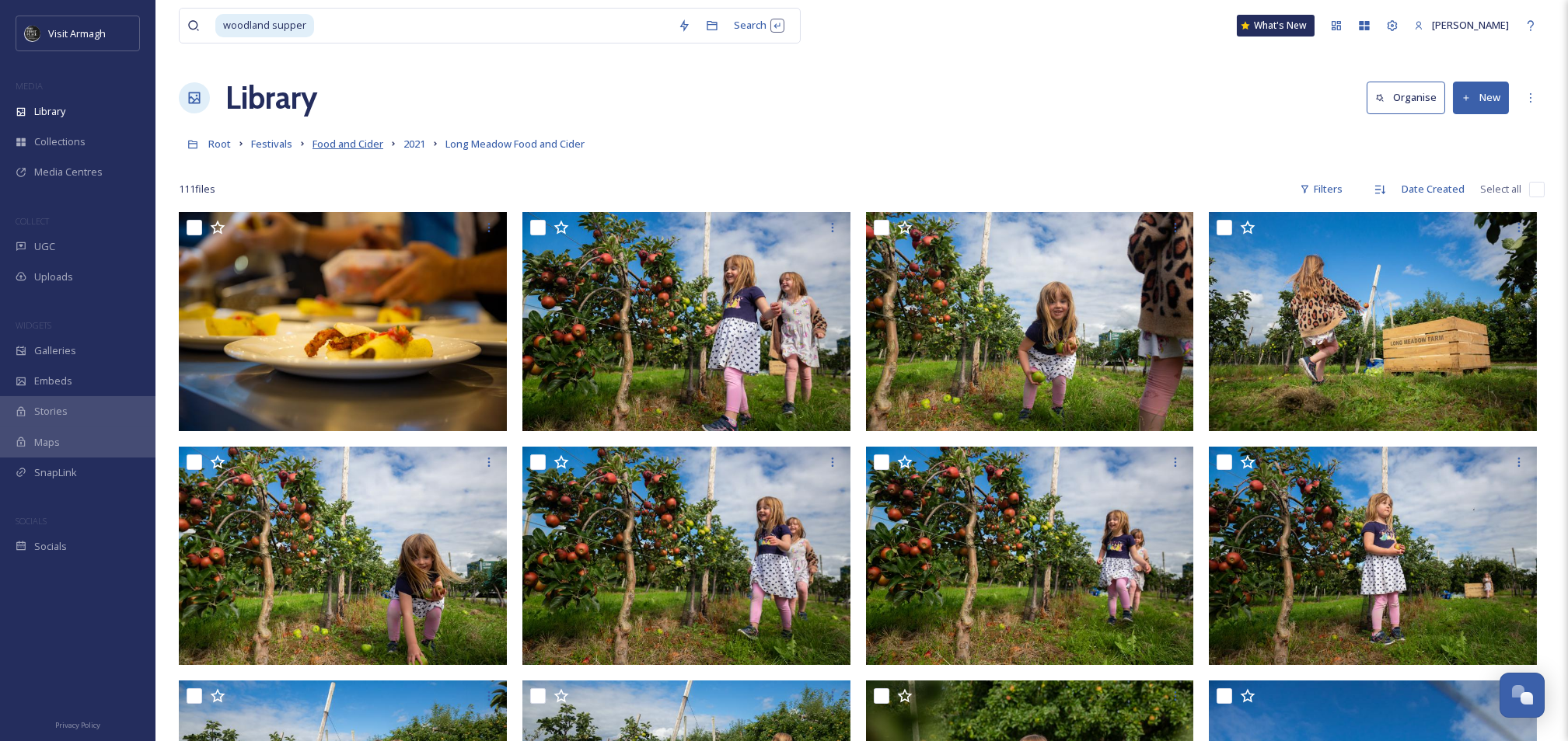
click at [342, 150] on span "Food and Cider" at bounding box center [348, 144] width 71 height 14
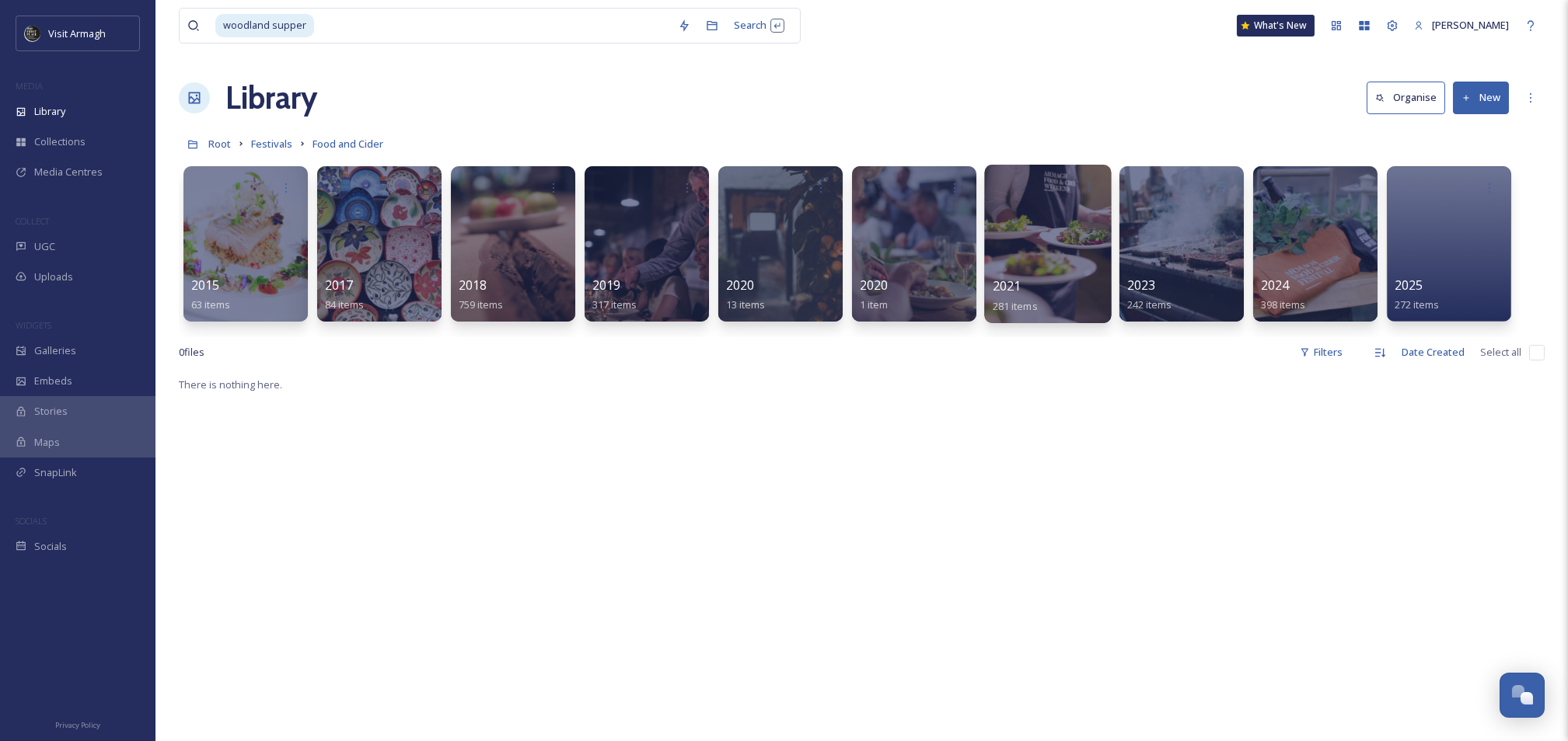
click at [1053, 226] on div at bounding box center [1048, 244] width 127 height 158
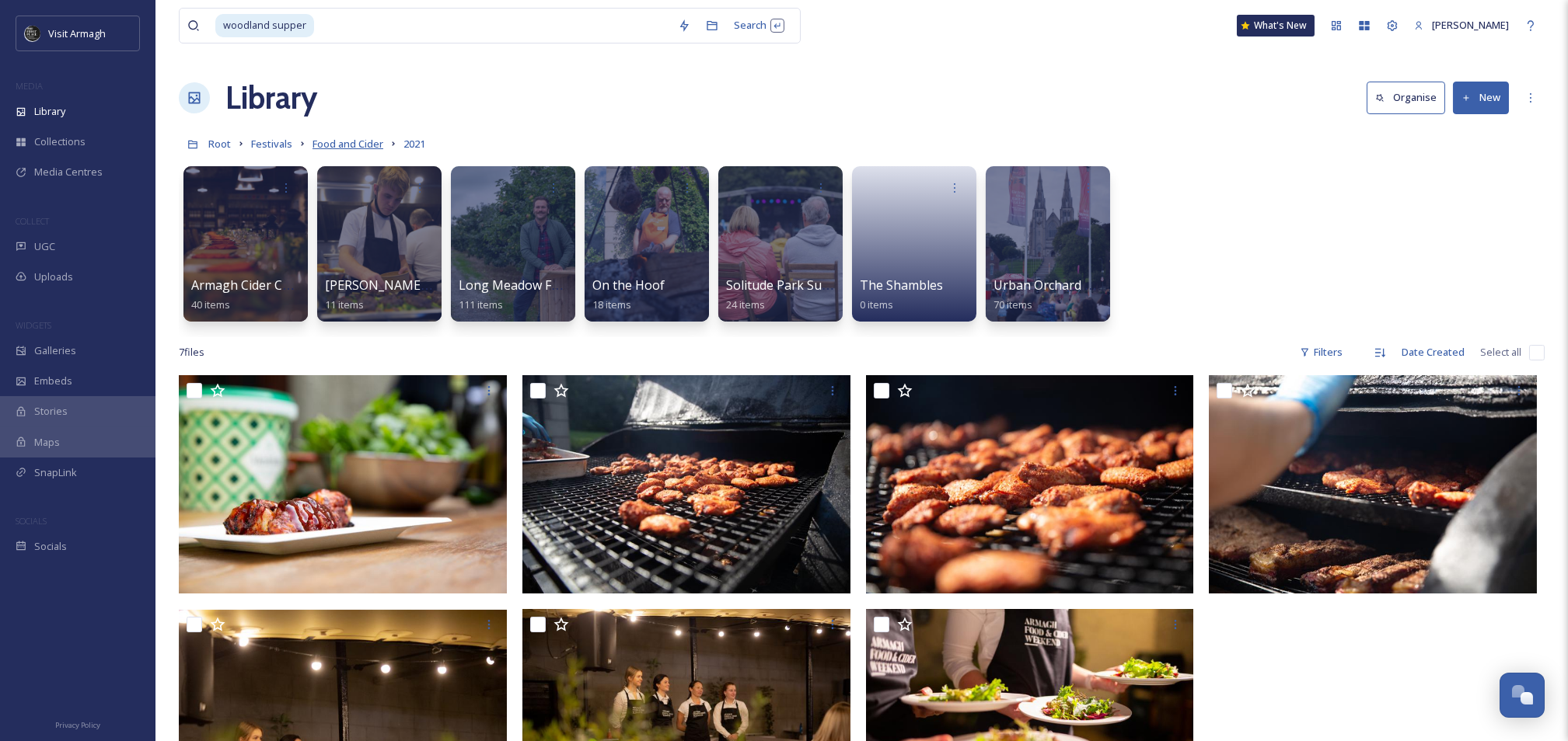
click at [343, 148] on span "Food and Cider" at bounding box center [348, 144] width 71 height 14
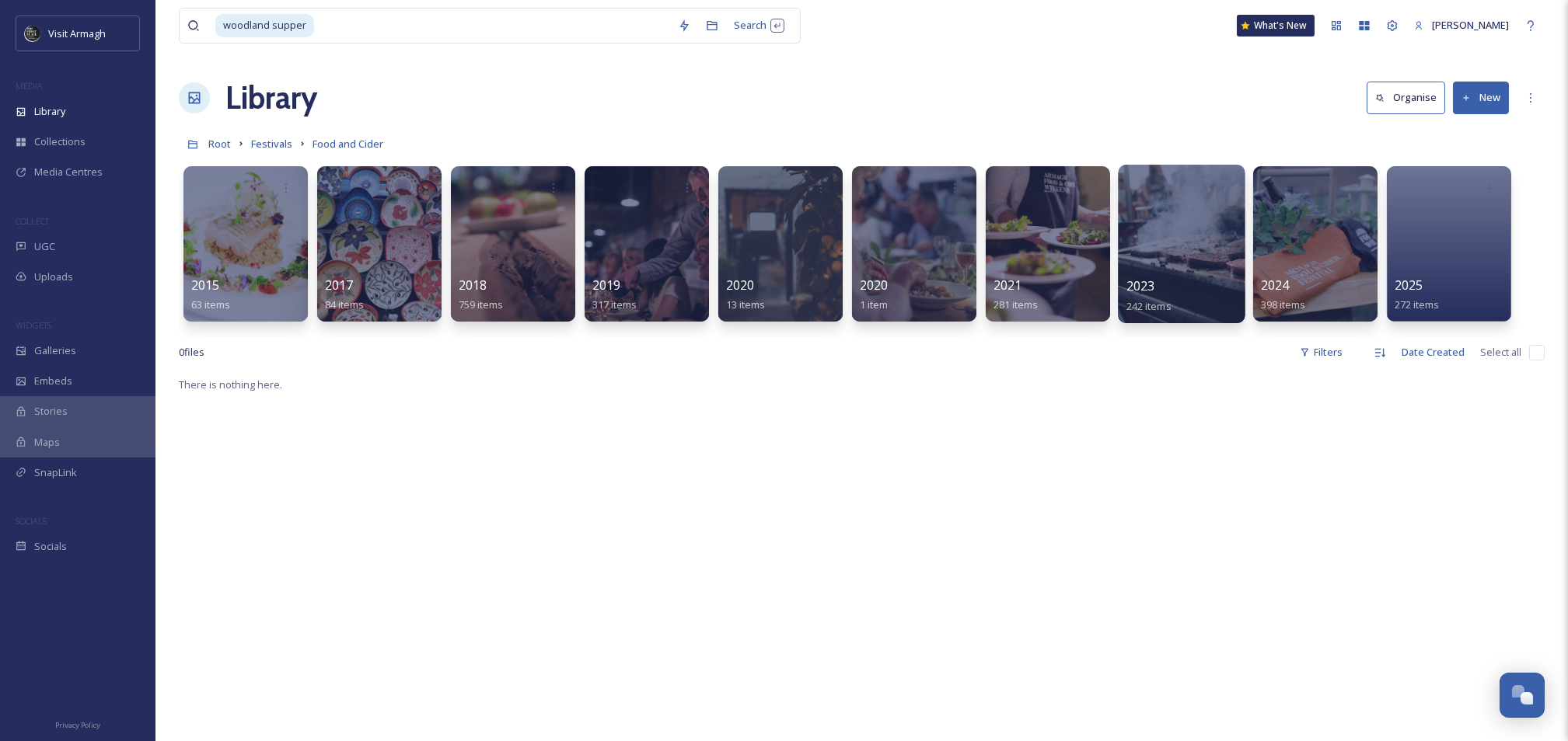
click at [1155, 240] on div at bounding box center [1181, 244] width 127 height 158
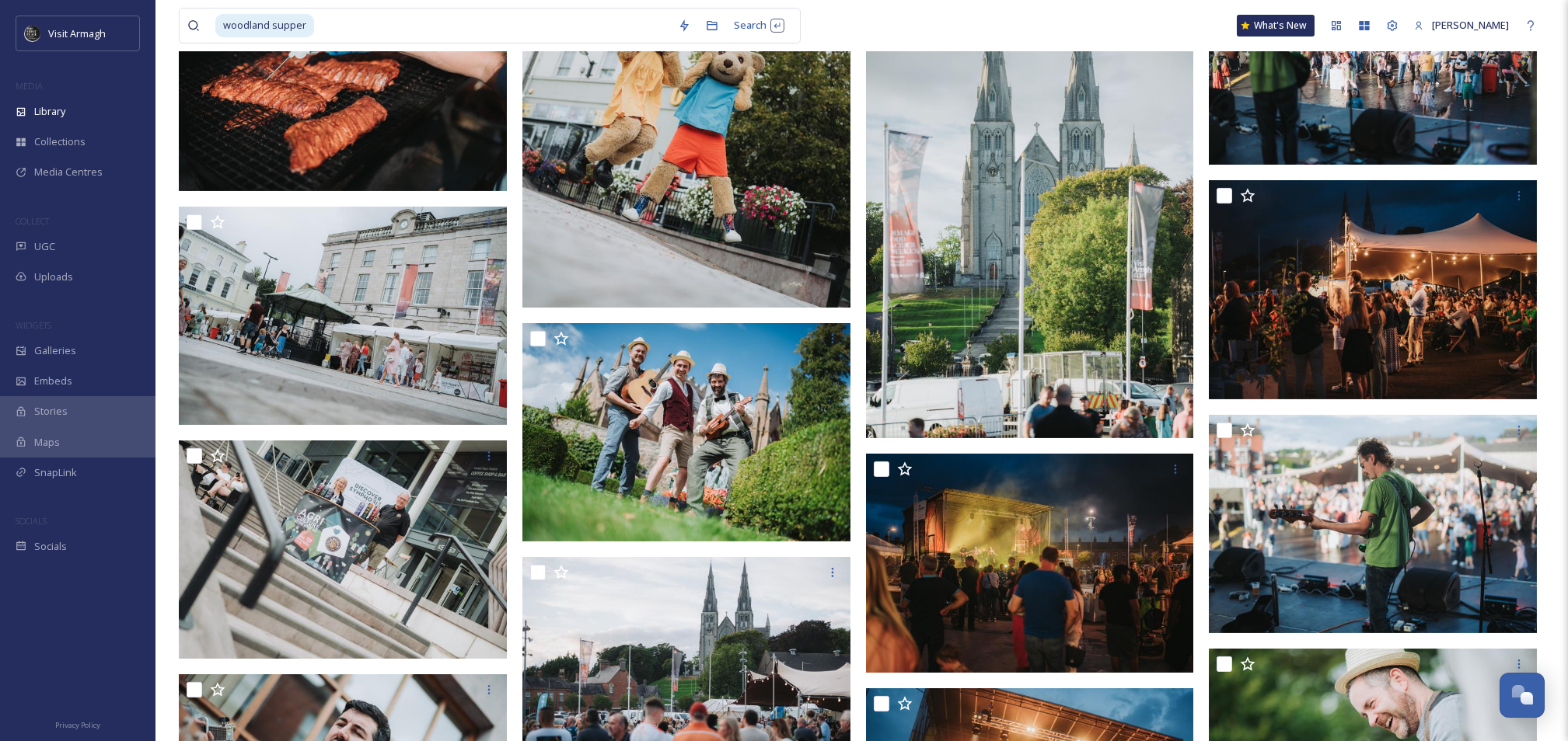
scroll to position [1389, 0]
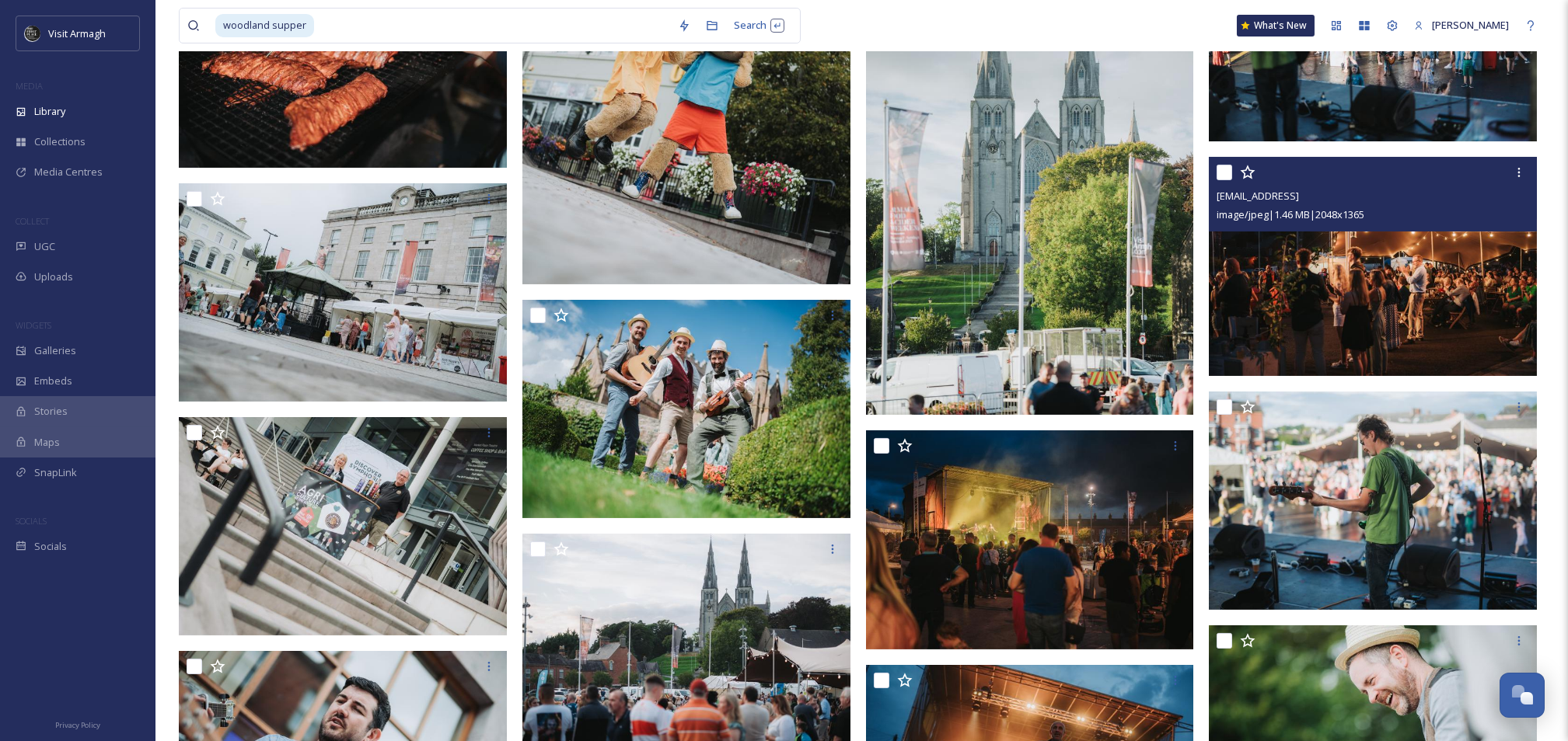
click at [1331, 305] on img at bounding box center [1374, 267] width 328 height 220
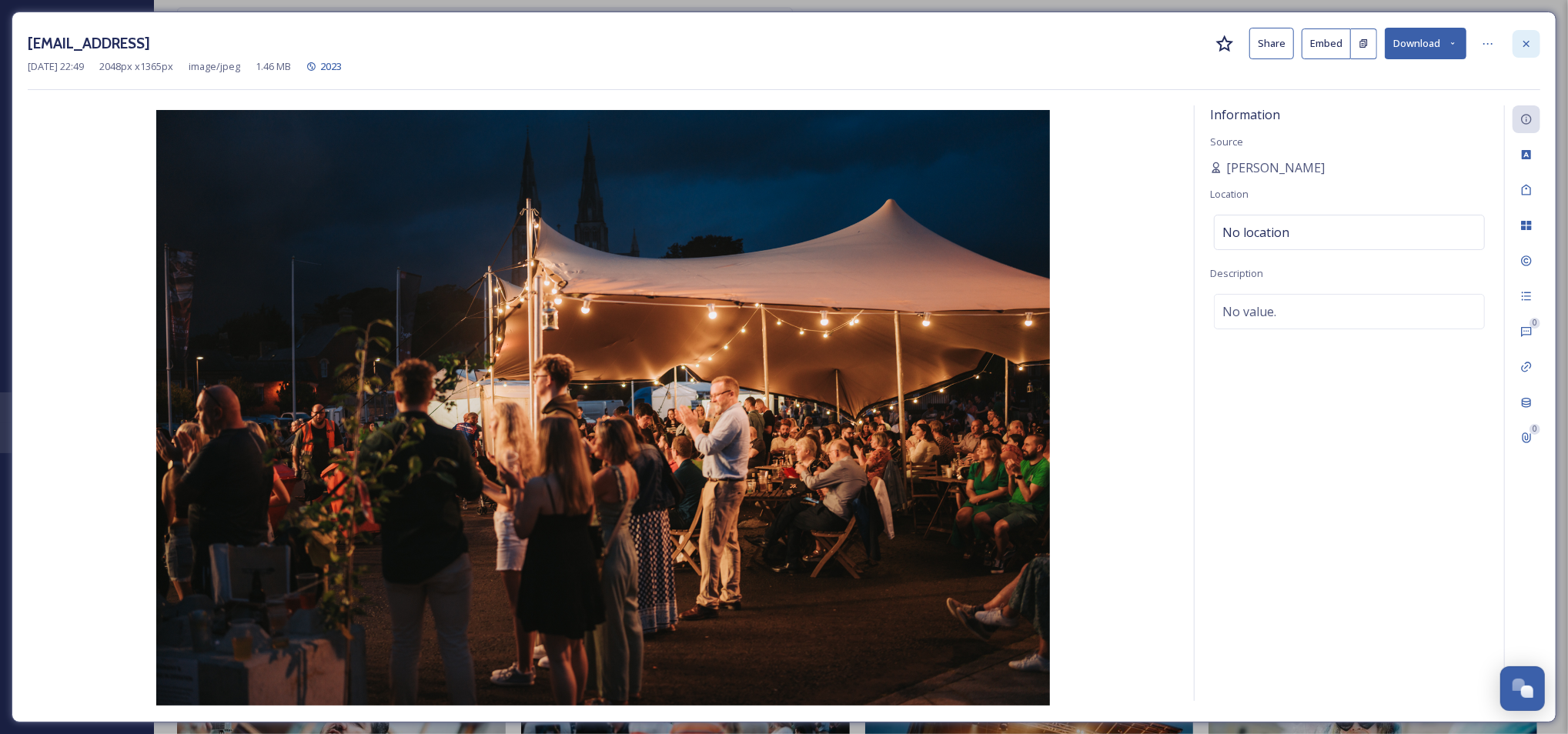
click at [1524, 42] on icon at bounding box center [1526, 43] width 12 height 12
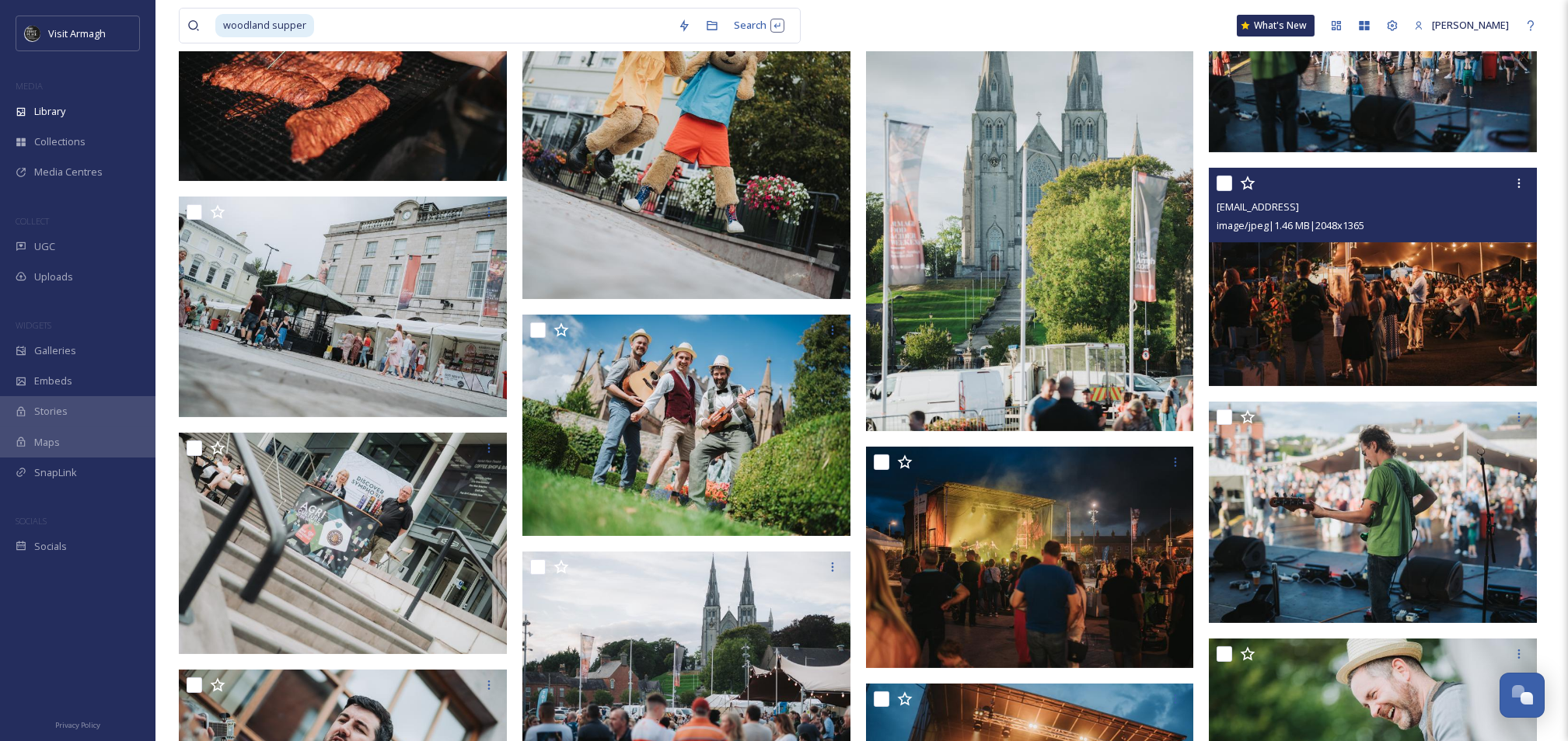
click at [1220, 181] on input "checkbox" at bounding box center [1225, 183] width 15 height 15
checkbox input "true"
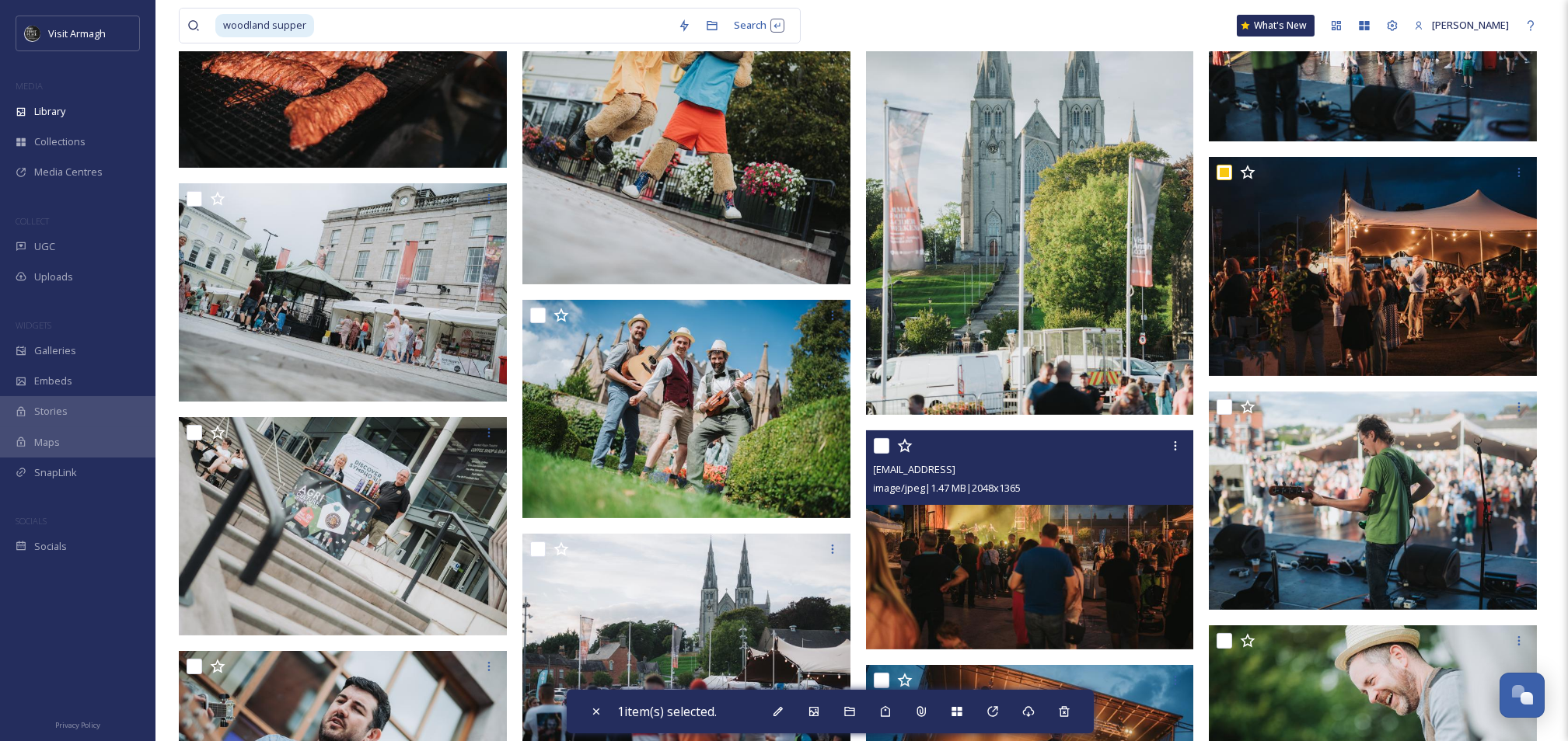
click at [874, 444] on input "checkbox" at bounding box center [881, 446] width 15 height 15
checkbox input "true"
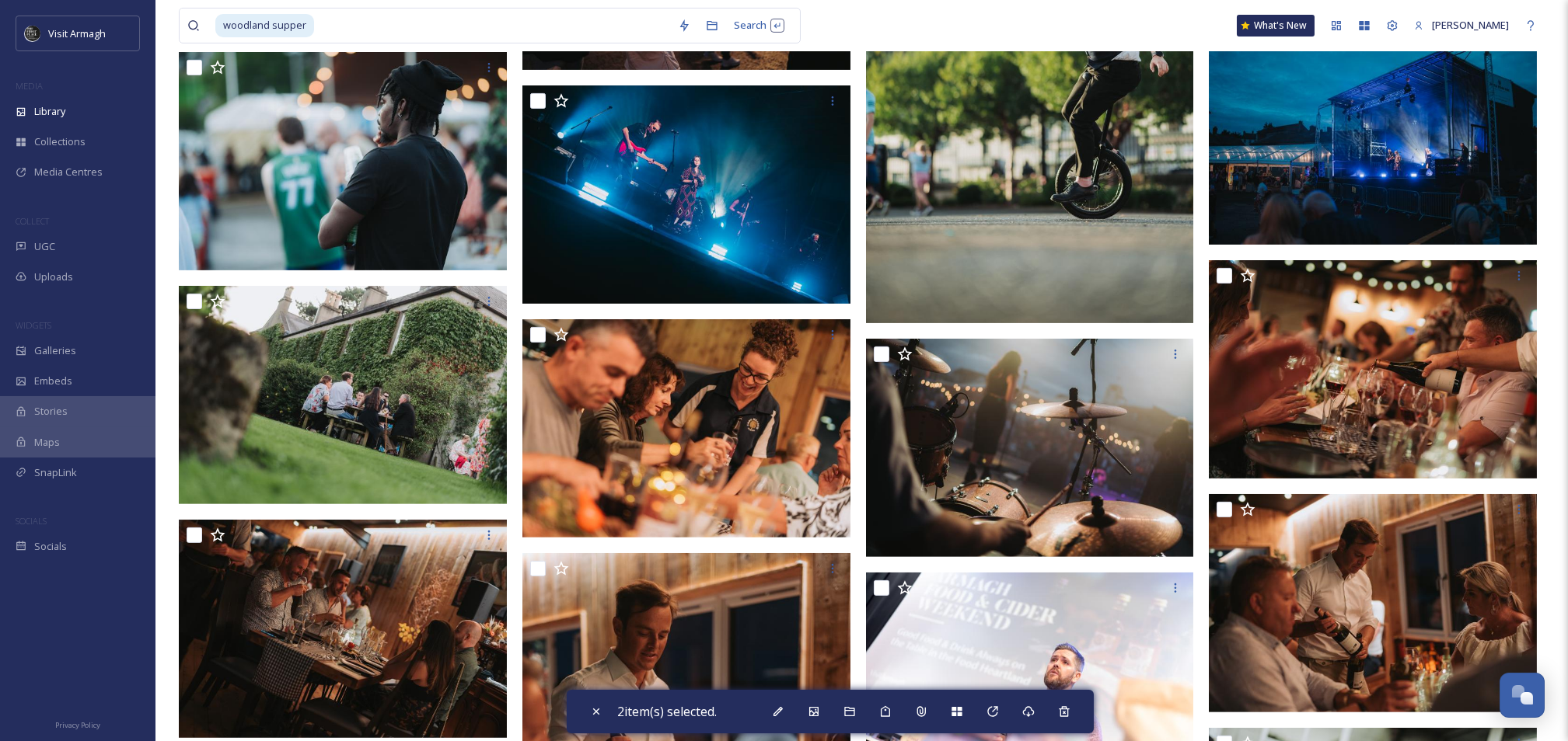
scroll to position [2503, 0]
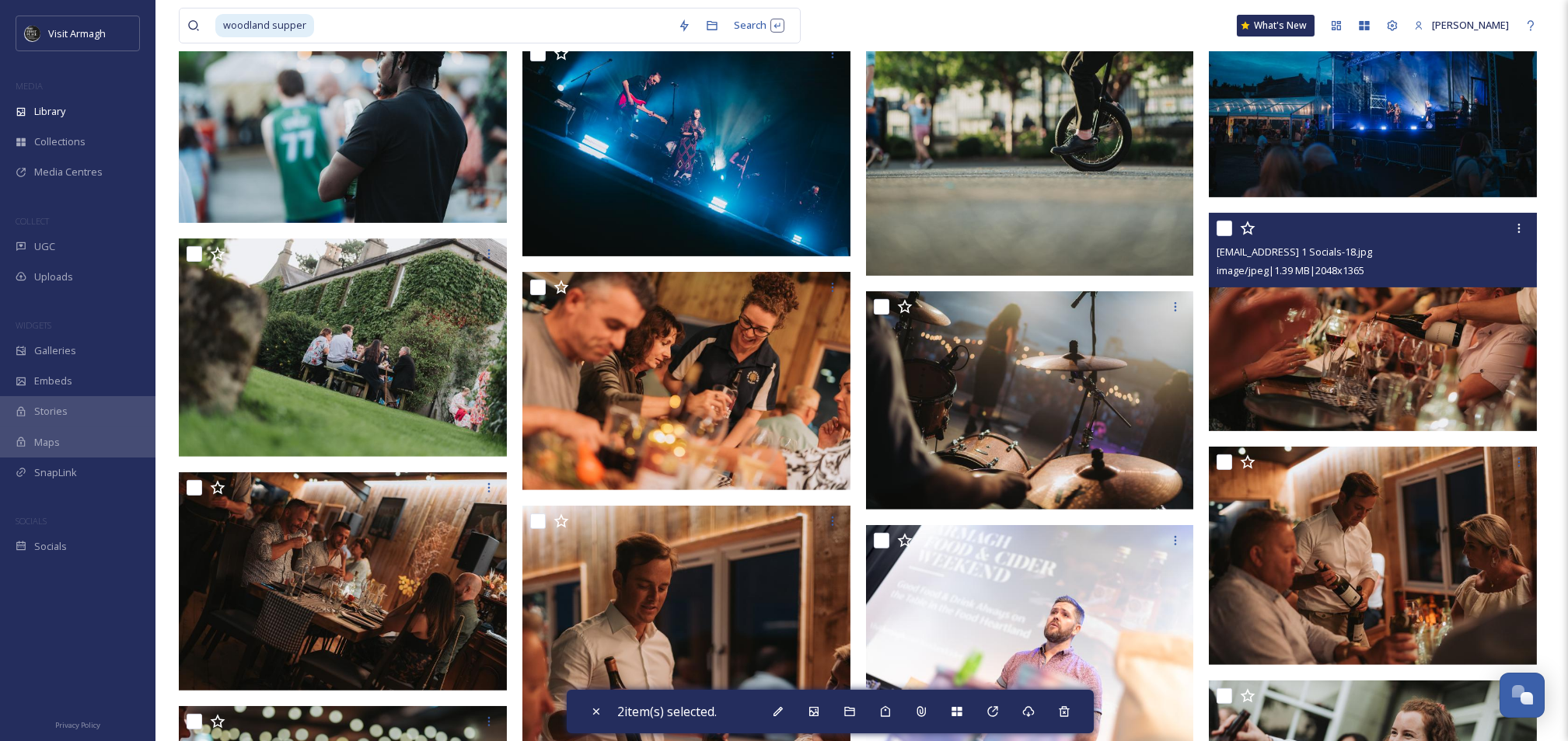
click at [1228, 230] on input "checkbox" at bounding box center [1225, 228] width 15 height 15
checkbox input "true"
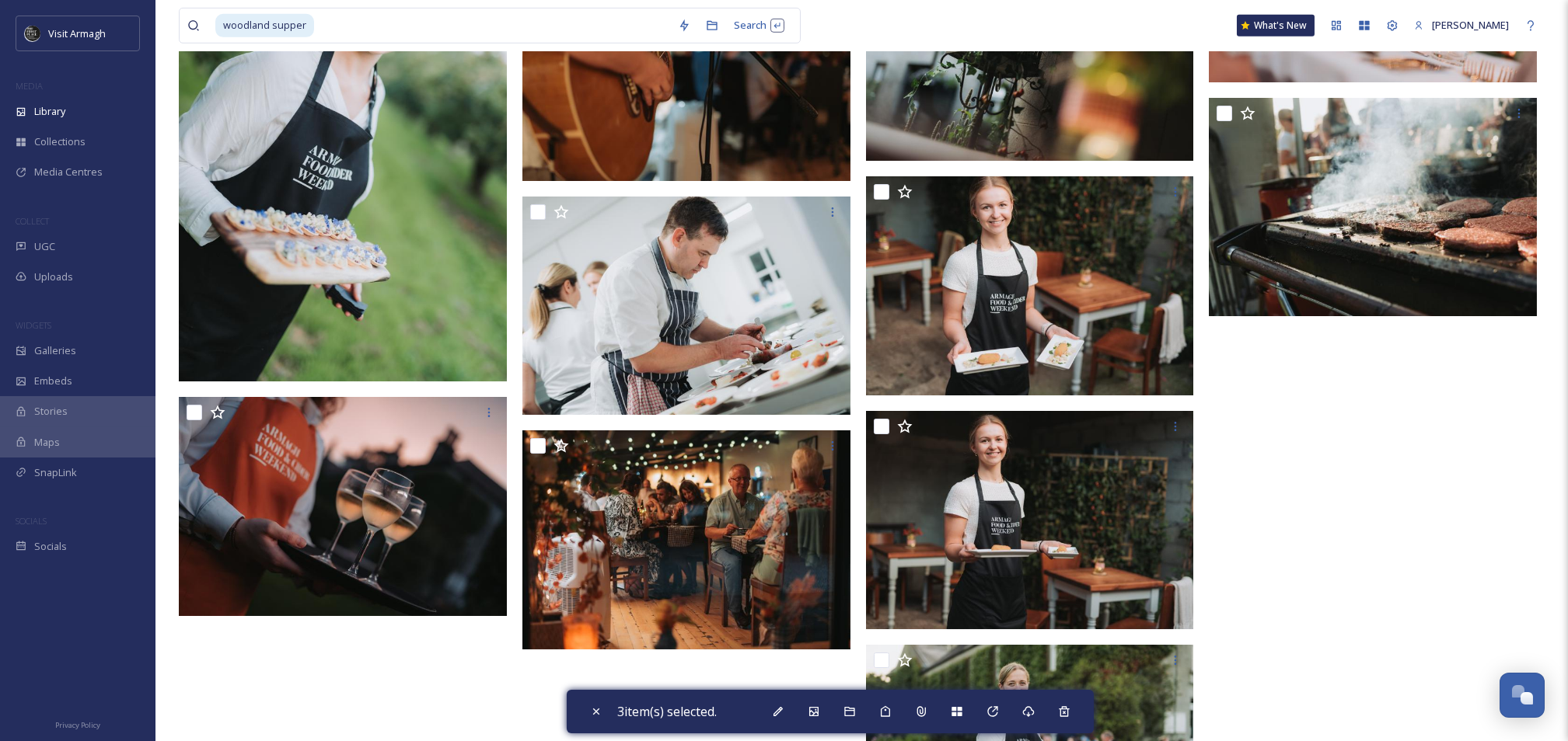
scroll to position [4057, 0]
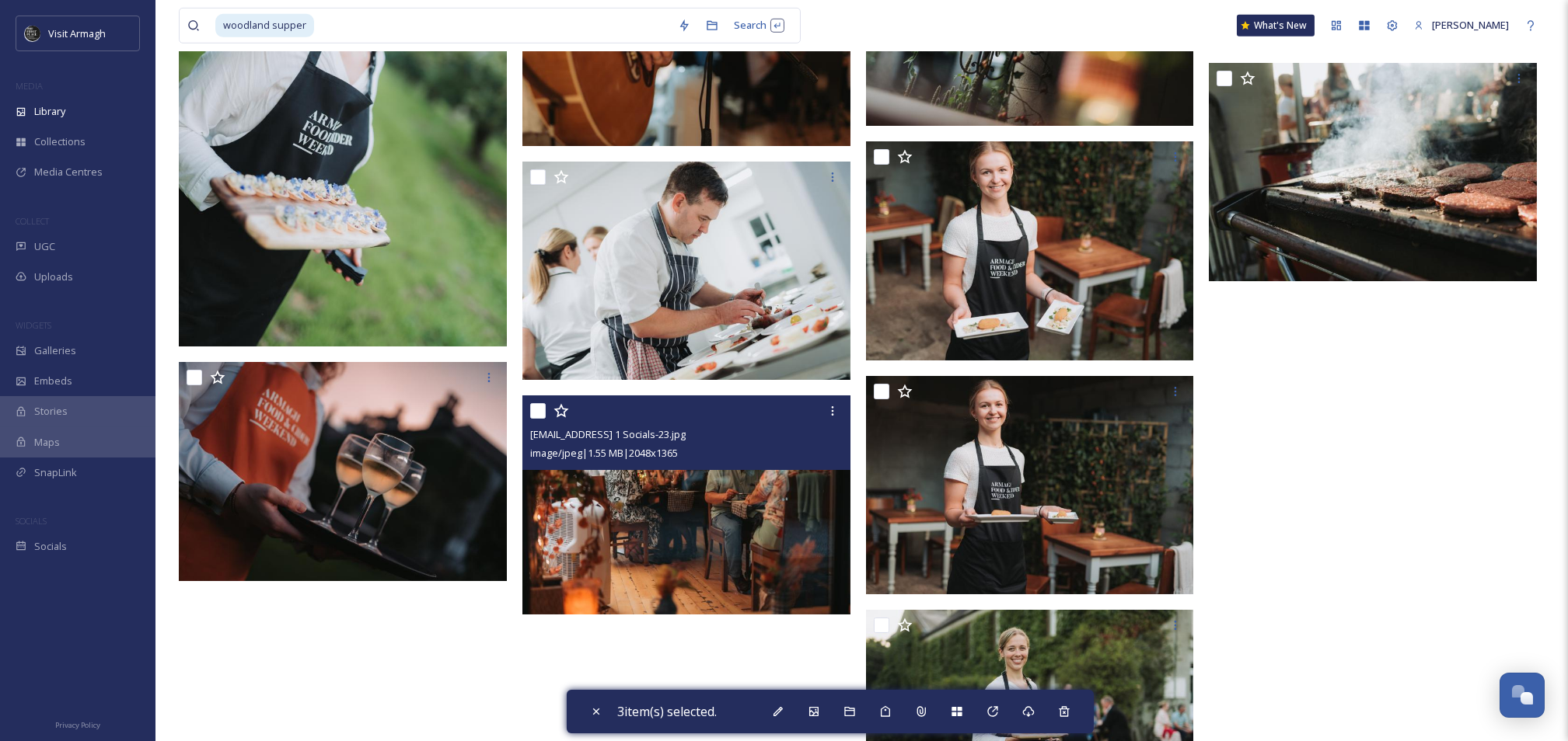
click at [532, 414] on input "checkbox" at bounding box center [538, 410] width 15 height 15
checkbox input "true"
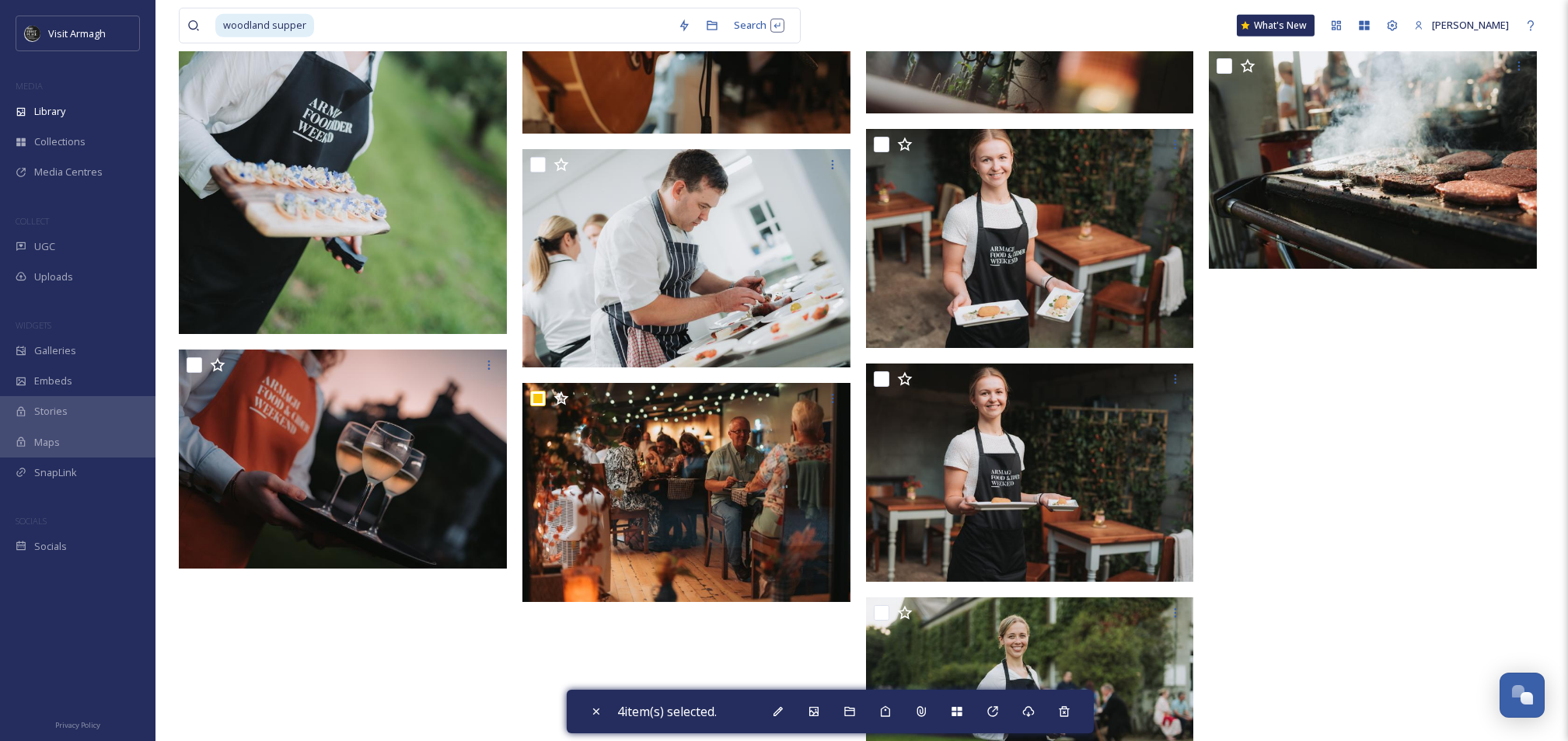
scroll to position [4170, 0]
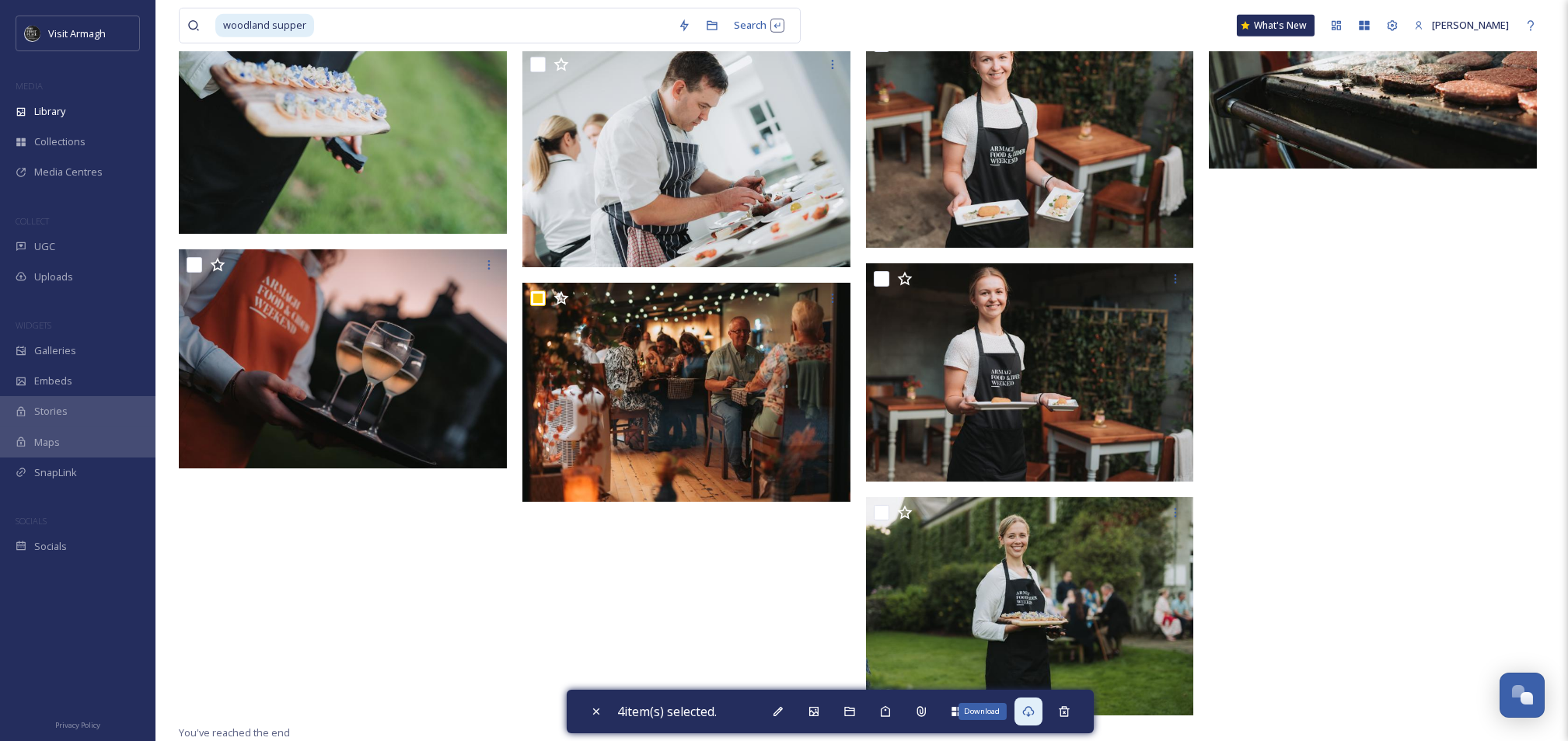
click at [1022, 707] on div "Download" at bounding box center [1029, 712] width 28 height 28
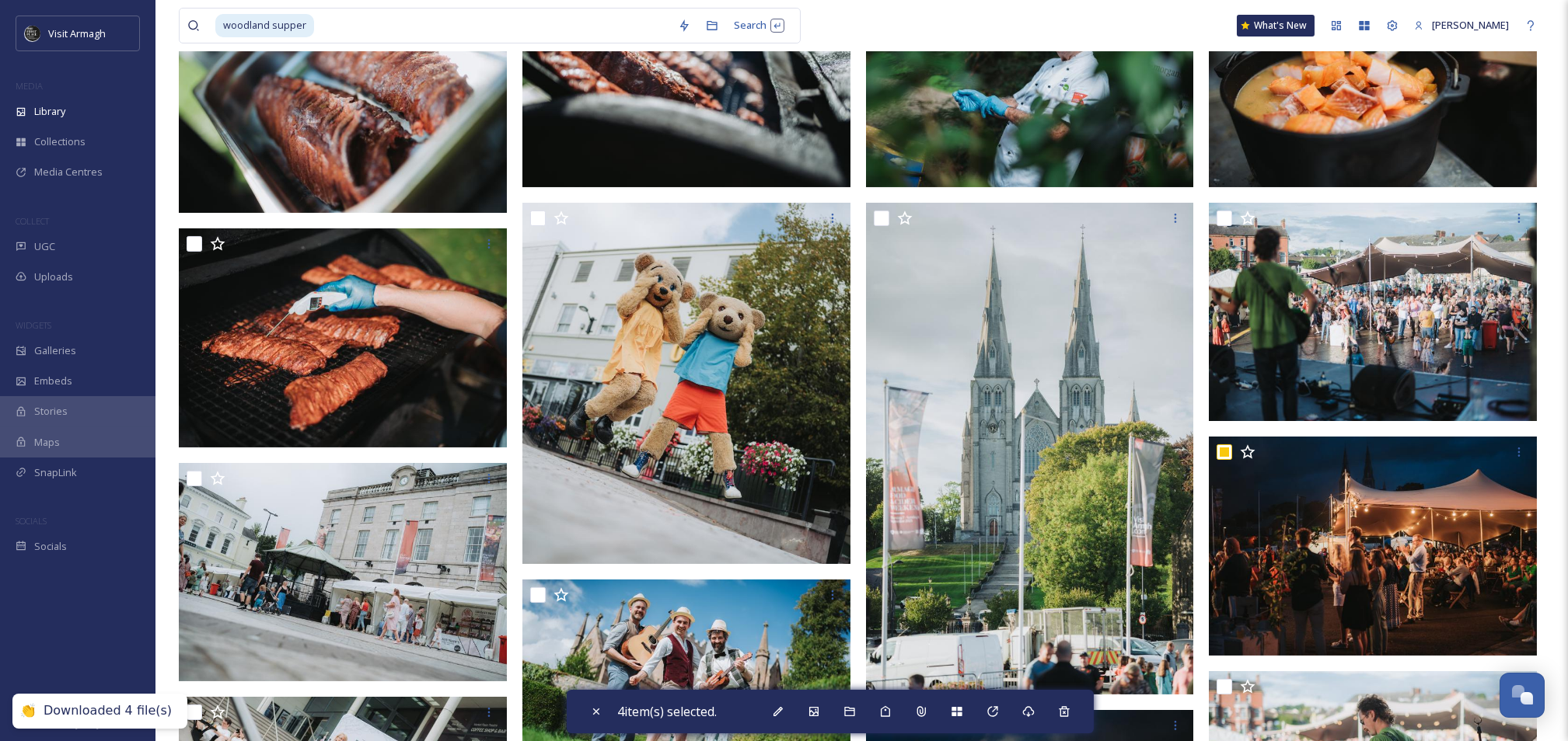
scroll to position [0, 0]
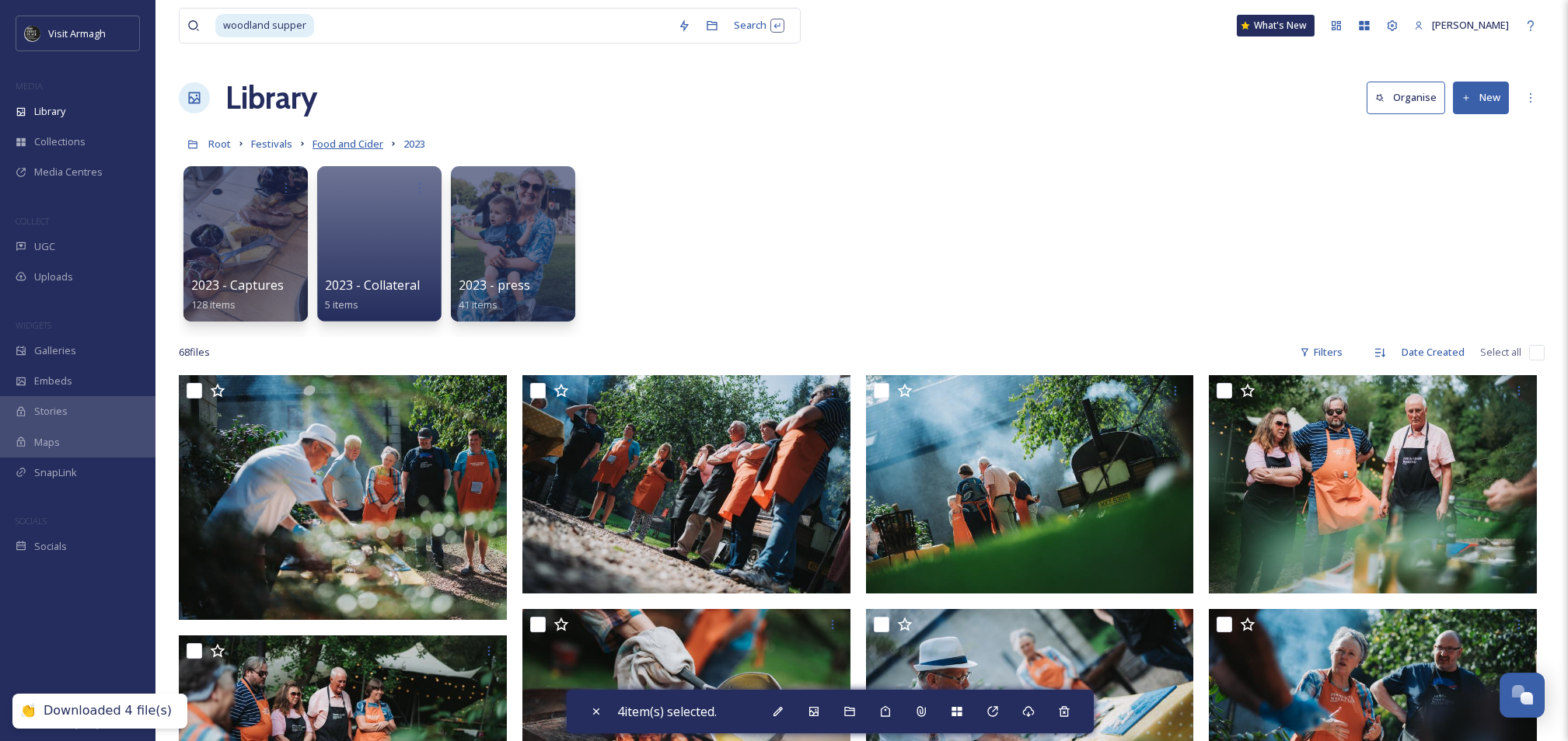
click at [343, 146] on span "Food and Cider" at bounding box center [348, 144] width 71 height 14
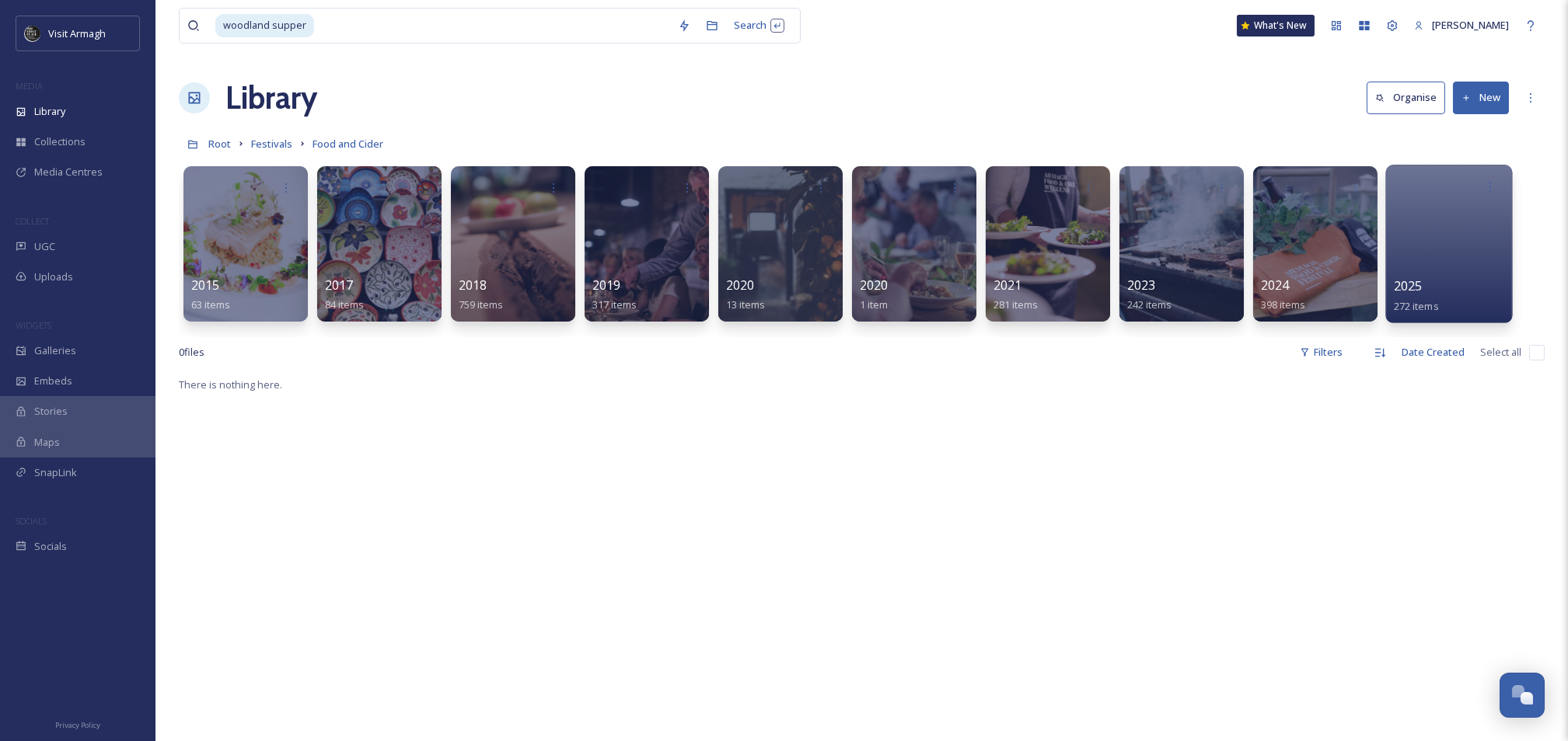
click at [1450, 269] on div at bounding box center [1448, 244] width 127 height 158
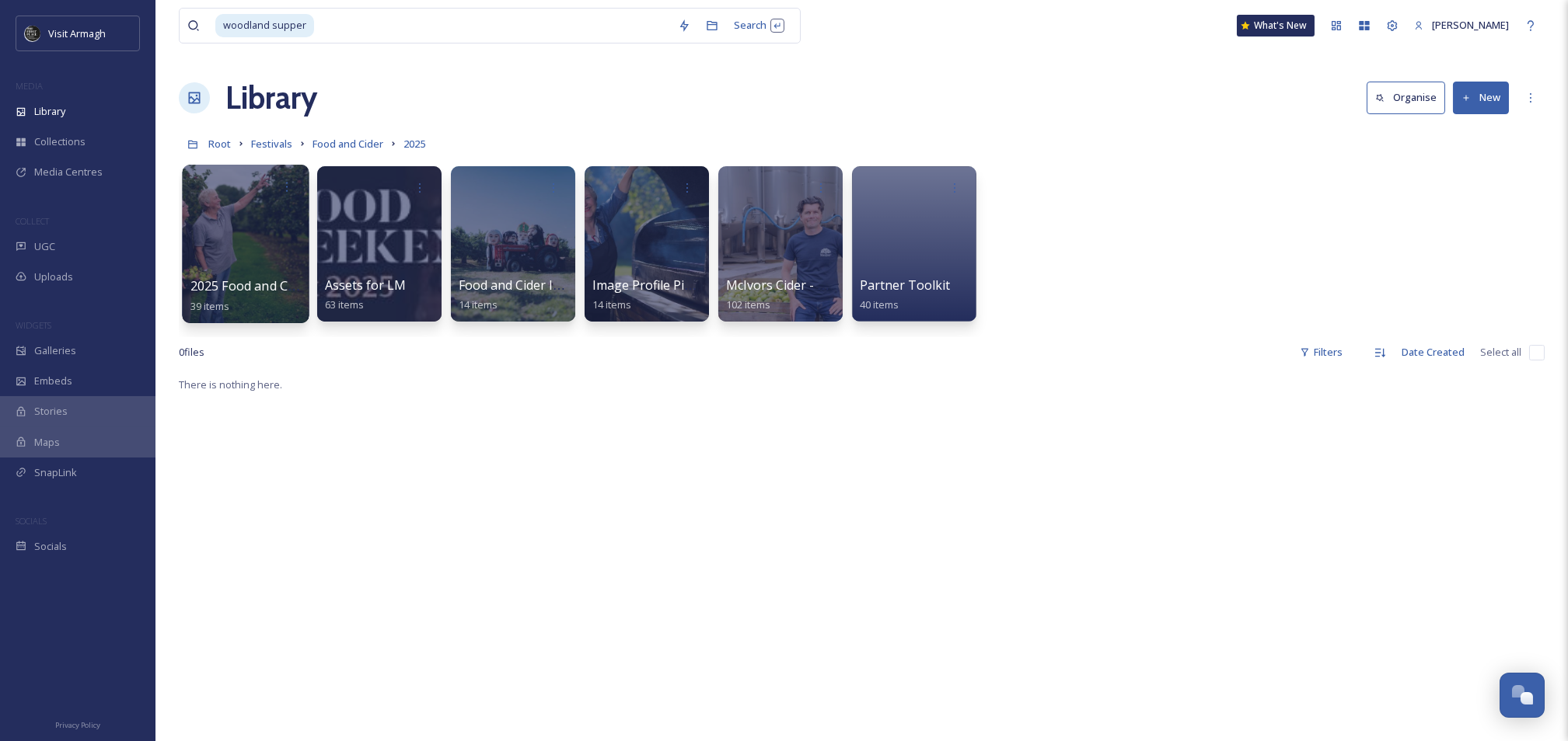
click at [226, 232] on div at bounding box center [245, 244] width 127 height 158
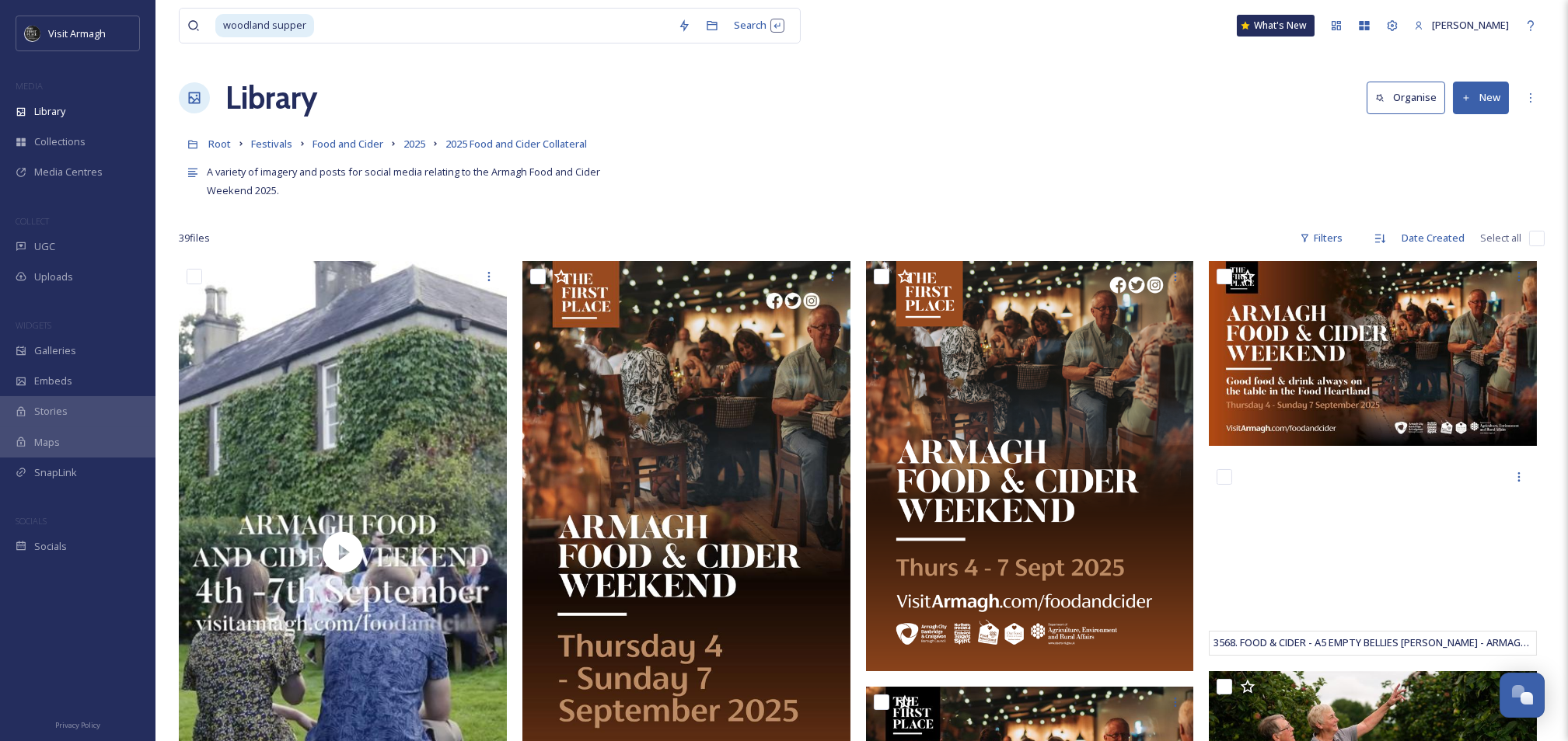
click at [1491, 102] on button "New" at bounding box center [1481, 98] width 56 height 32
click at [1473, 132] on span "File Upload" at bounding box center [1474, 135] width 51 height 15
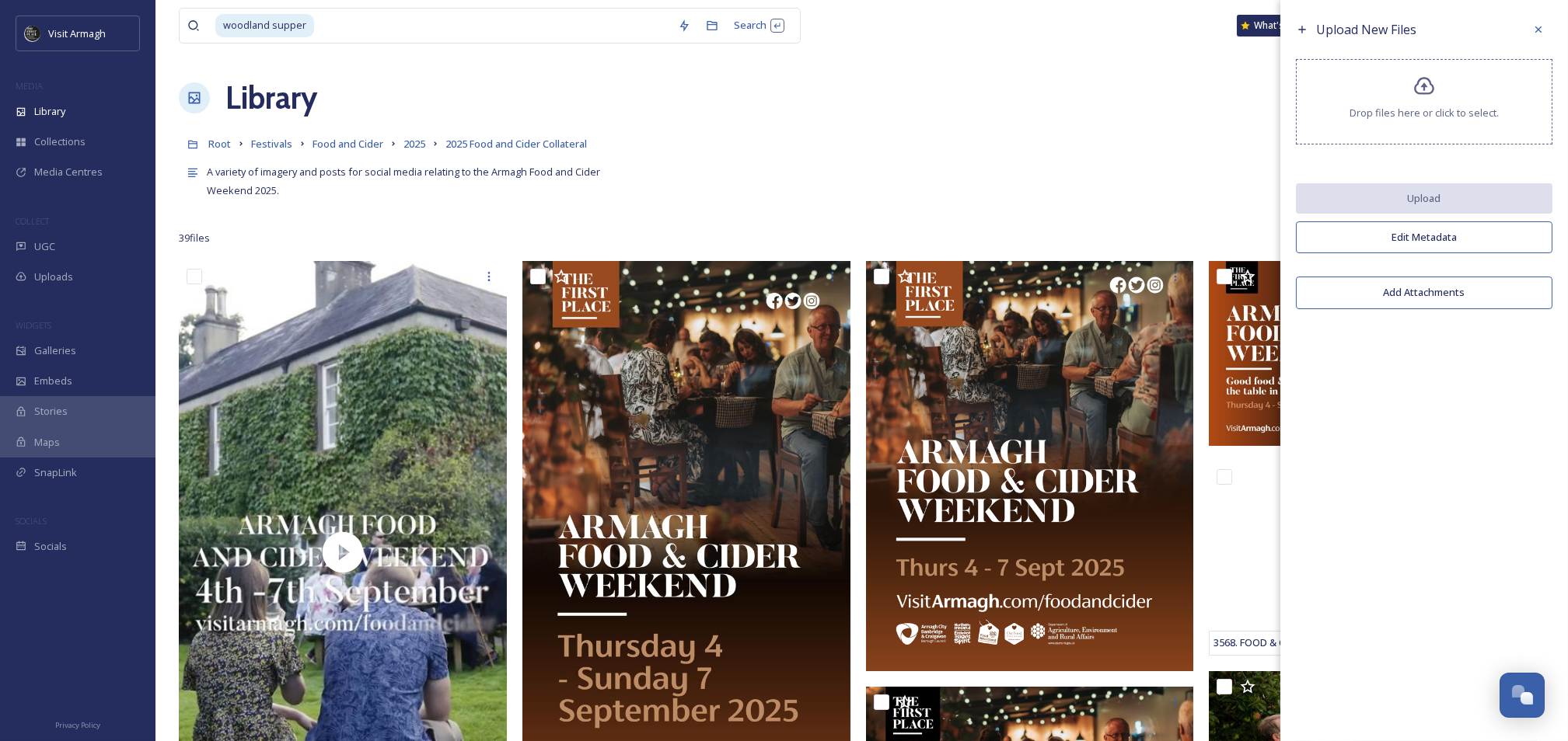
click at [1453, 97] on div "Drop files here or click to select." at bounding box center [1424, 102] width 257 height 86
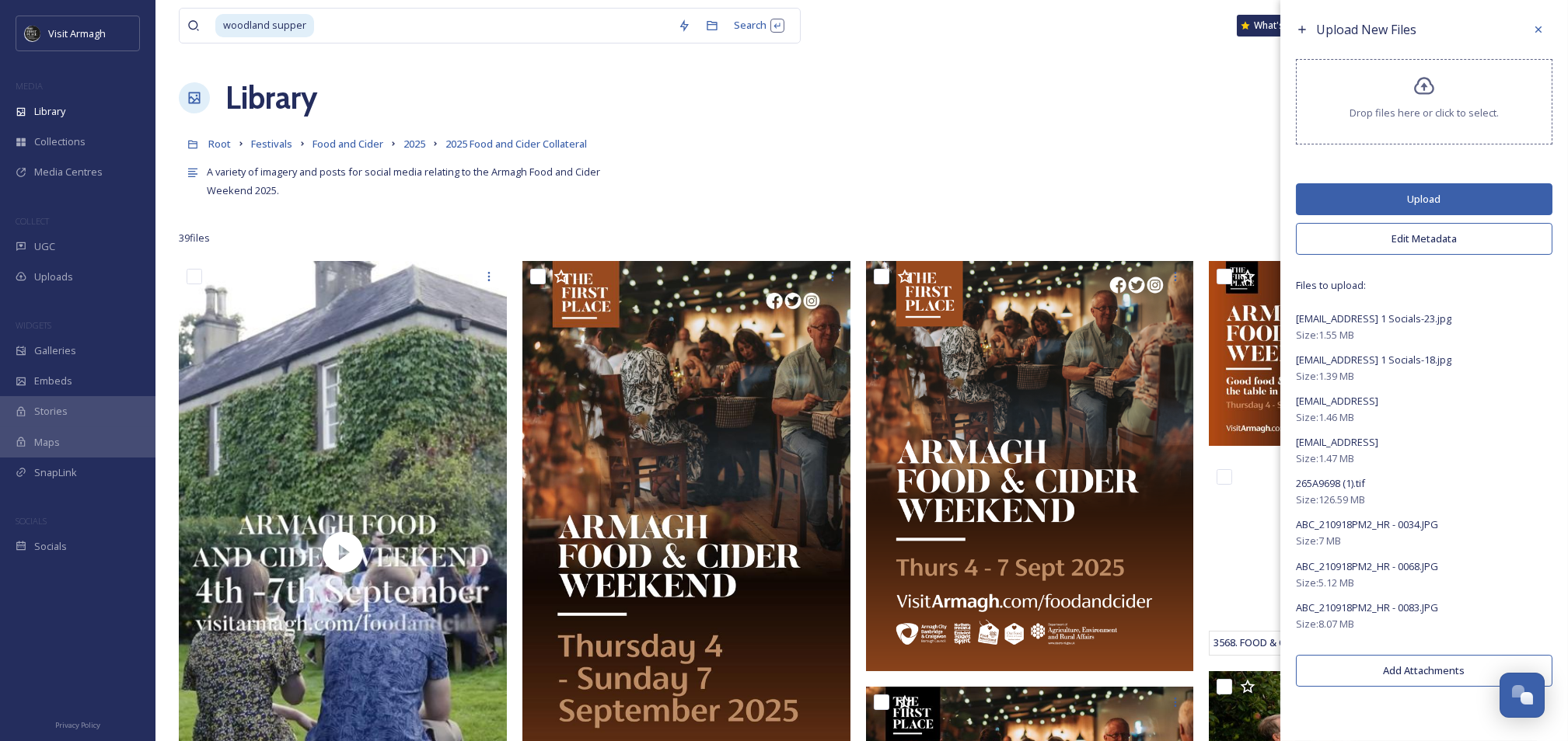
click at [1425, 196] on button "Upload" at bounding box center [1424, 199] width 257 height 32
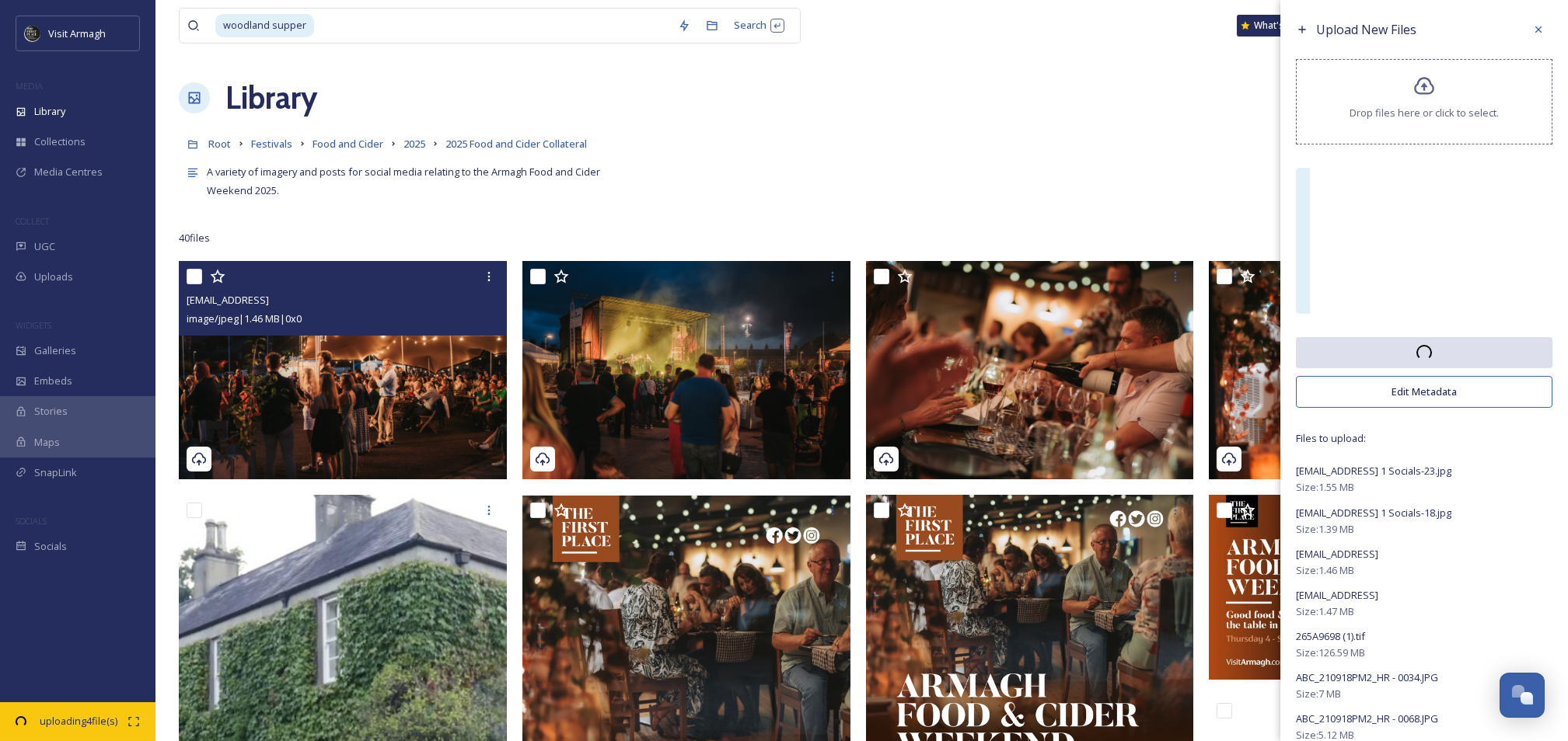
click at [369, 362] on img at bounding box center [343, 370] width 328 height 219
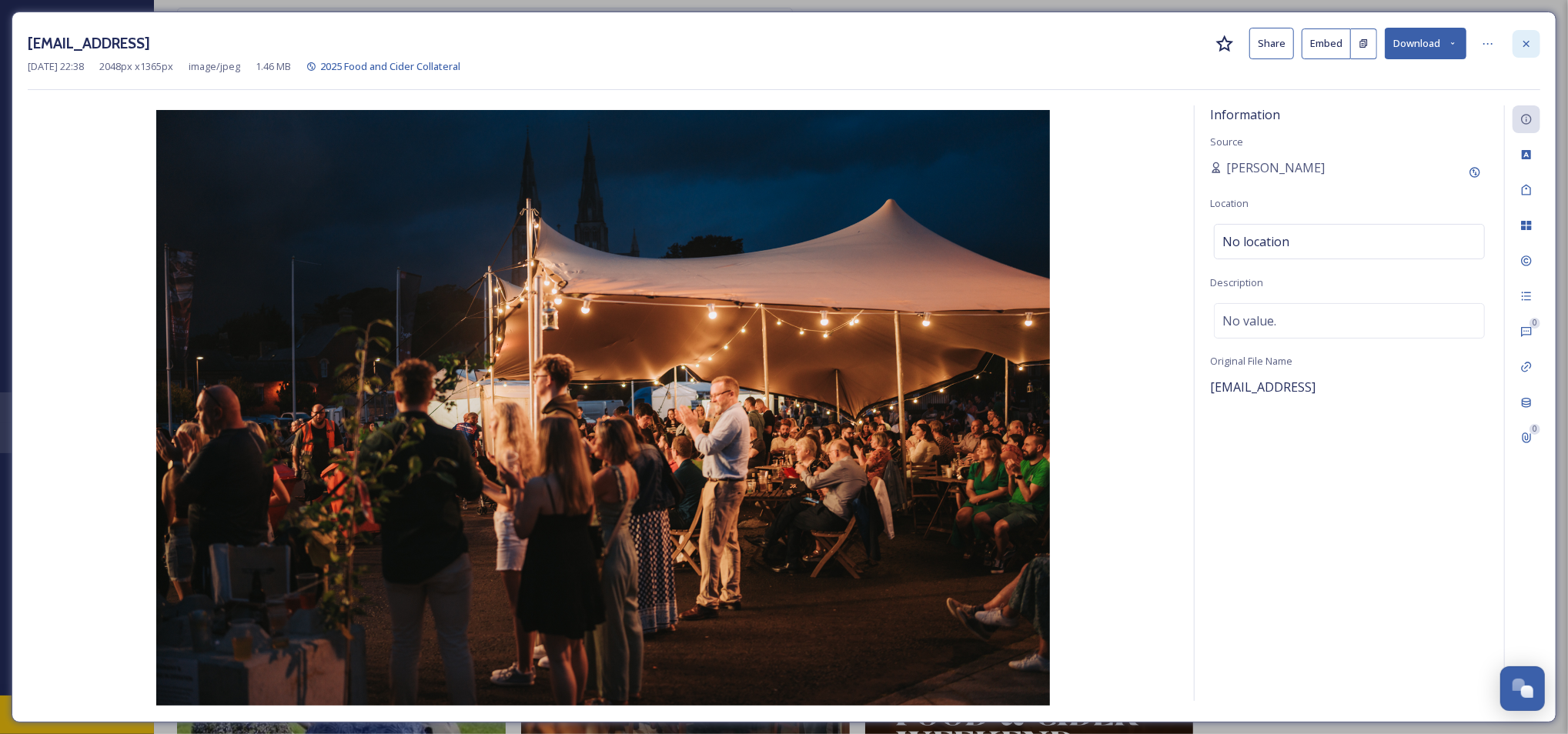
click at [1530, 46] on icon at bounding box center [1526, 43] width 12 height 12
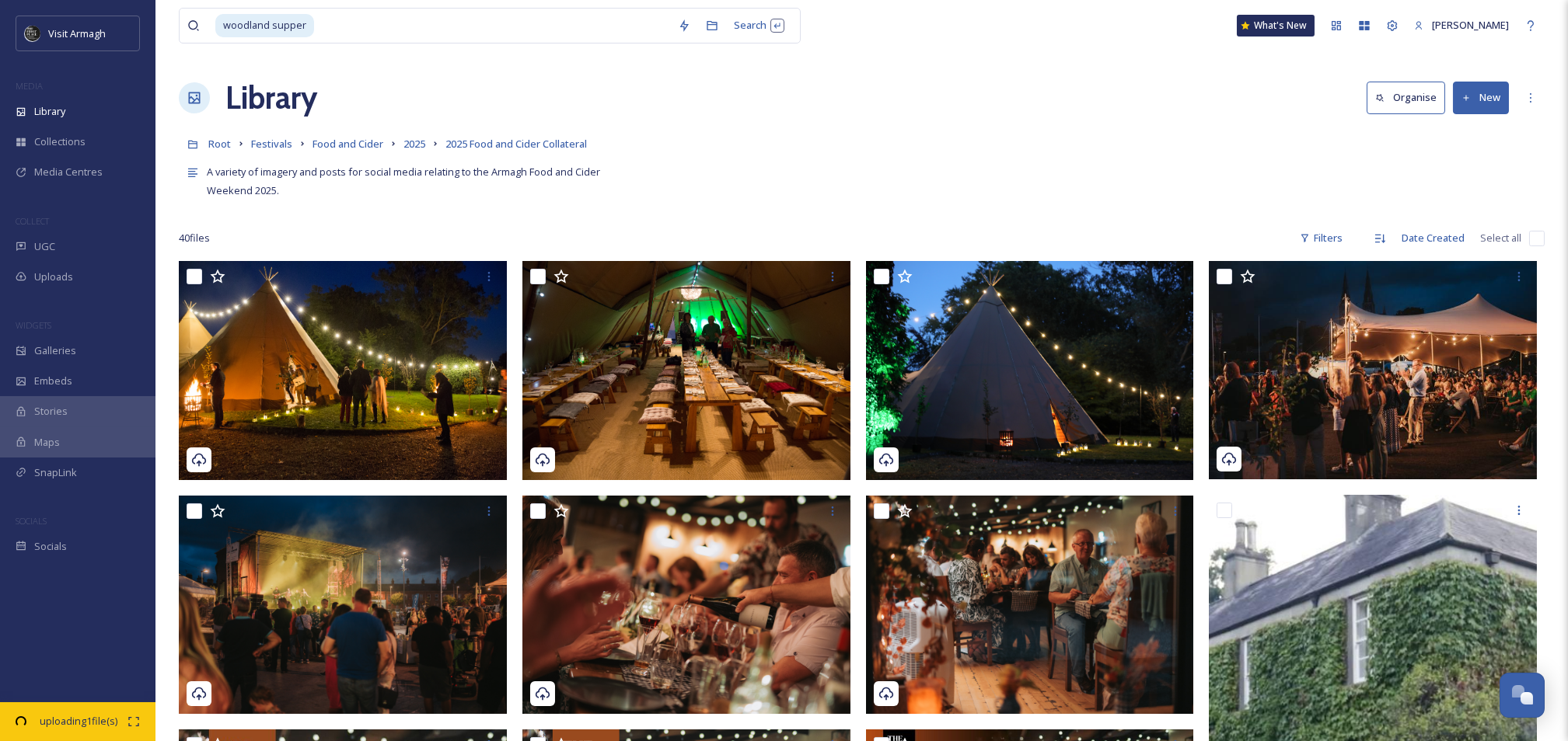
click at [1475, 95] on button "New" at bounding box center [1481, 98] width 56 height 32
click at [1469, 133] on span "File Upload" at bounding box center [1474, 135] width 51 height 15
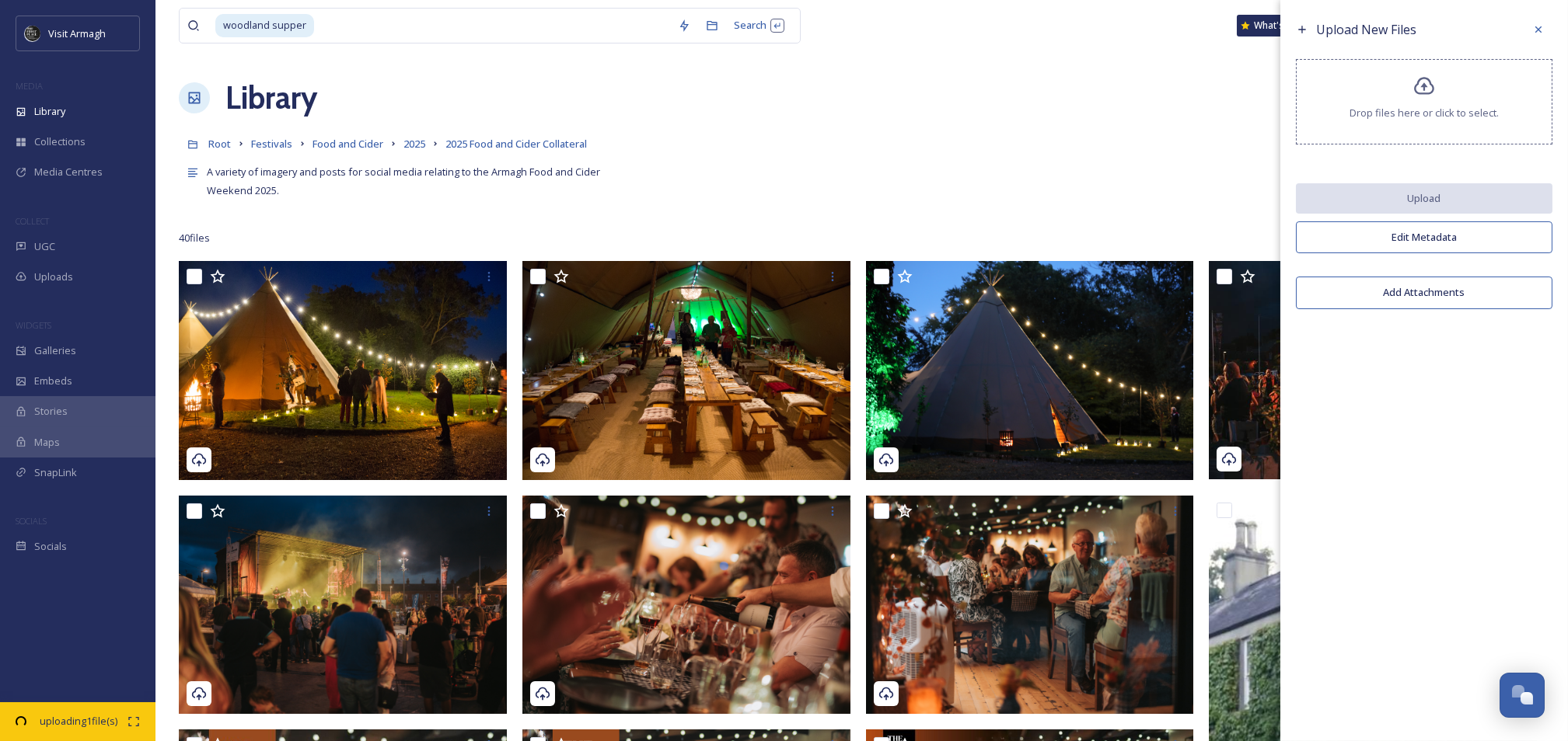
click at [1413, 95] on icon at bounding box center [1424, 87] width 23 height 23
click at [1539, 27] on icon at bounding box center [1539, 29] width 13 height 13
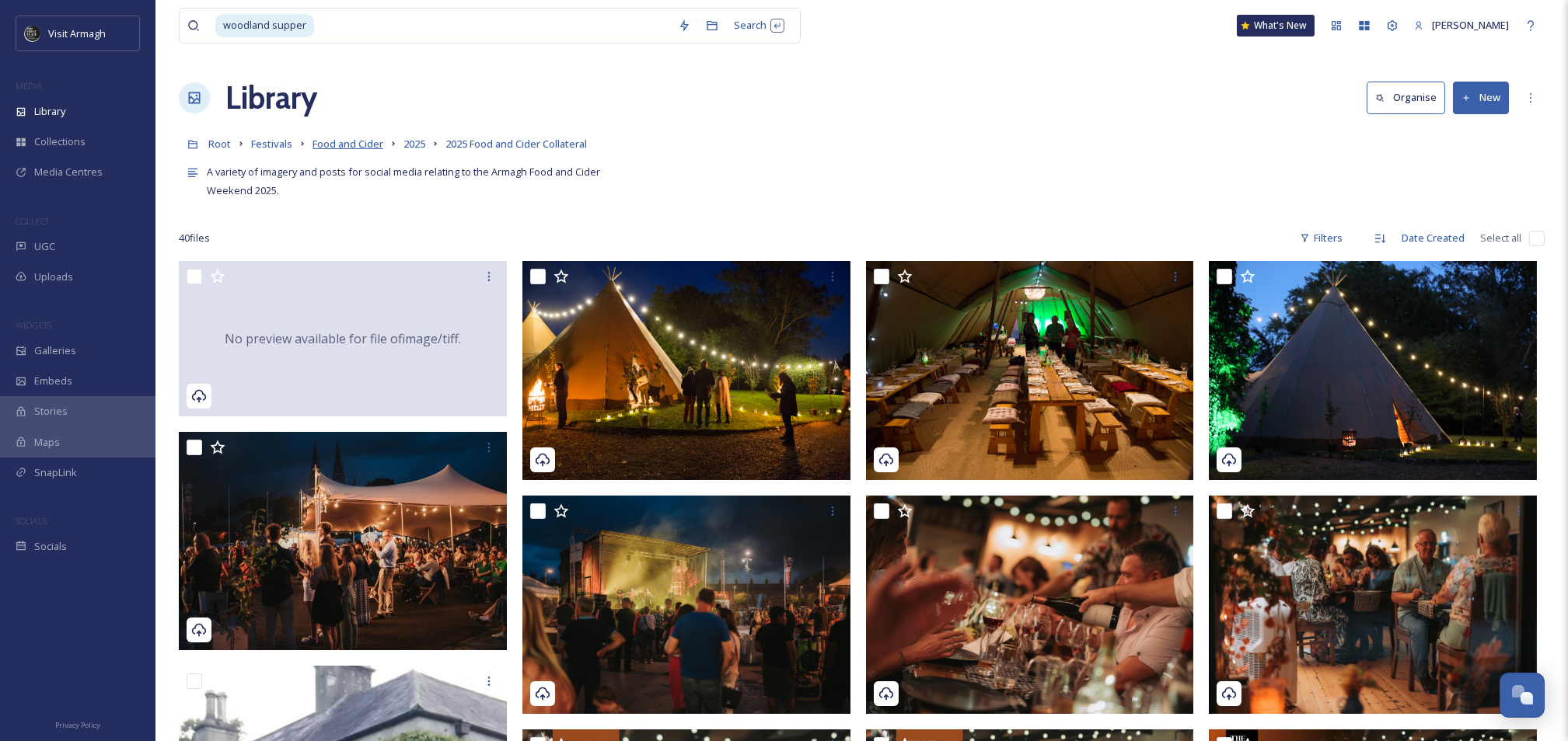
click at [325, 143] on span "Food and Cider" at bounding box center [348, 144] width 71 height 14
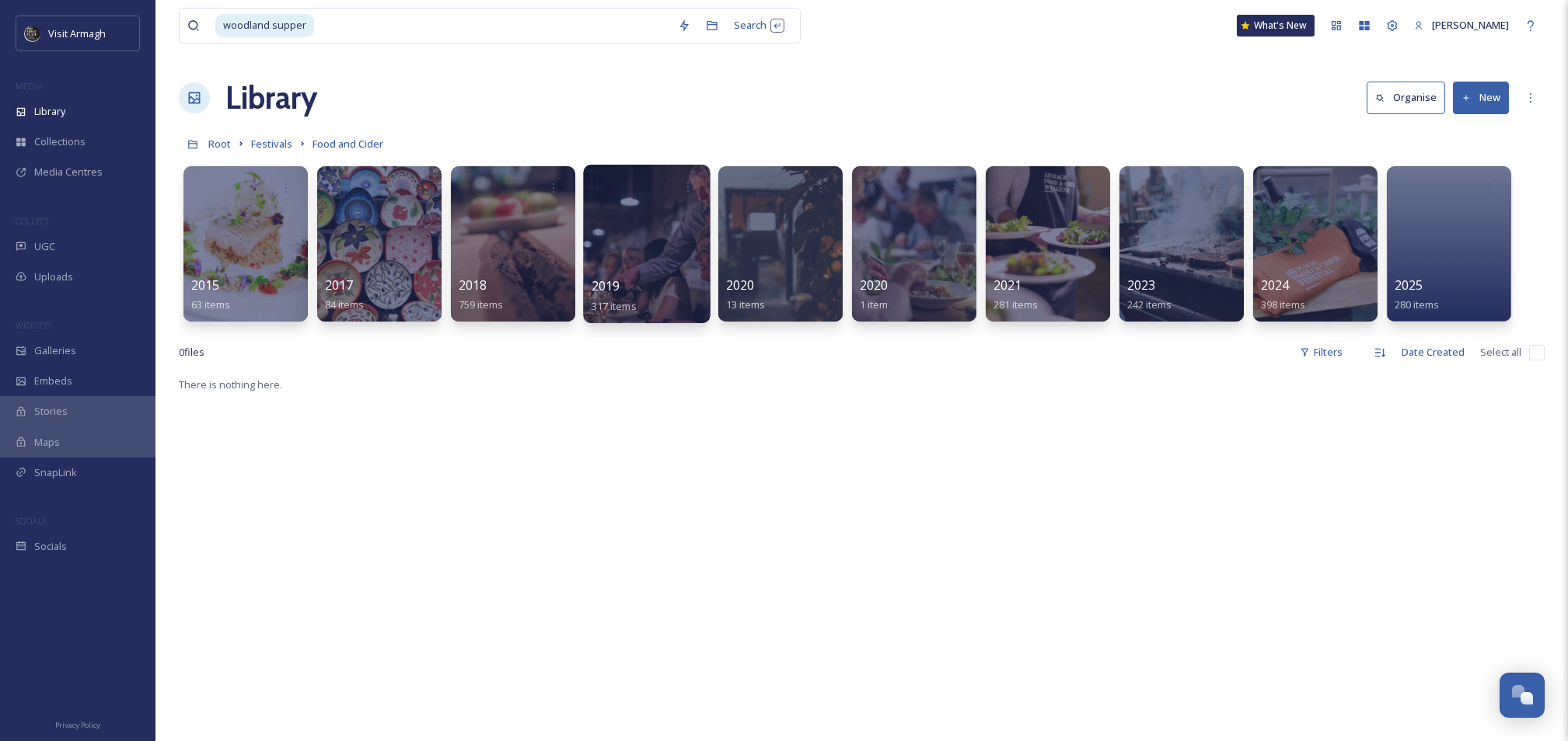
click at [613, 215] on div at bounding box center [646, 244] width 127 height 158
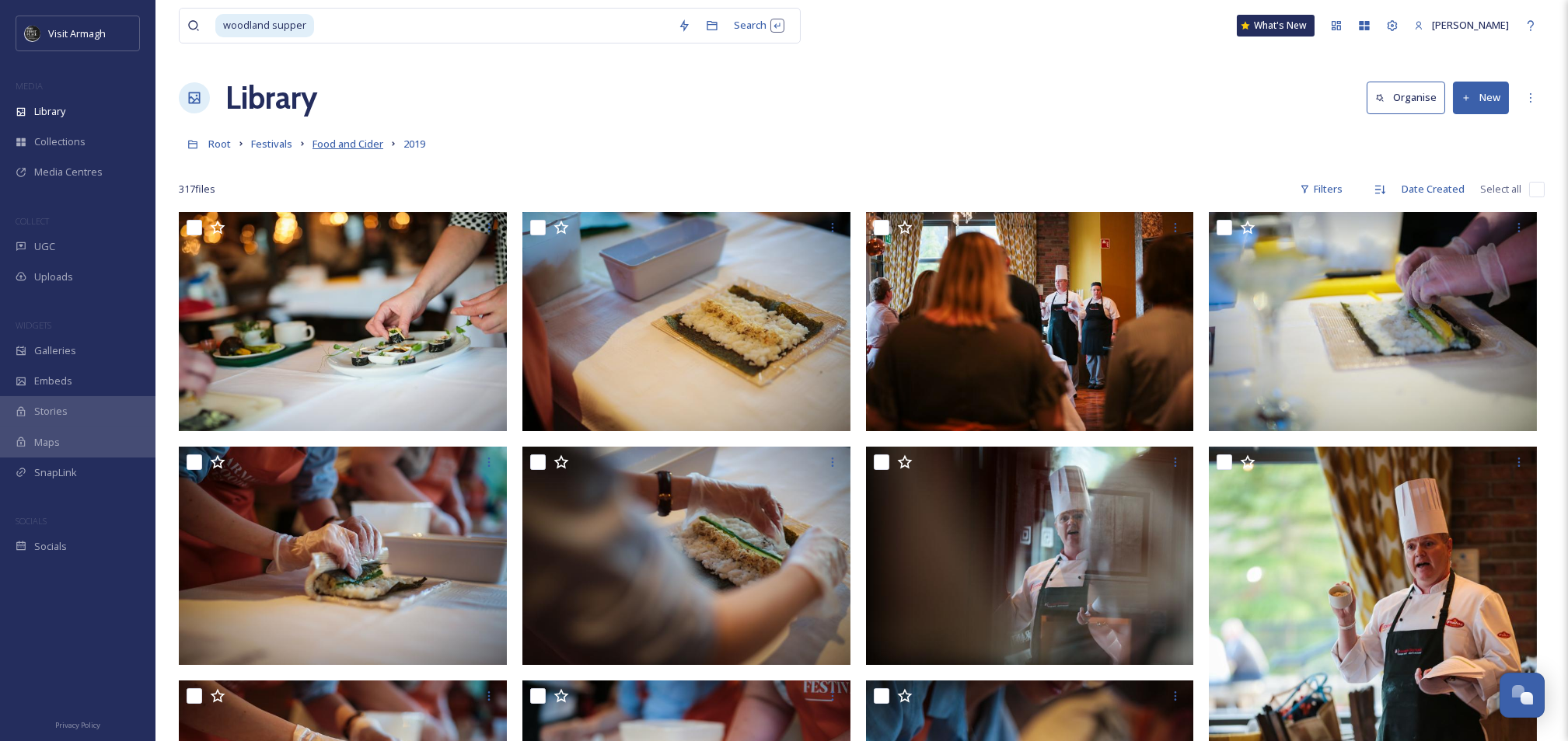
click at [332, 141] on span "Food and Cider" at bounding box center [348, 144] width 71 height 14
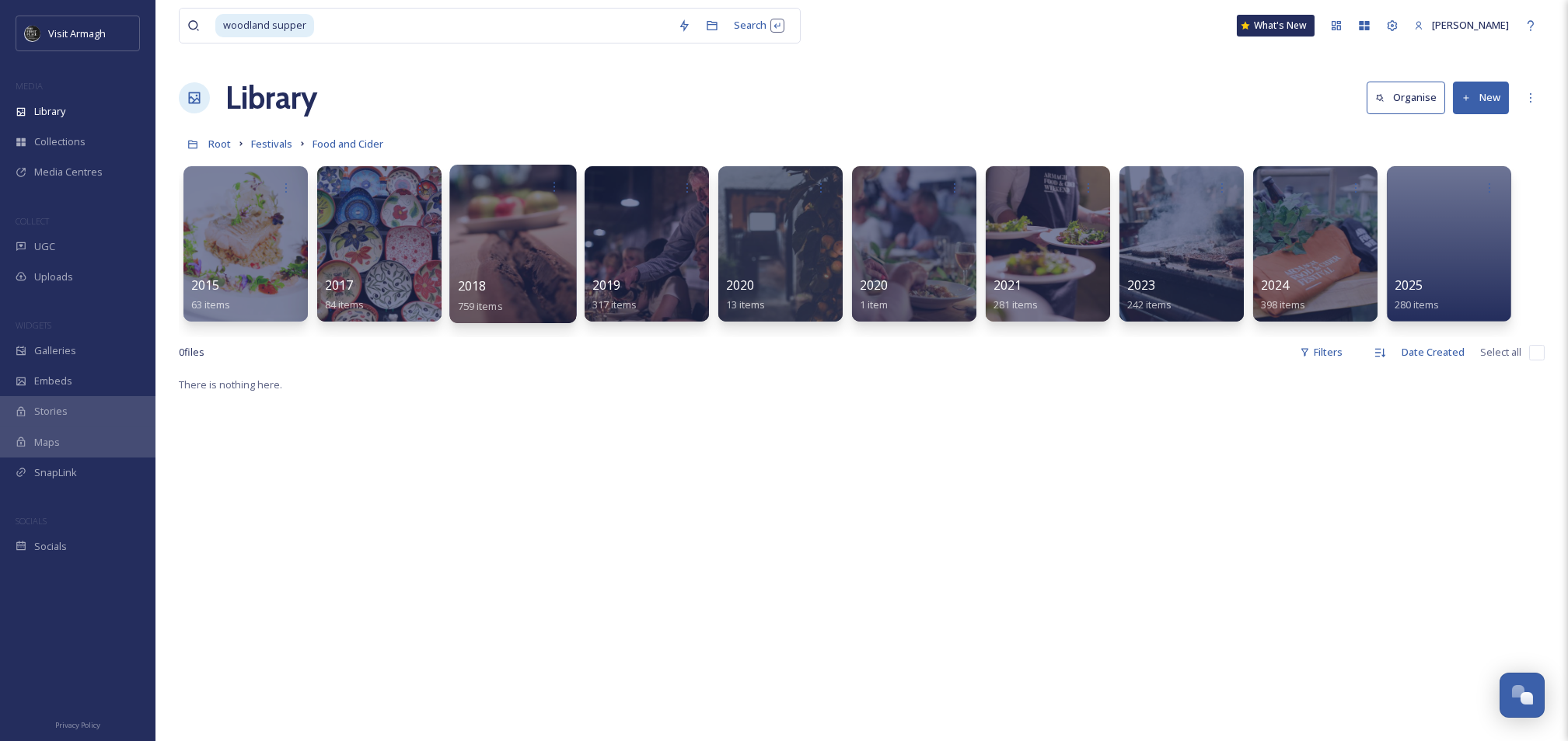
click at [515, 231] on div at bounding box center [513, 244] width 127 height 158
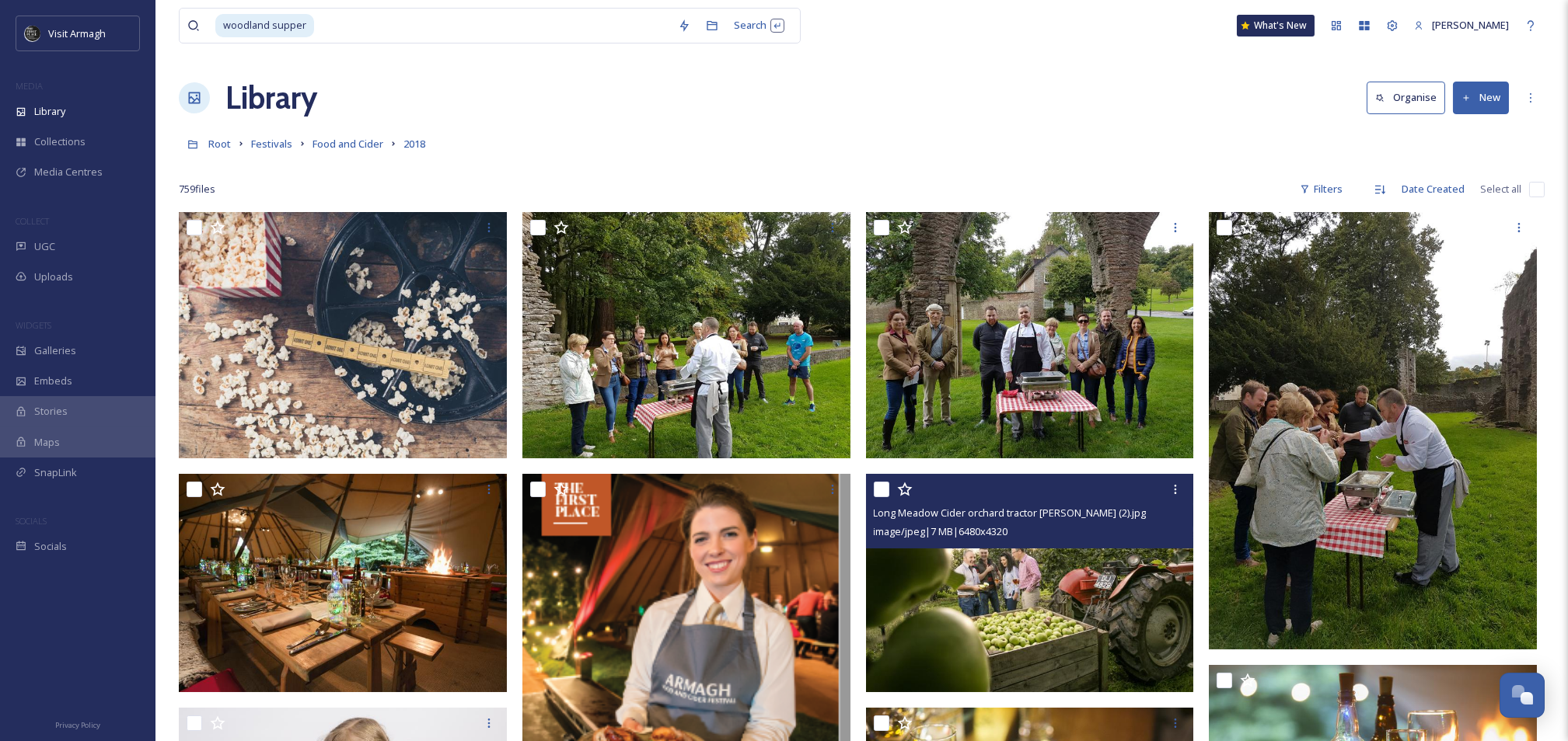
click at [882, 490] on input "checkbox" at bounding box center [881, 490] width 15 height 15
checkbox input "true"
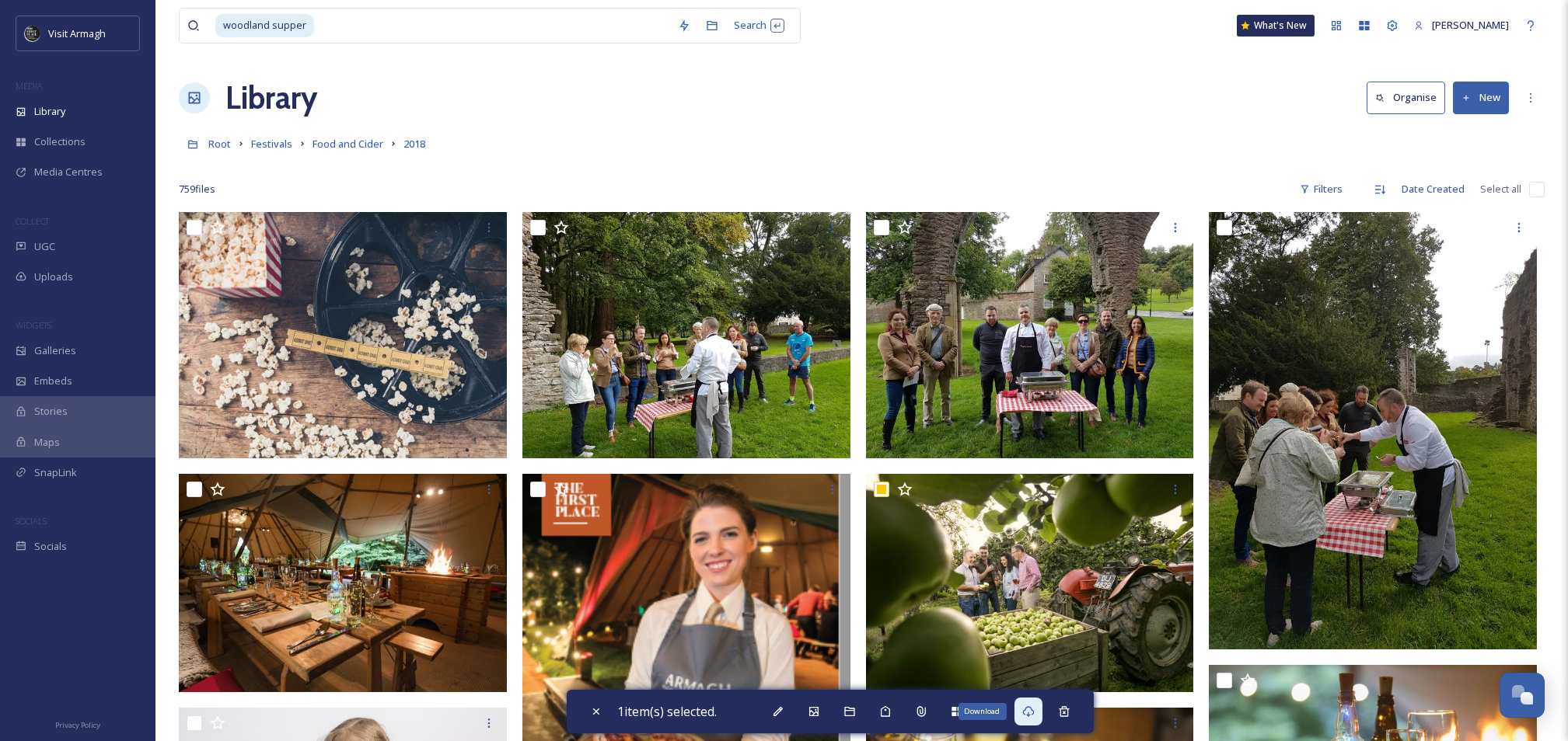
click at [1027, 710] on icon at bounding box center [1029, 712] width 13 height 13
click at [342, 140] on span "Food and Cider" at bounding box center [348, 144] width 71 height 14
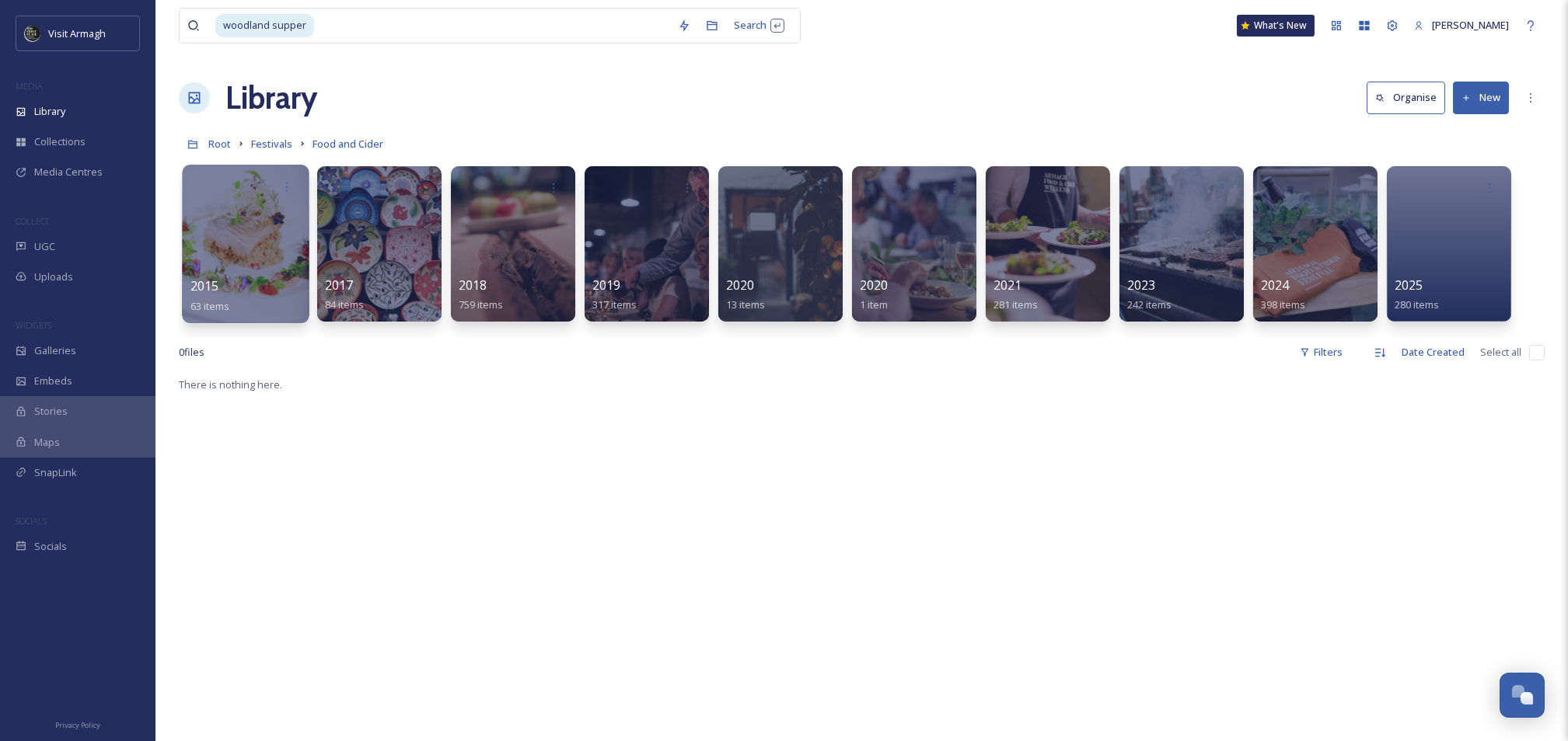
click at [245, 222] on div at bounding box center [245, 244] width 127 height 158
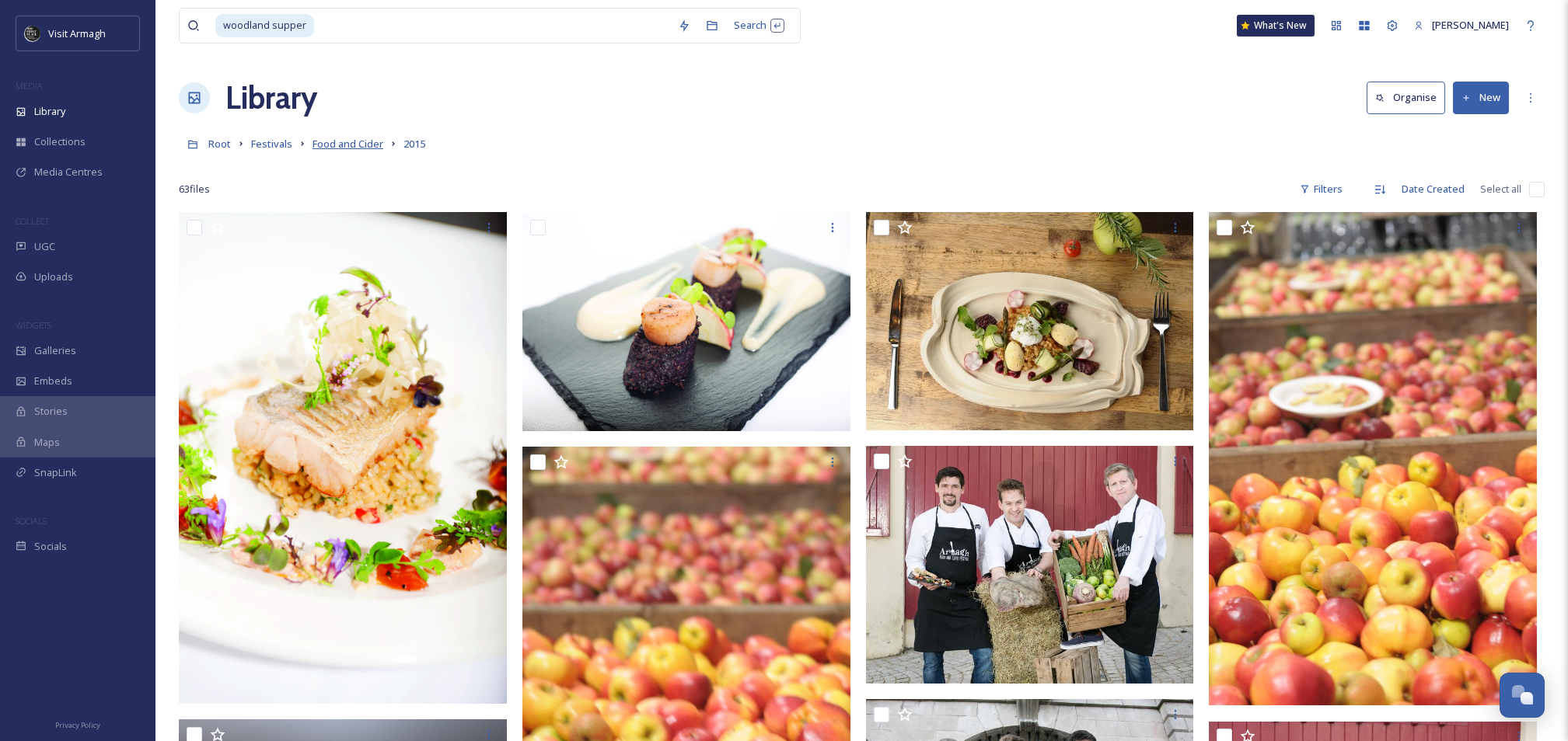
click at [344, 140] on span "Food and Cider" at bounding box center [348, 144] width 71 height 14
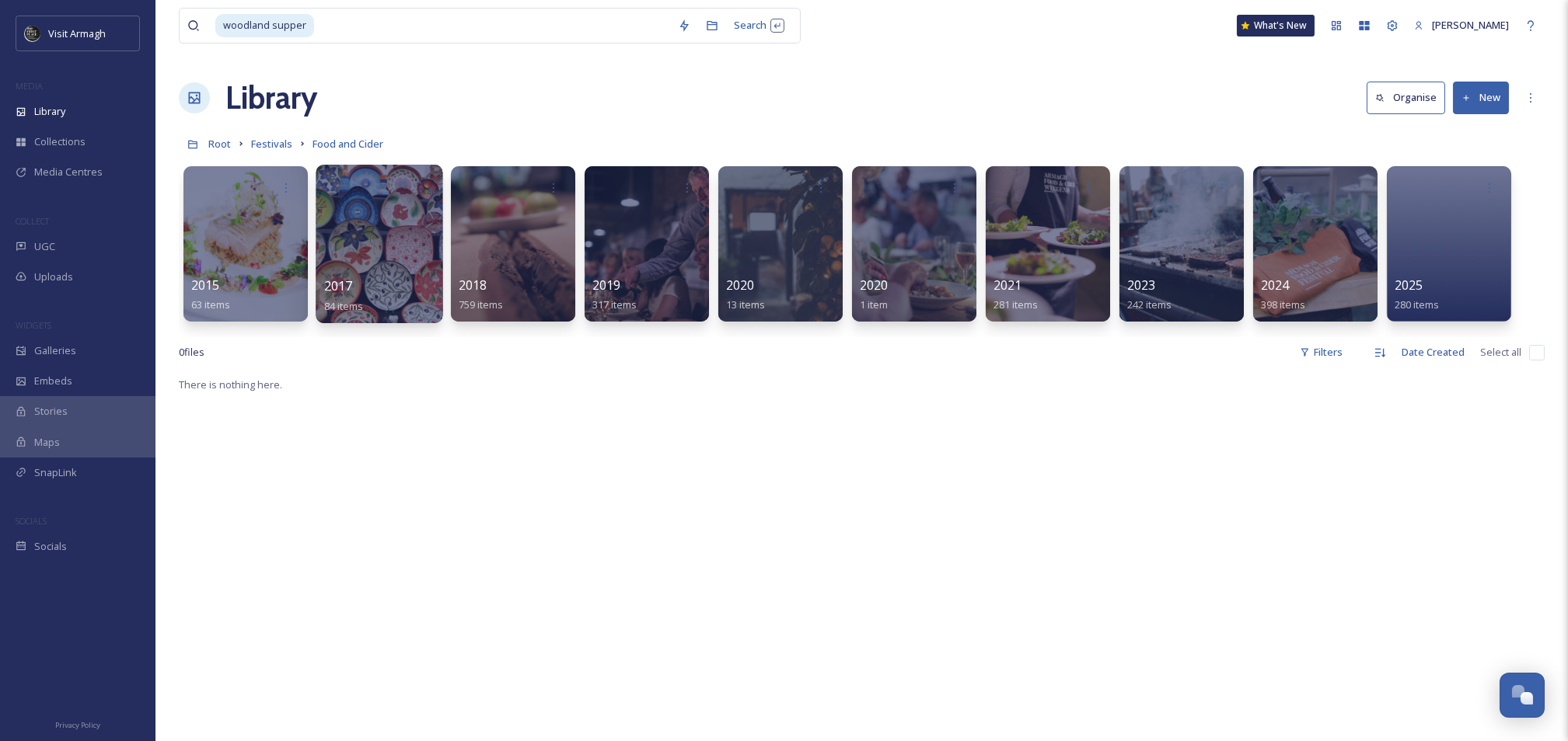
click at [349, 238] on div at bounding box center [379, 244] width 127 height 158
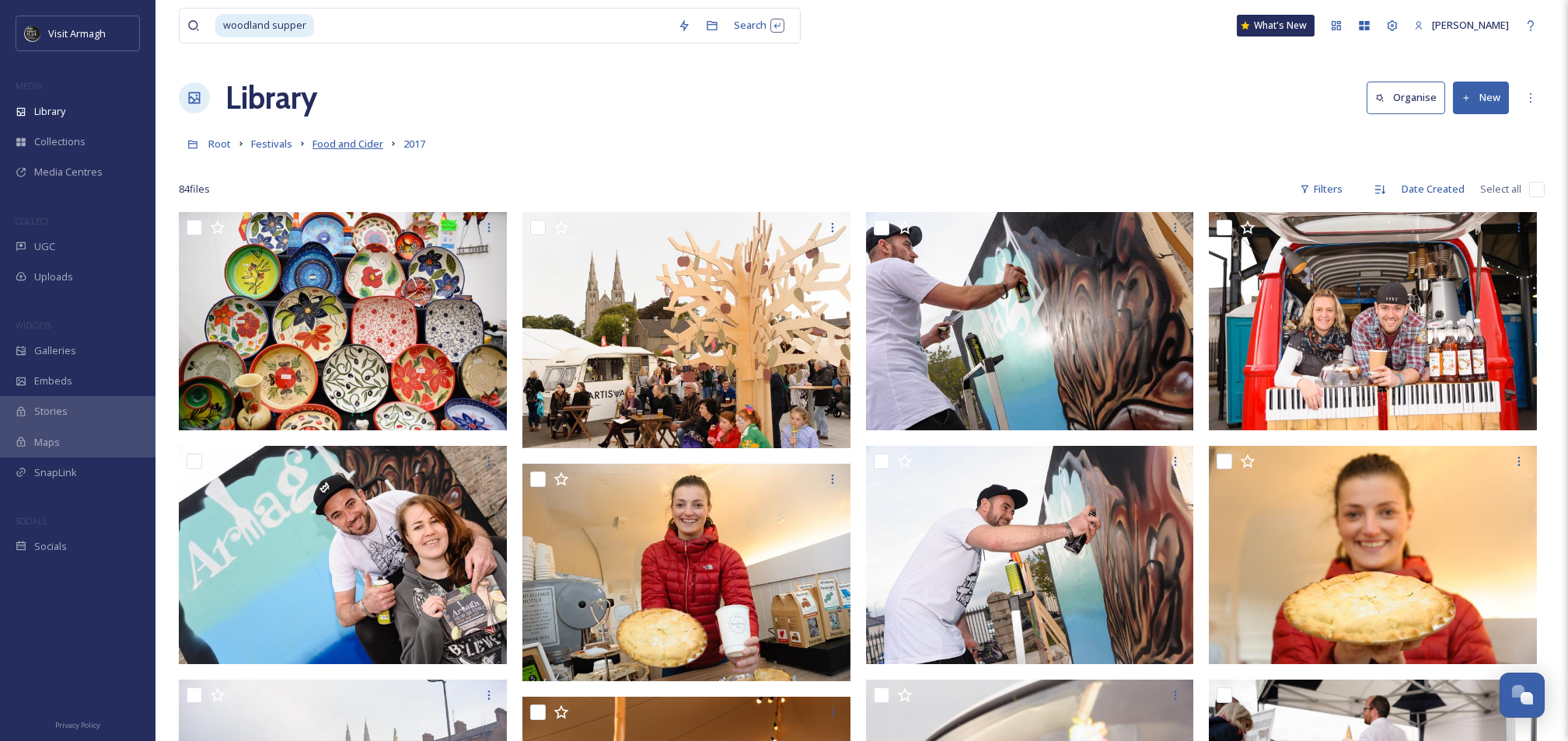
click at [350, 150] on span "Food and Cider" at bounding box center [348, 144] width 71 height 14
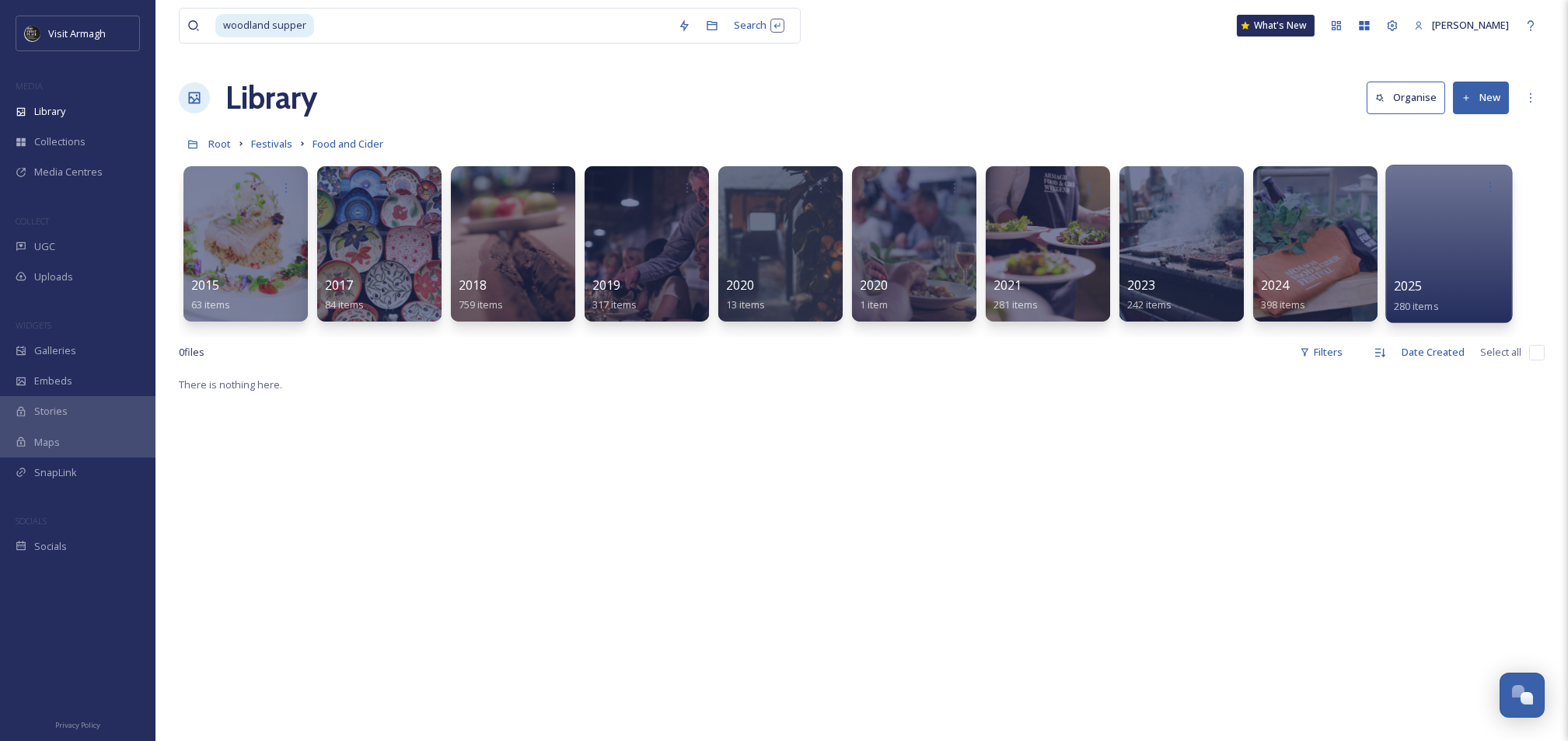
click at [1442, 247] on div at bounding box center [1448, 244] width 127 height 158
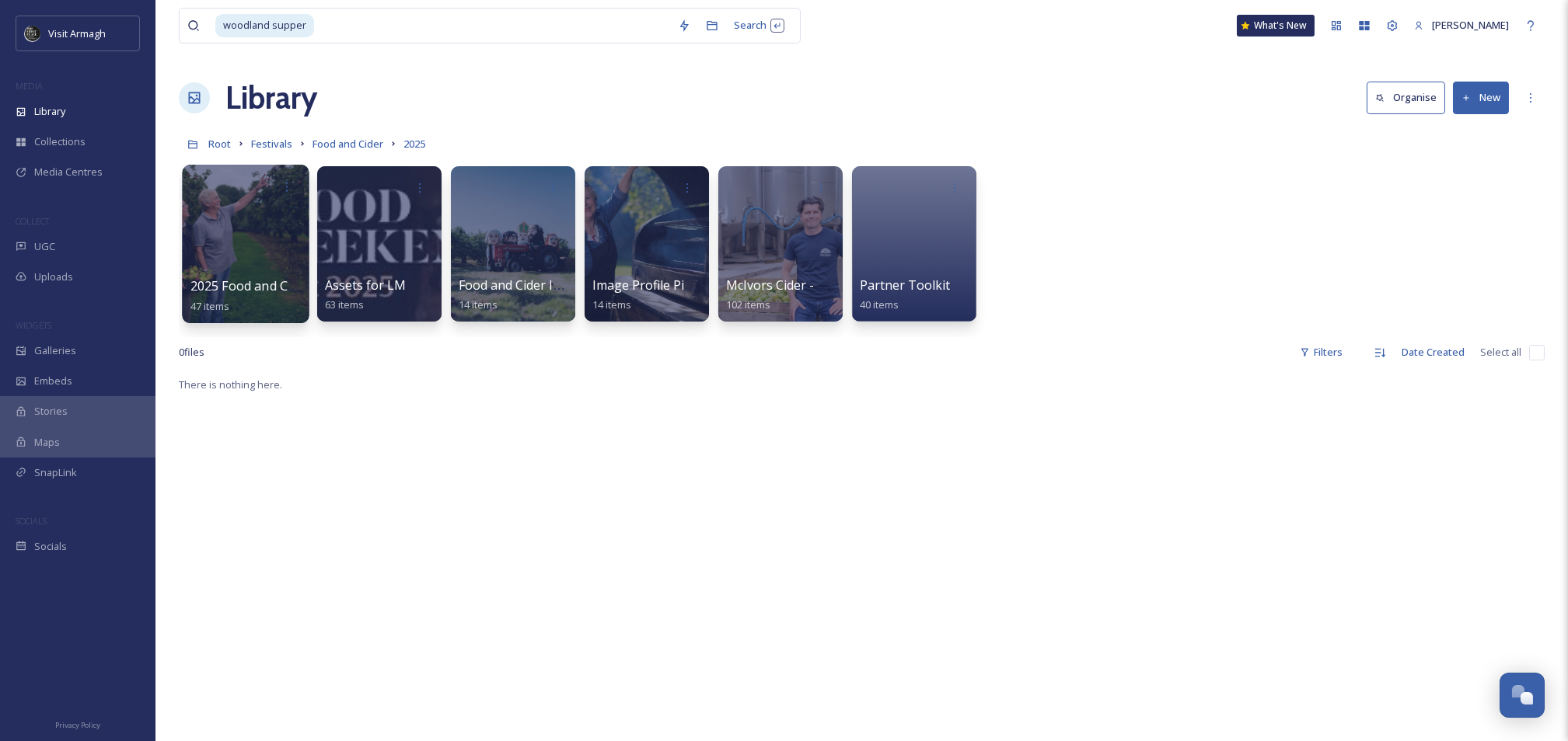
click at [270, 225] on div at bounding box center [245, 244] width 127 height 158
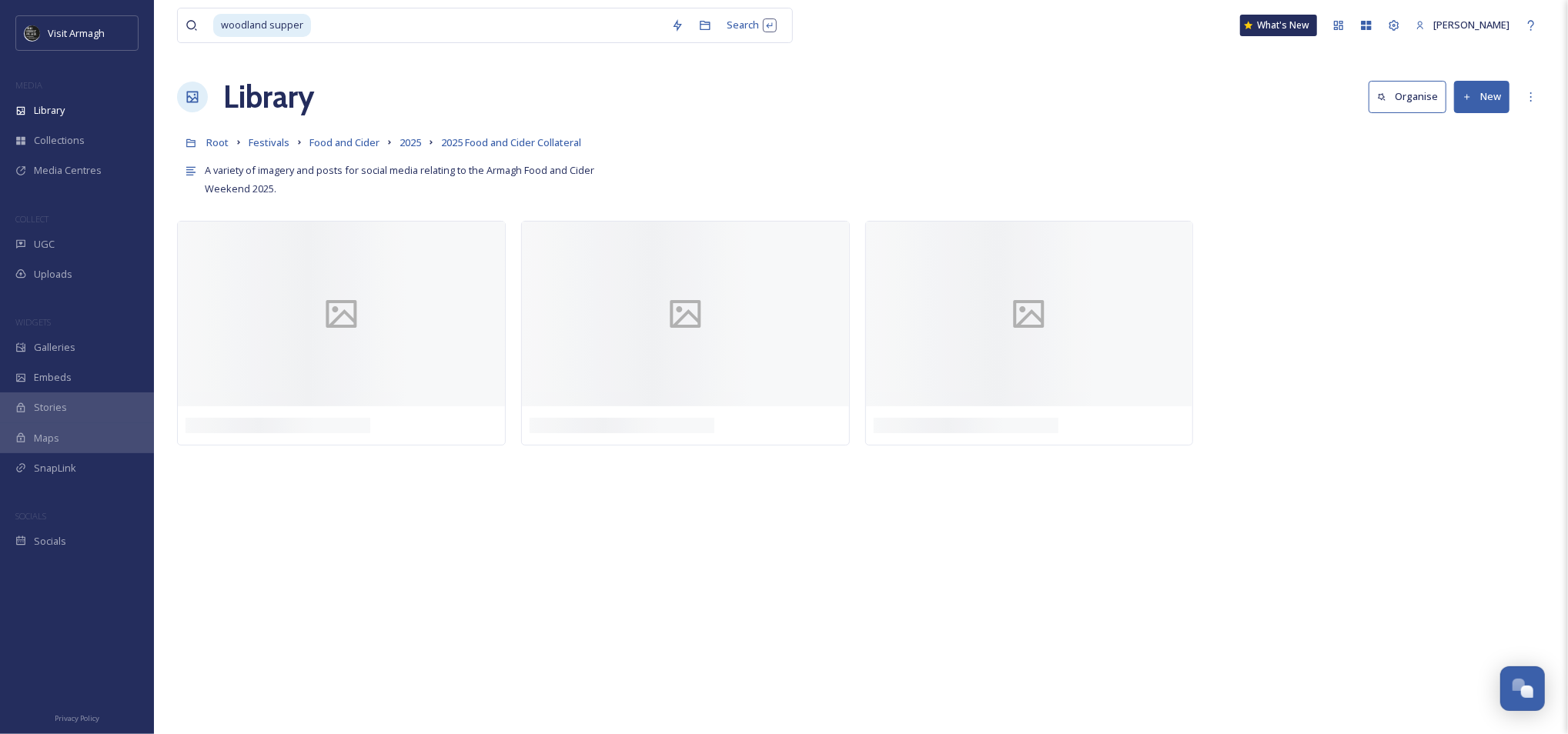
click at [1493, 98] on button "New" at bounding box center [1481, 97] width 56 height 32
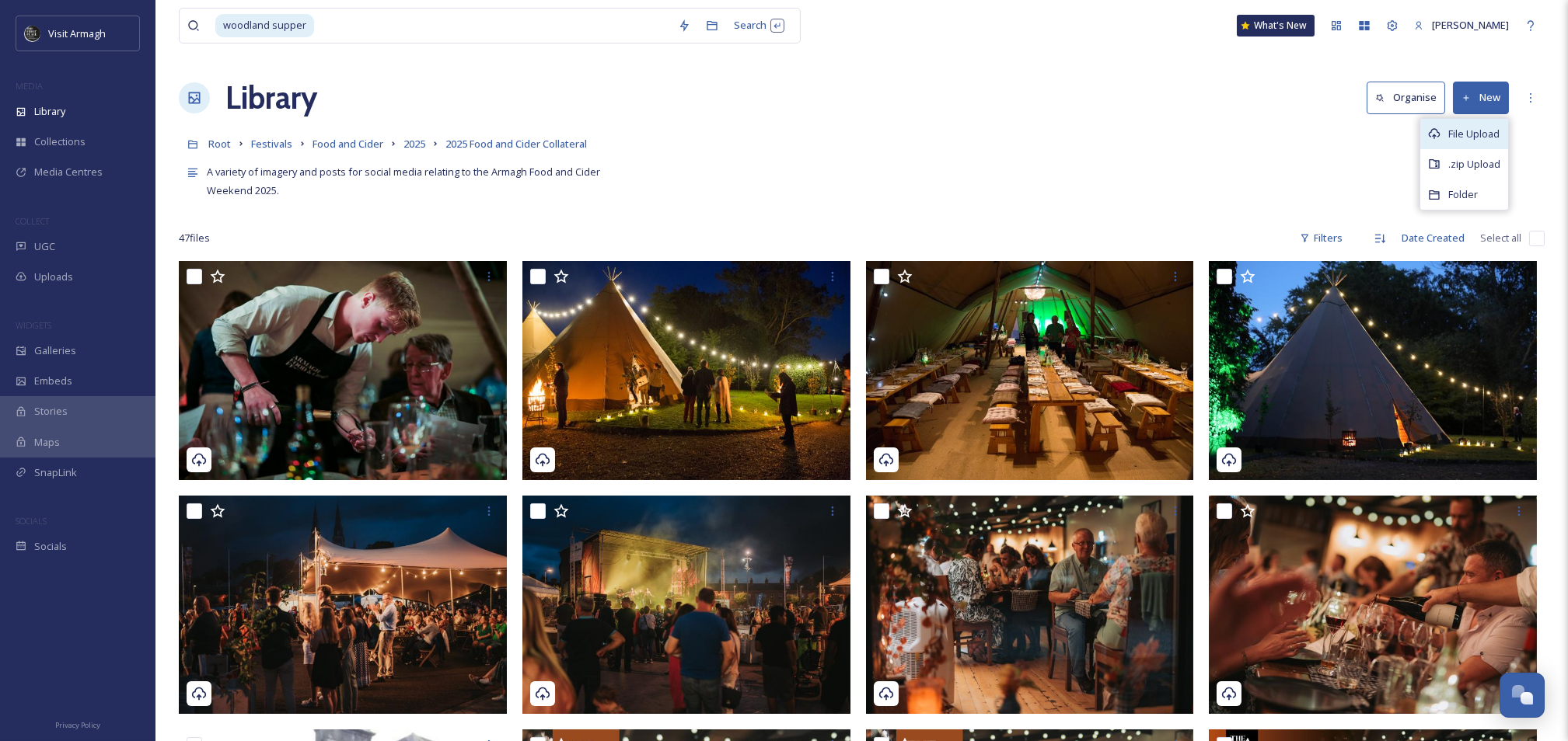
click at [1487, 129] on span "File Upload" at bounding box center [1474, 135] width 51 height 15
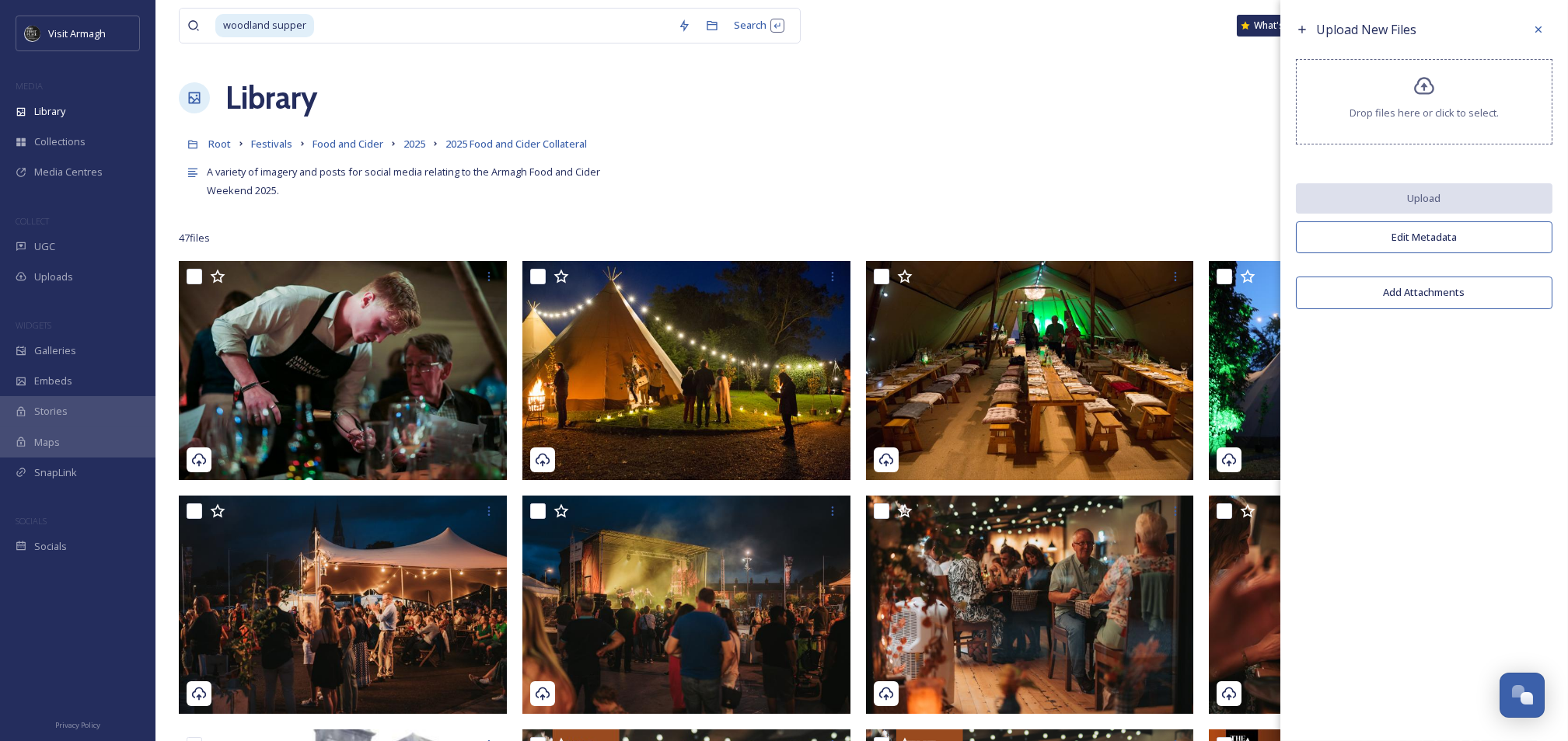
click at [1413, 103] on div "Drop files here or click to select." at bounding box center [1424, 102] width 257 height 86
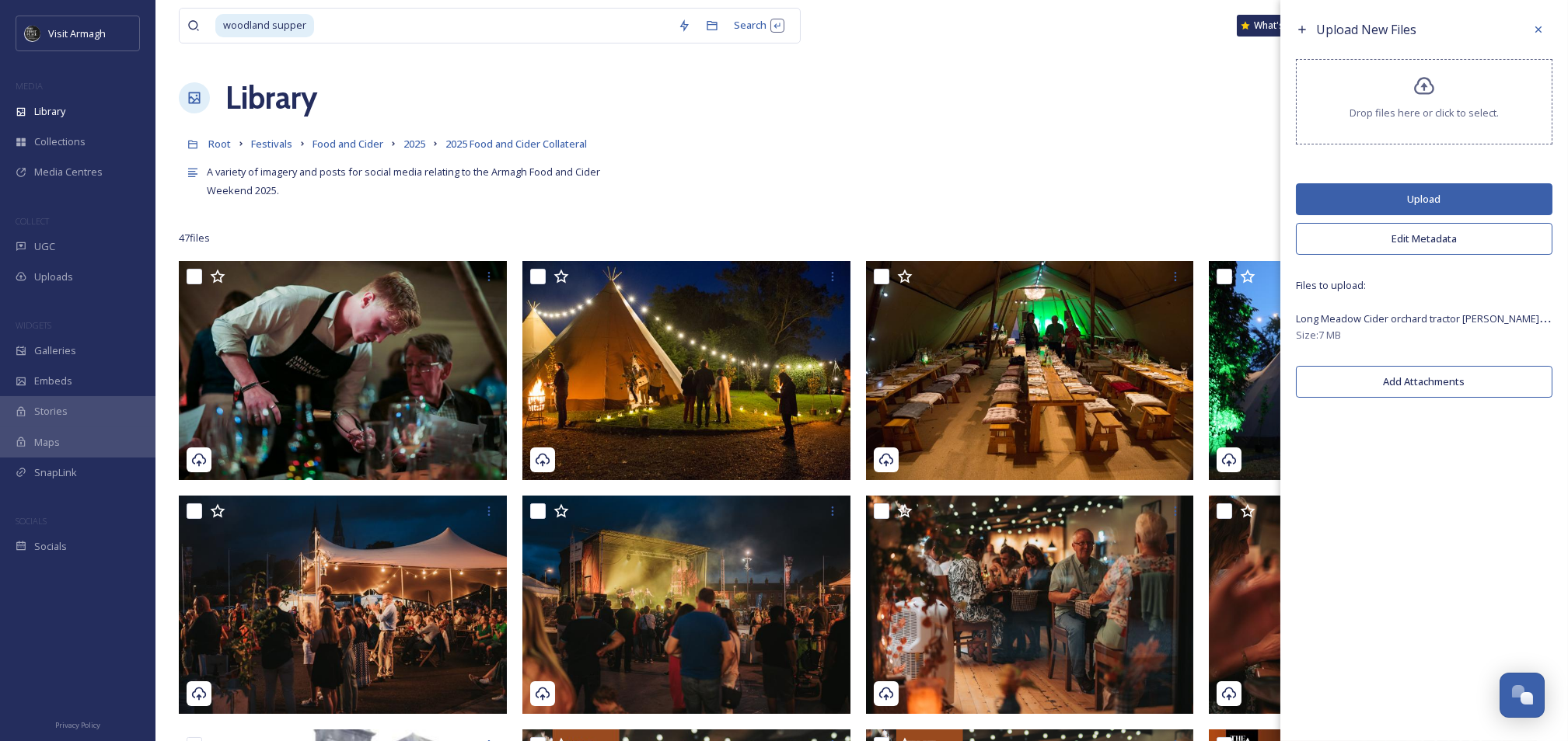
click at [1466, 207] on button "Upload" at bounding box center [1424, 199] width 257 height 32
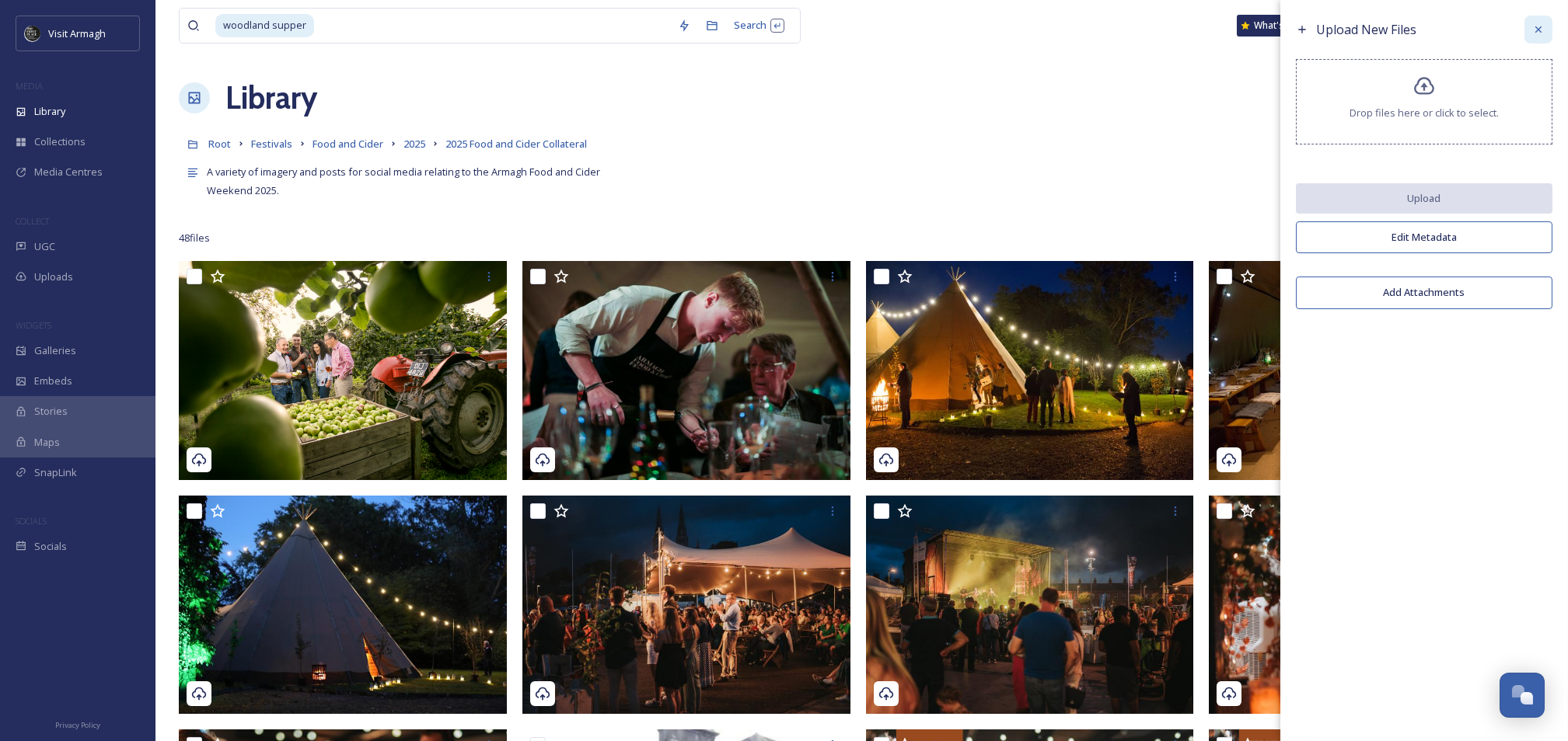
click at [1547, 29] on div at bounding box center [1539, 29] width 28 height 28
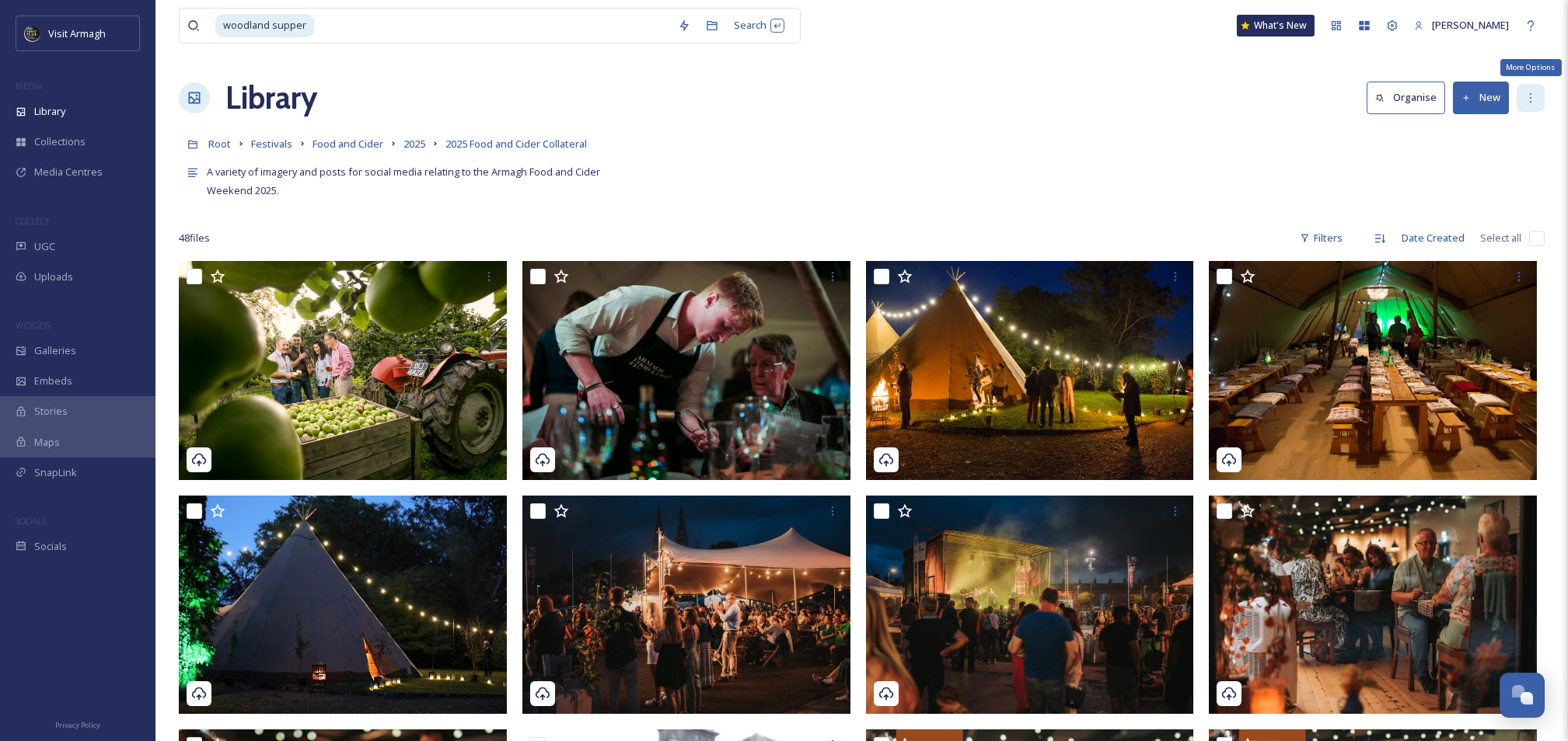
click at [1527, 93] on icon at bounding box center [1531, 98] width 13 height 13
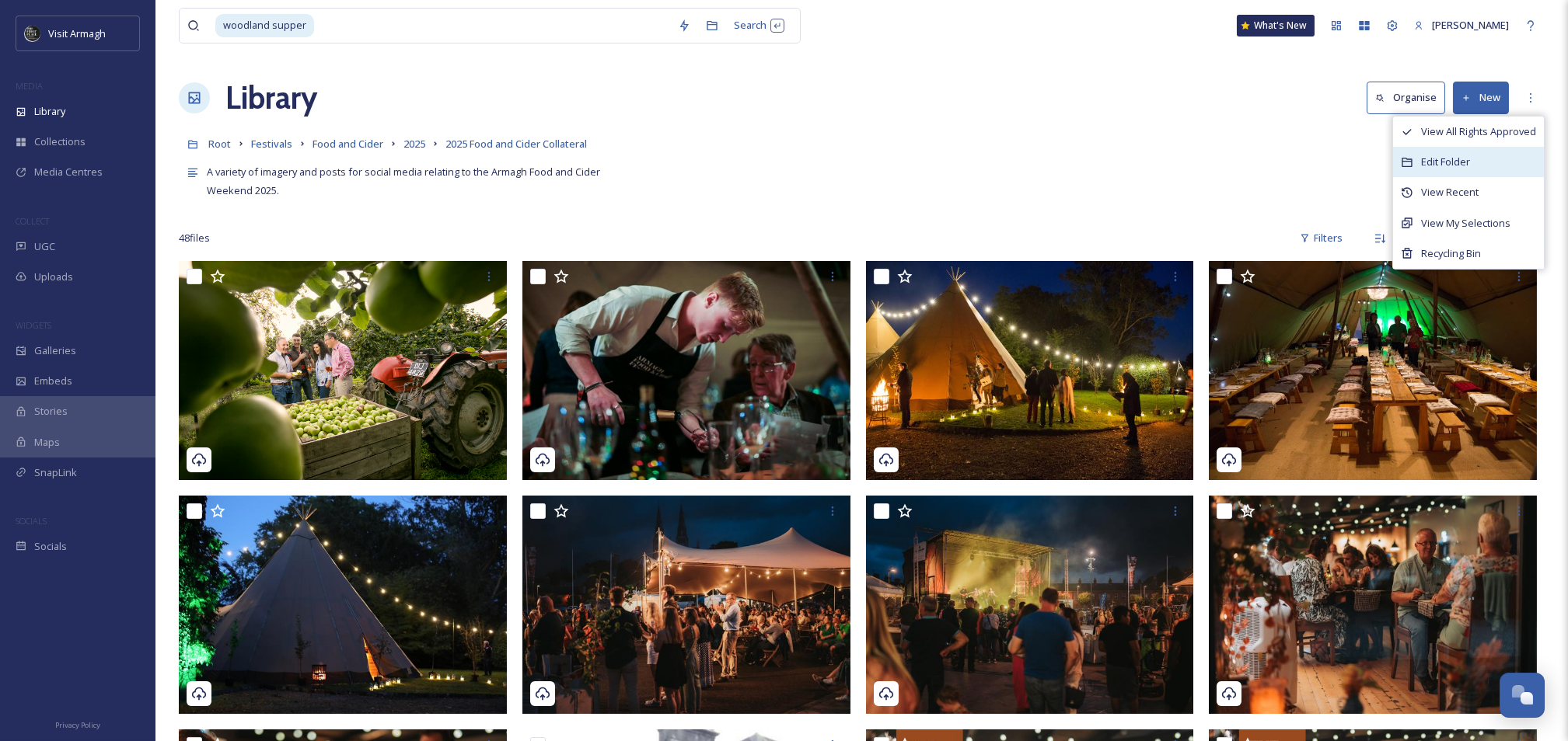
click at [1438, 158] on span "Edit Folder" at bounding box center [1446, 162] width 49 height 15
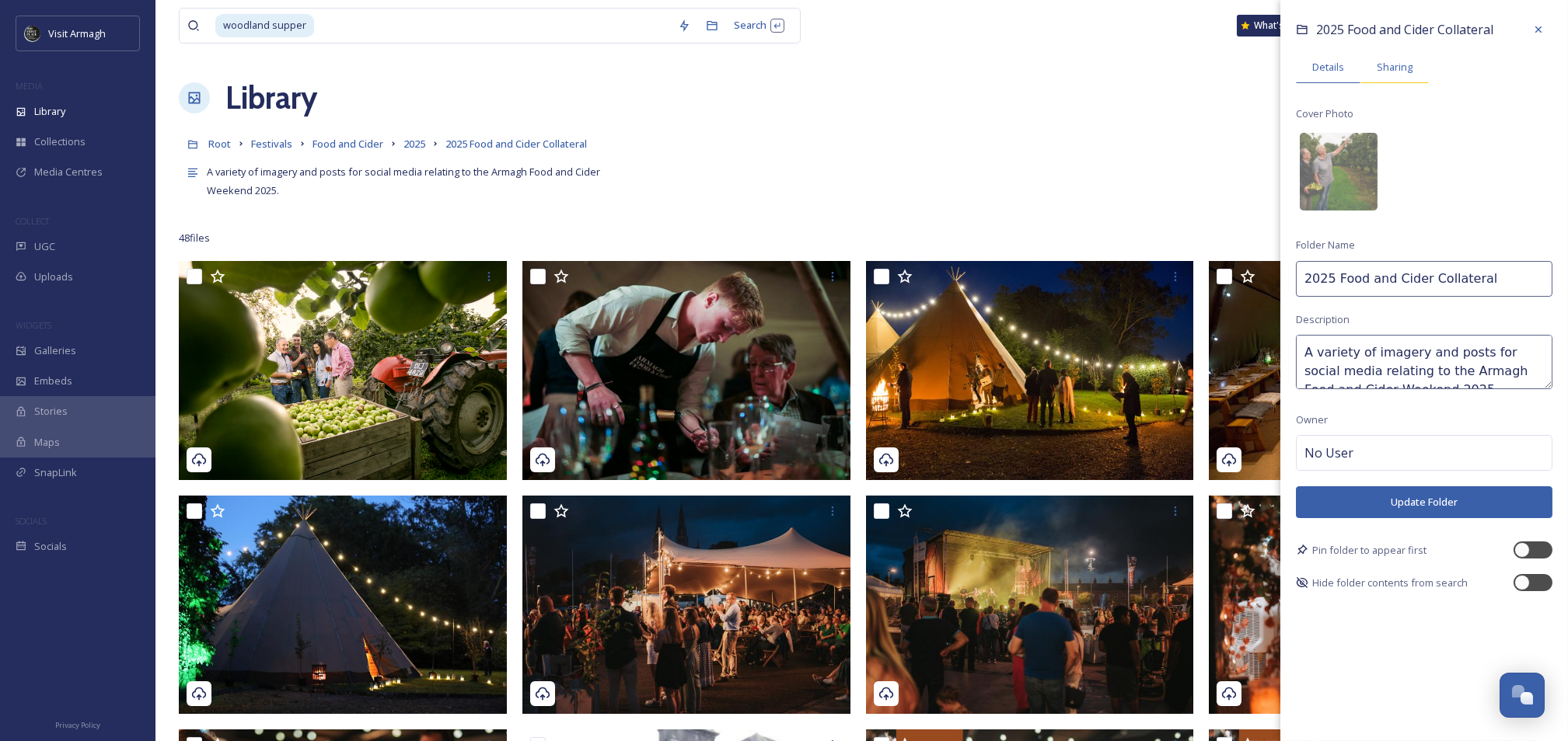
click at [1406, 71] on span "Sharing" at bounding box center [1395, 67] width 35 height 15
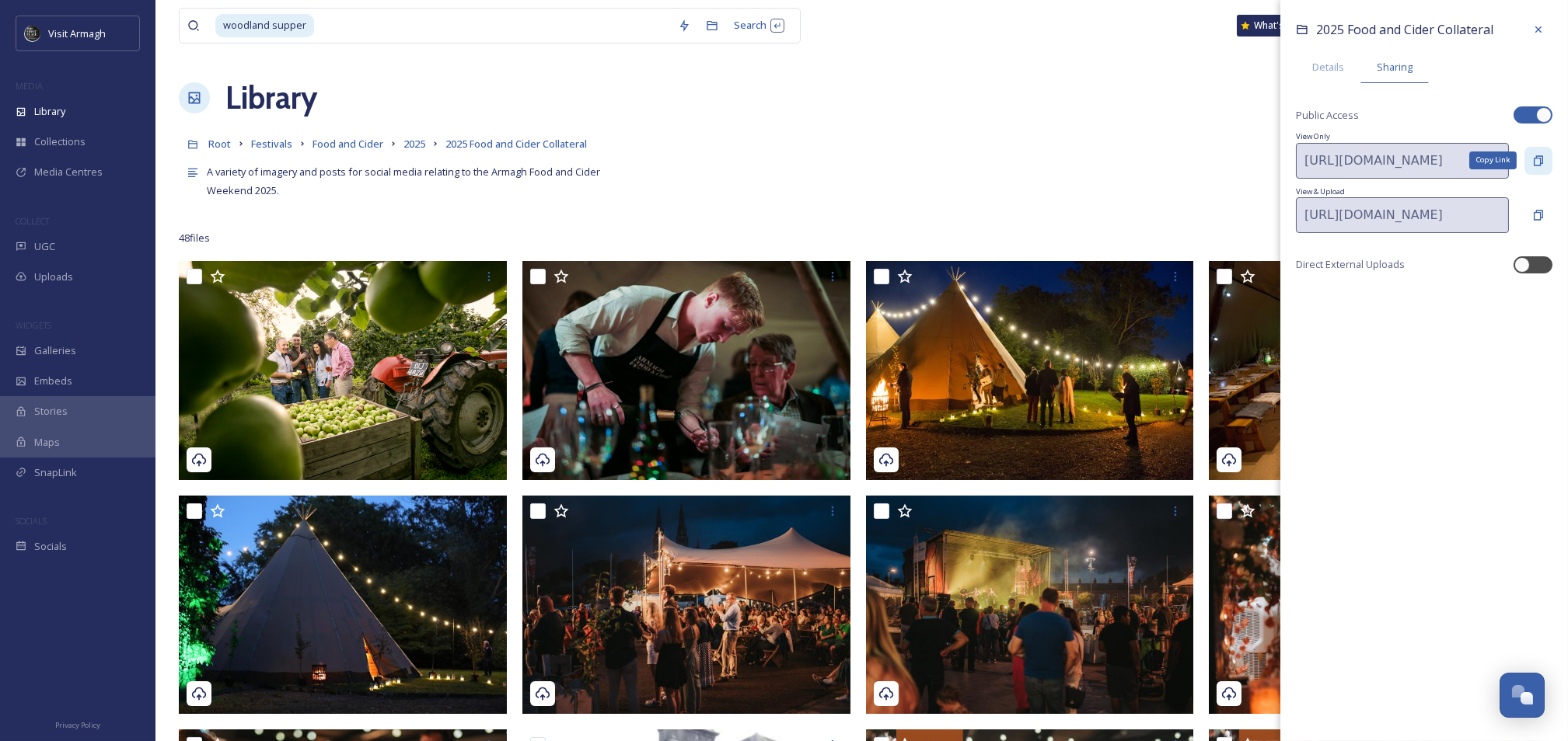
click at [1544, 155] on icon at bounding box center [1539, 161] width 13 height 13
